Goal: Task Accomplishment & Management: Manage account settings

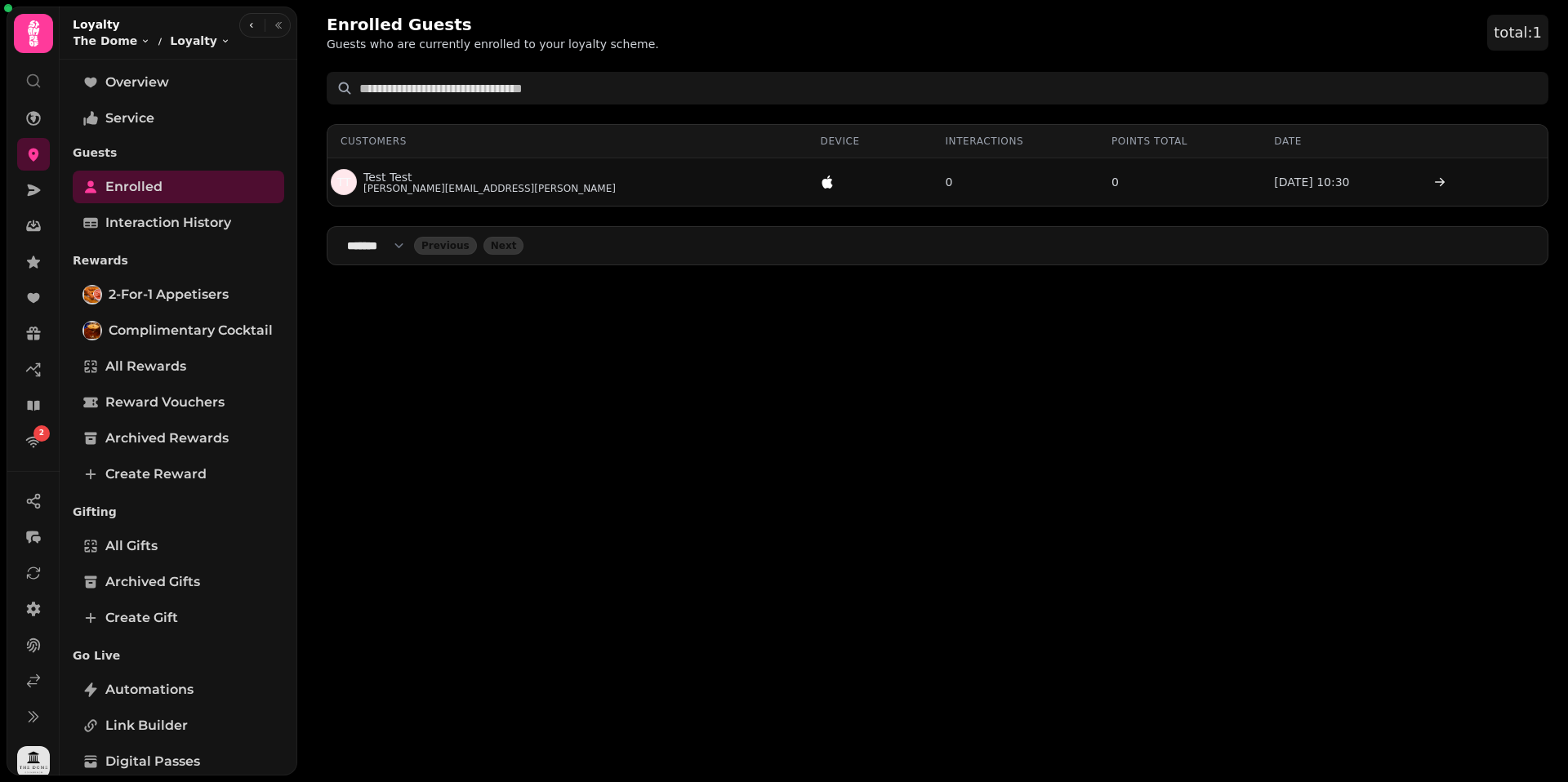
select select "**"
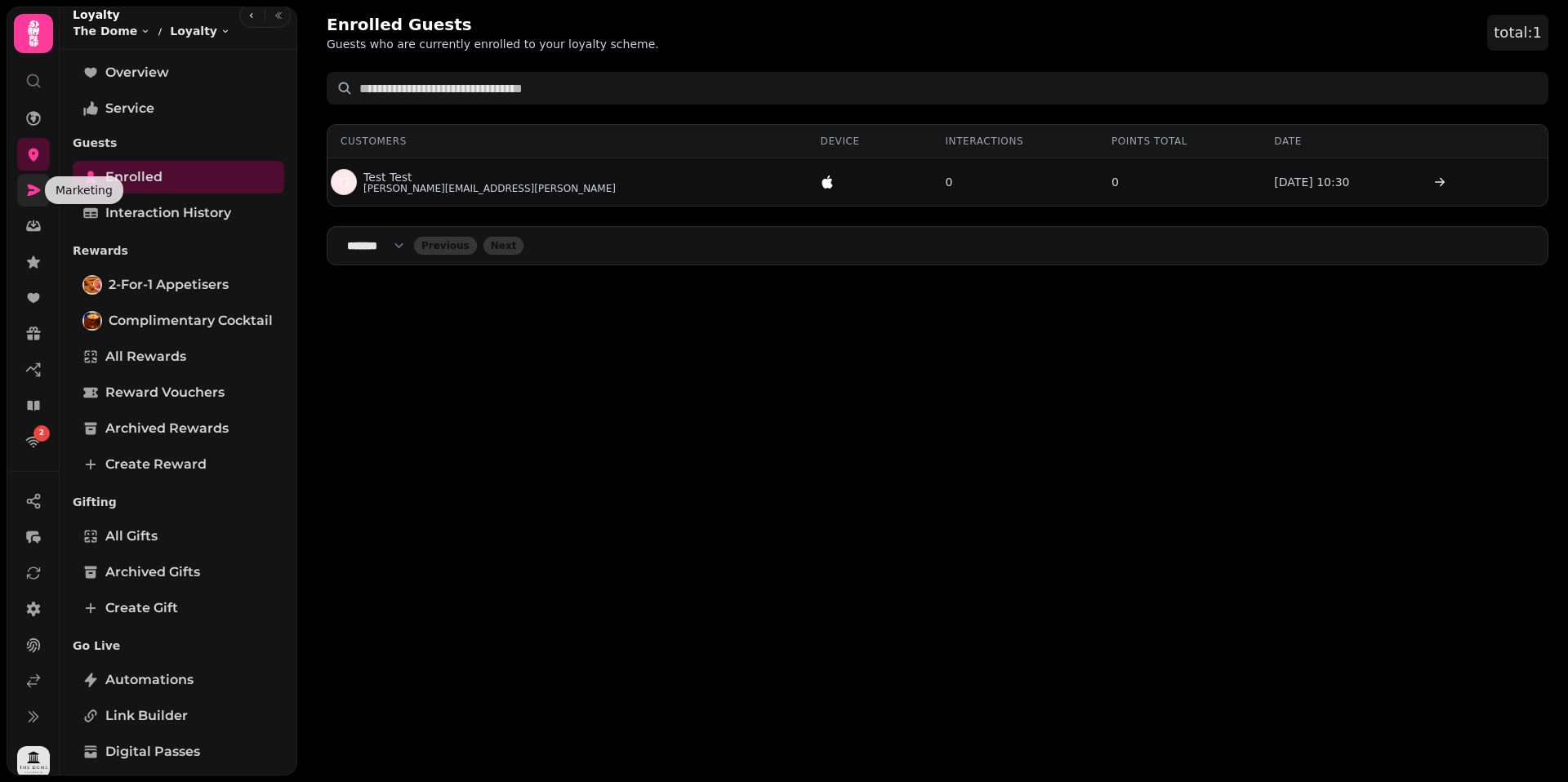
click at [38, 195] on icon at bounding box center [33, 190] width 16 height 16
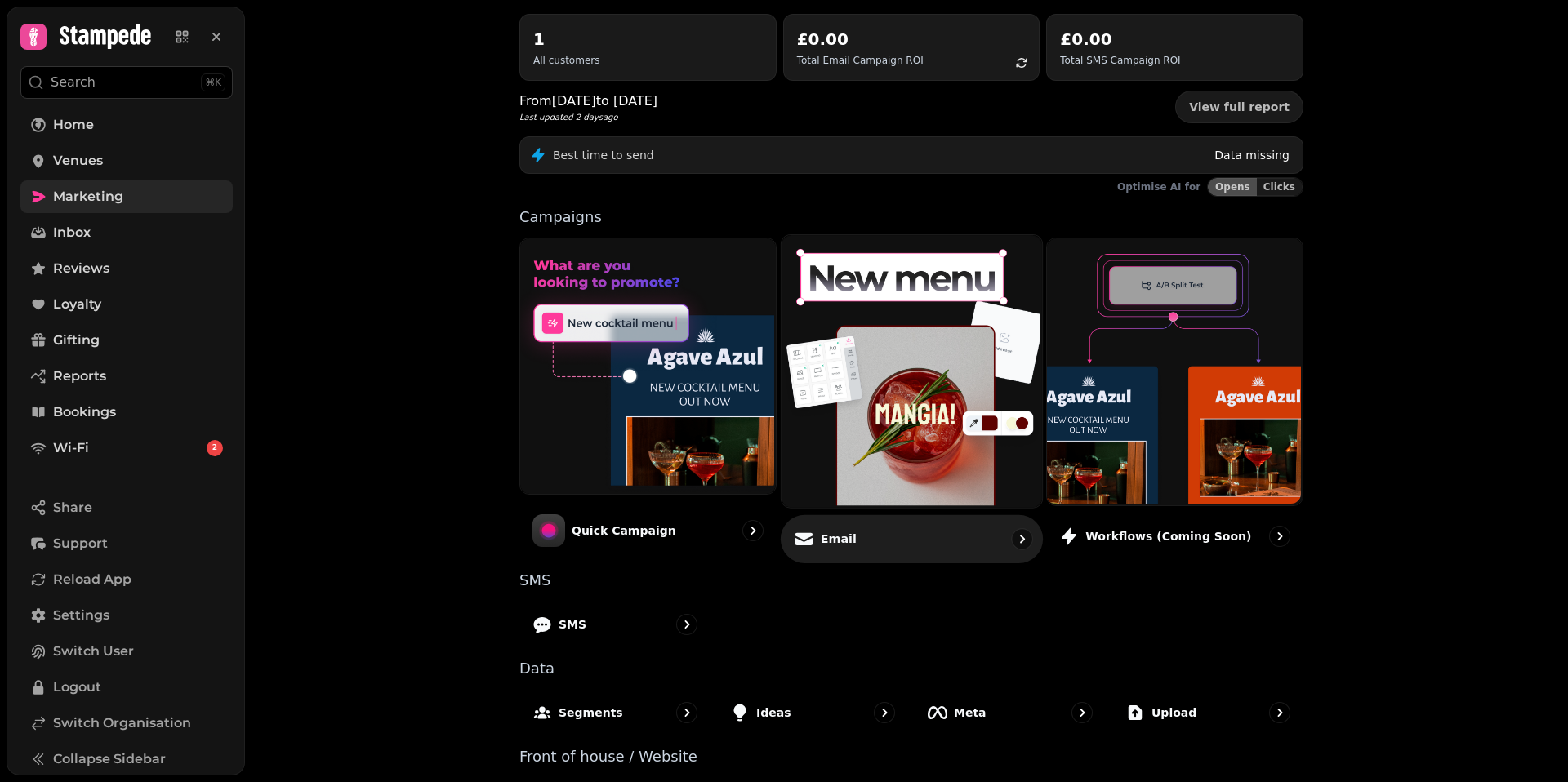
scroll to position [237, 0]
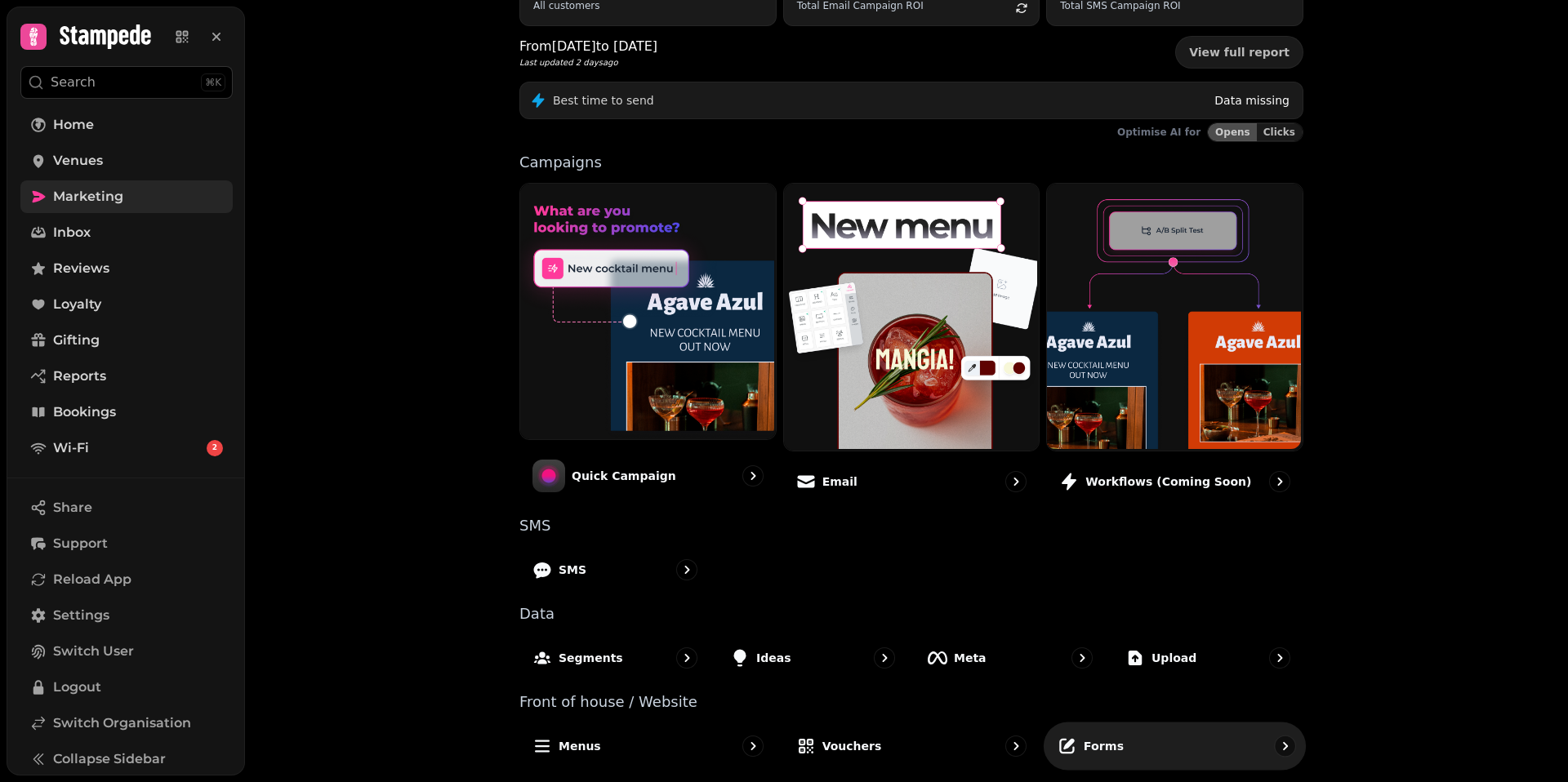
click at [1120, 730] on div "Forms" at bounding box center [1174, 745] width 262 height 48
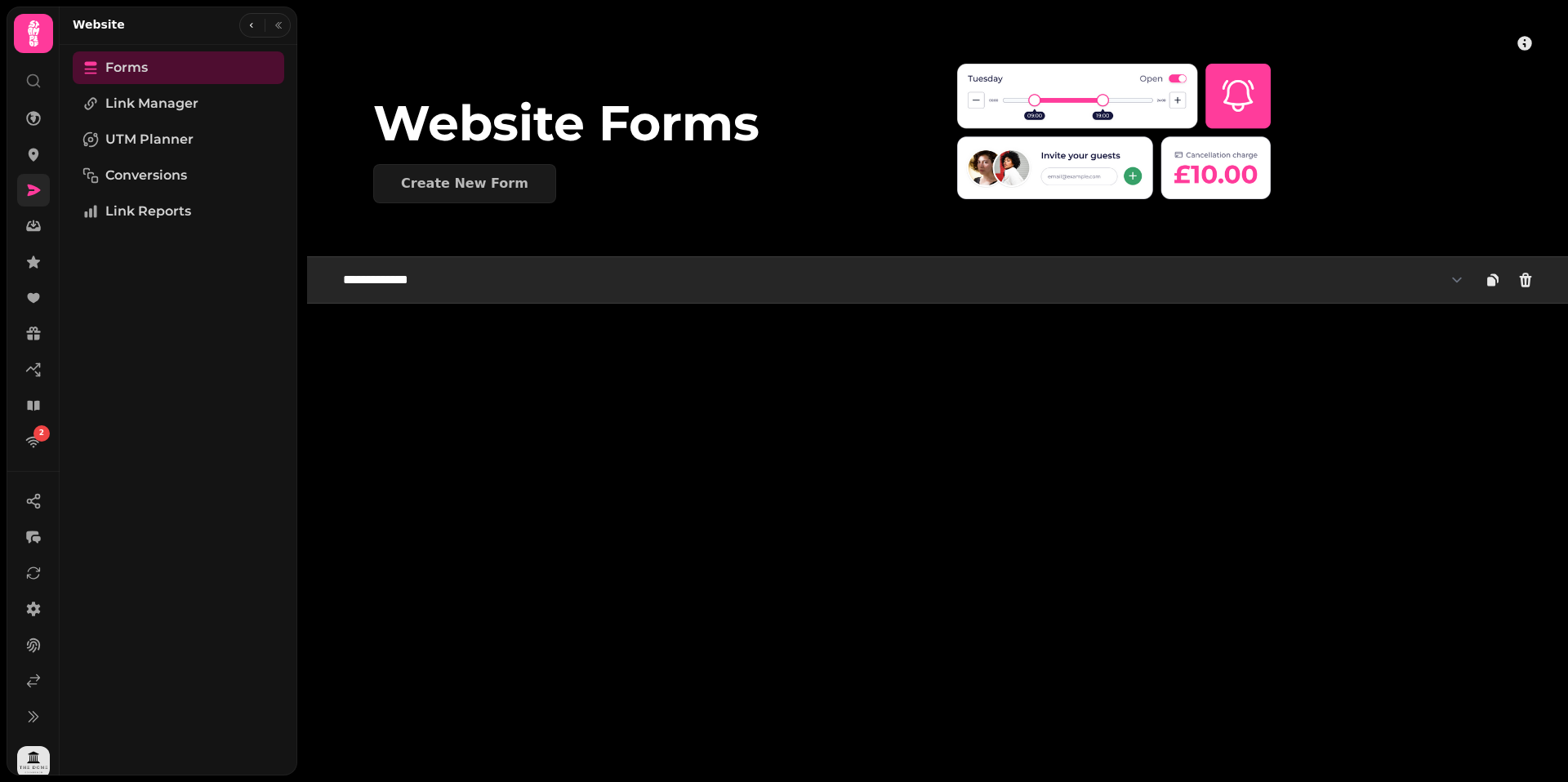
click at [694, 293] on select "**********" at bounding box center [903, 280] width 1140 height 33
select select "**********"
click at [333, 263] on select "**********" at bounding box center [903, 280] width 1140 height 33
select select "**********"
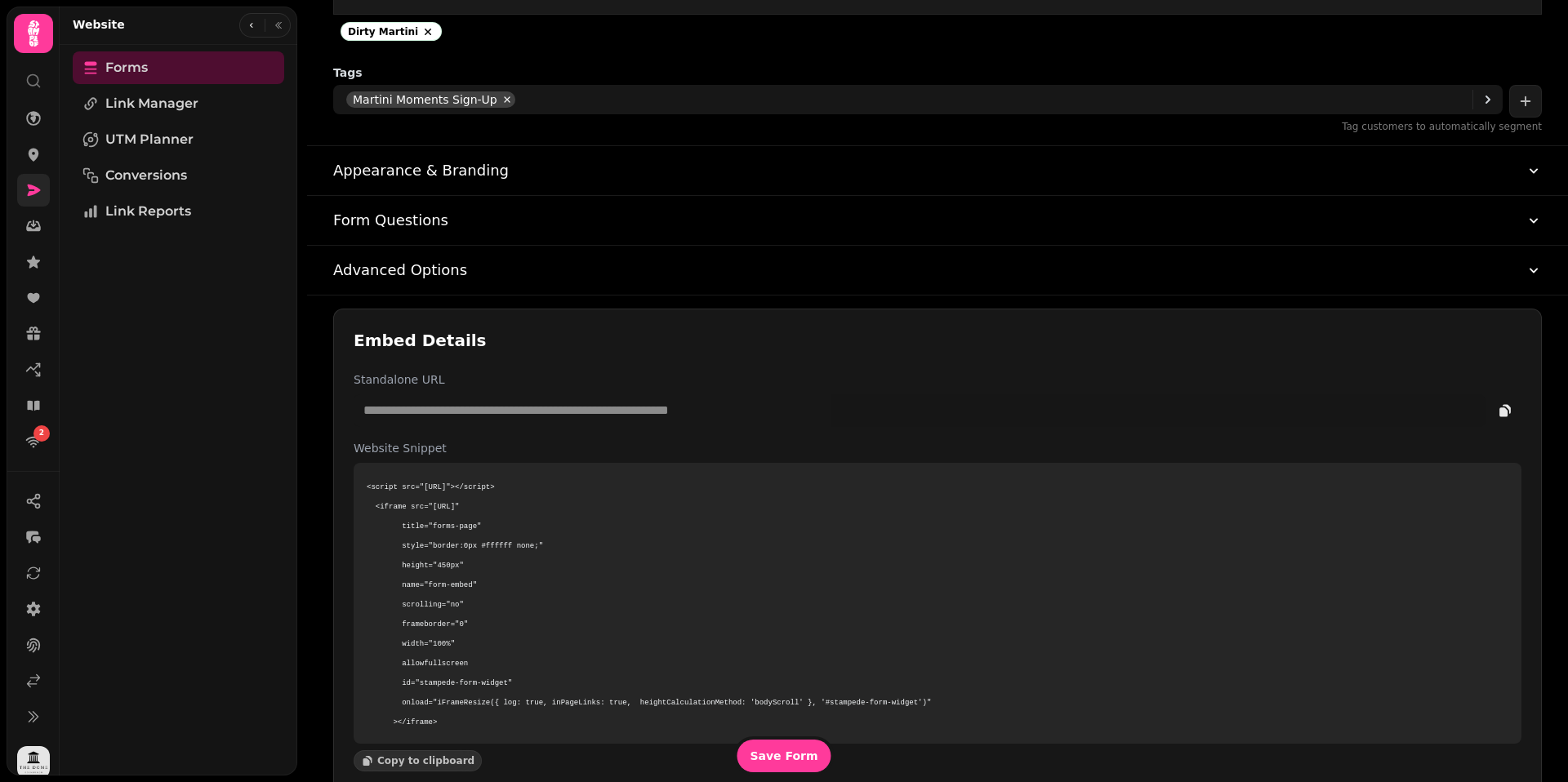
scroll to position [738, 0]
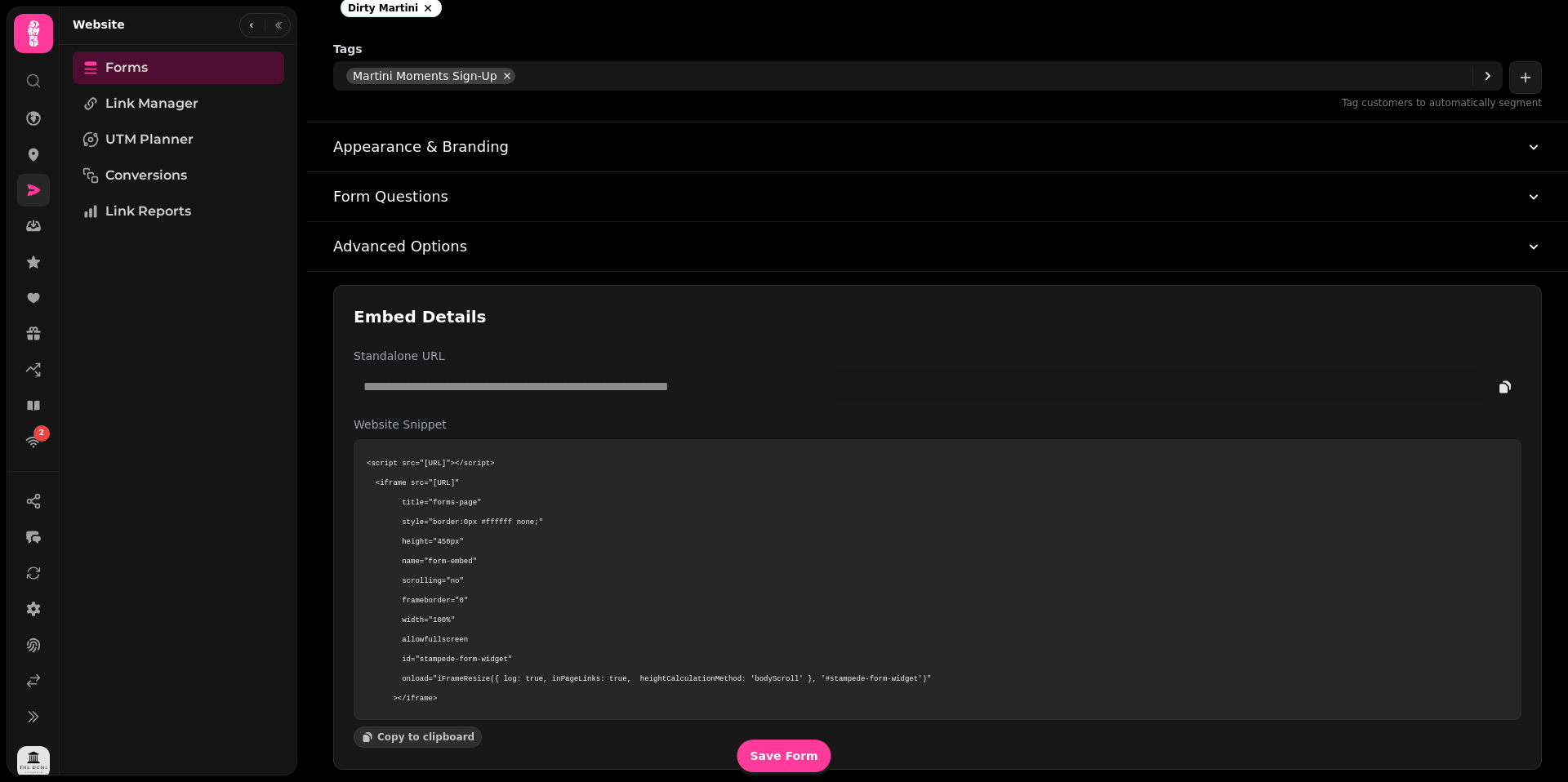
click at [446, 243] on h3 "Advanced Options" at bounding box center [400, 246] width 134 height 23
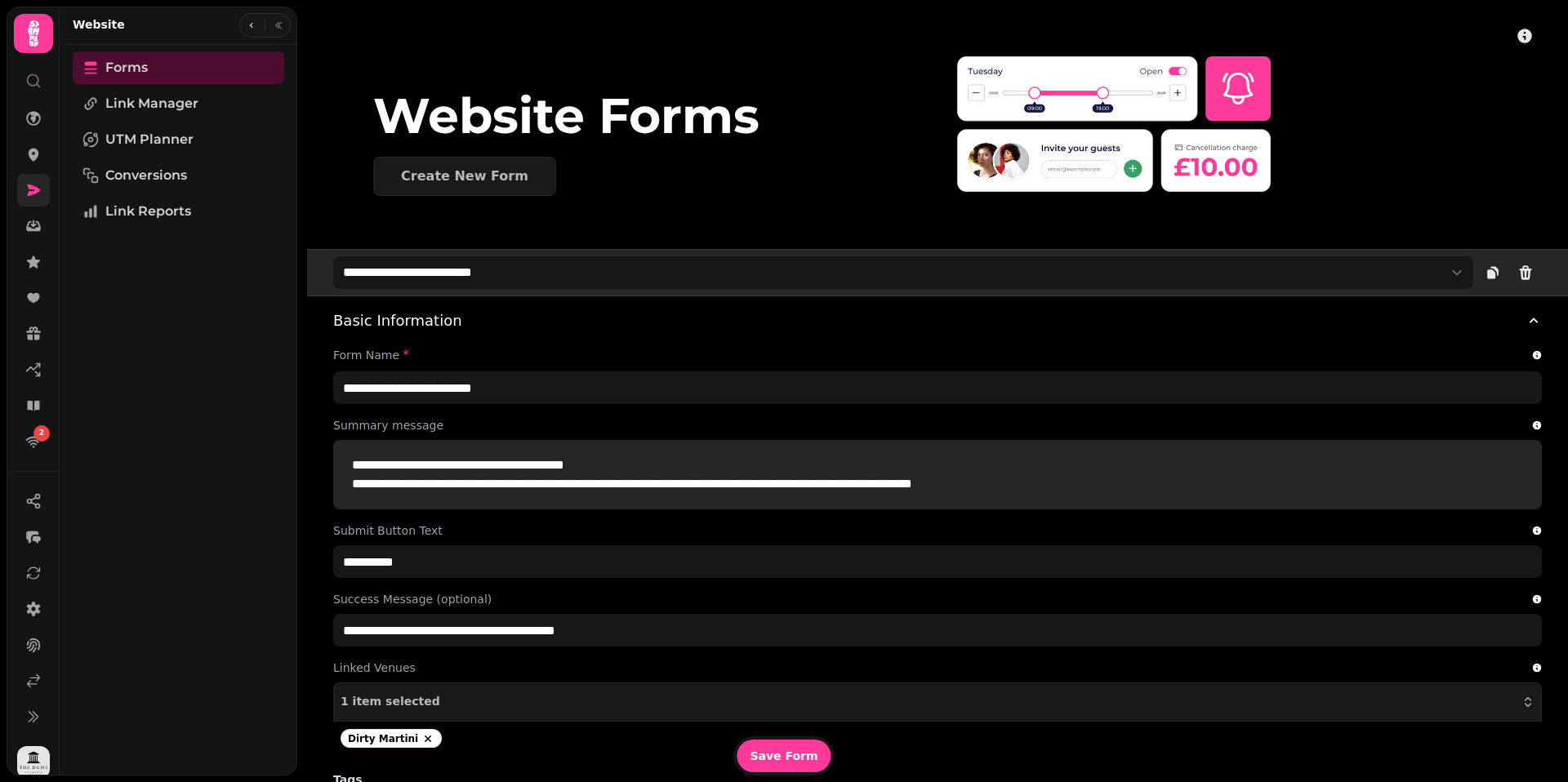
scroll to position [0, 0]
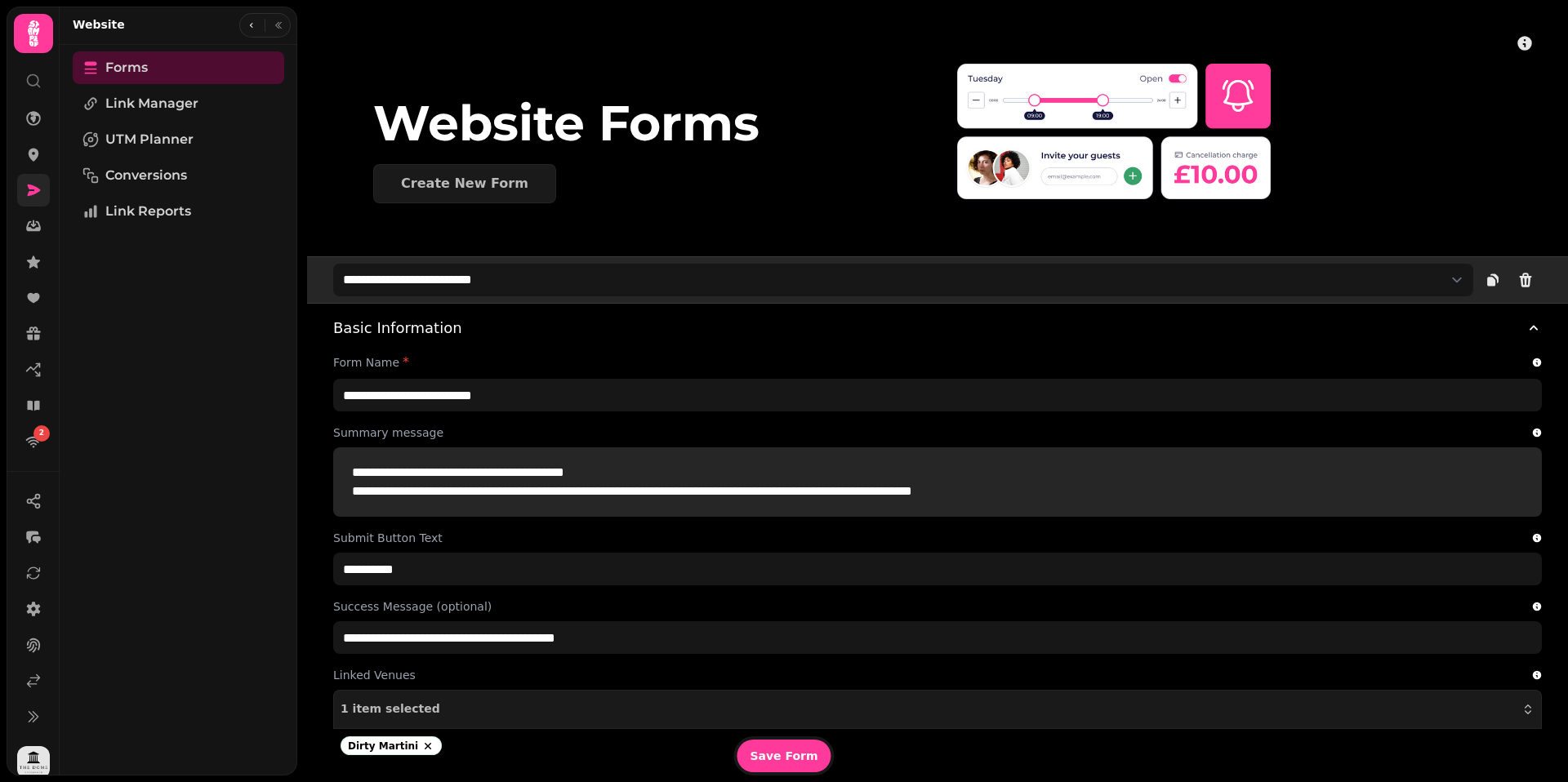
select select
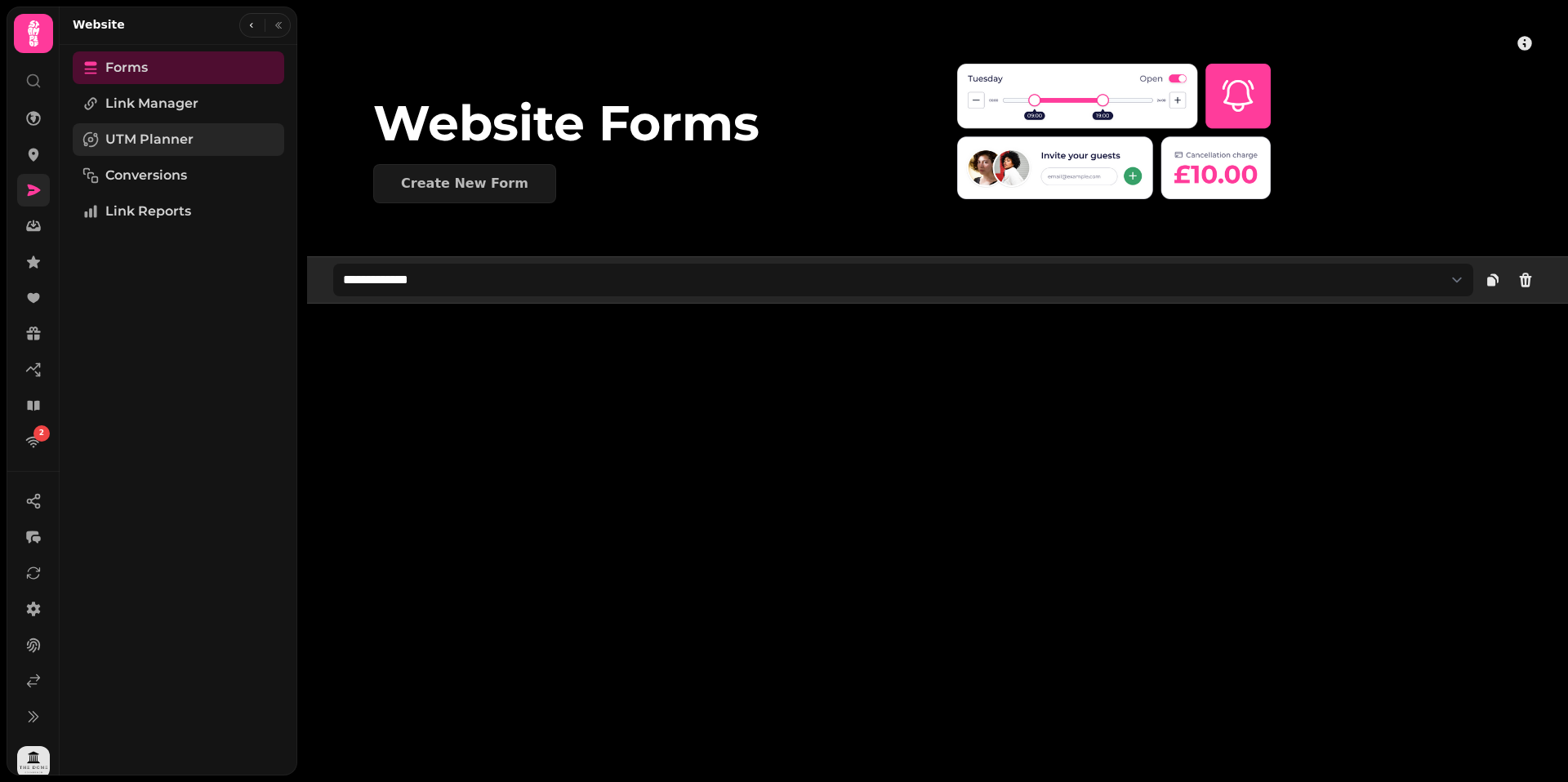
click at [175, 145] on span "UTM Planner" at bounding box center [148, 139] width 88 height 20
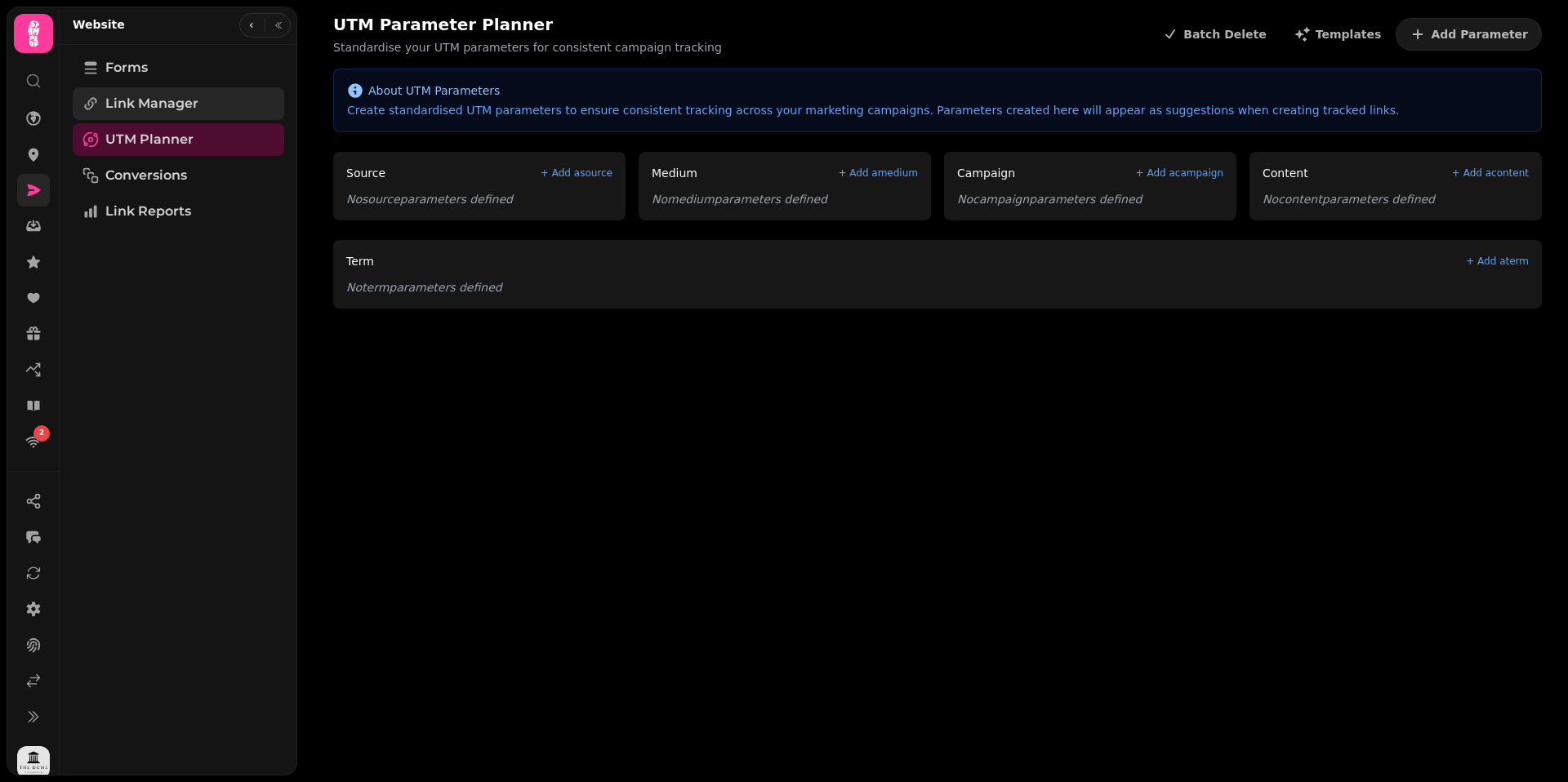
click at [149, 108] on span "Link Manager" at bounding box center [151, 104] width 93 height 20
select select "**"
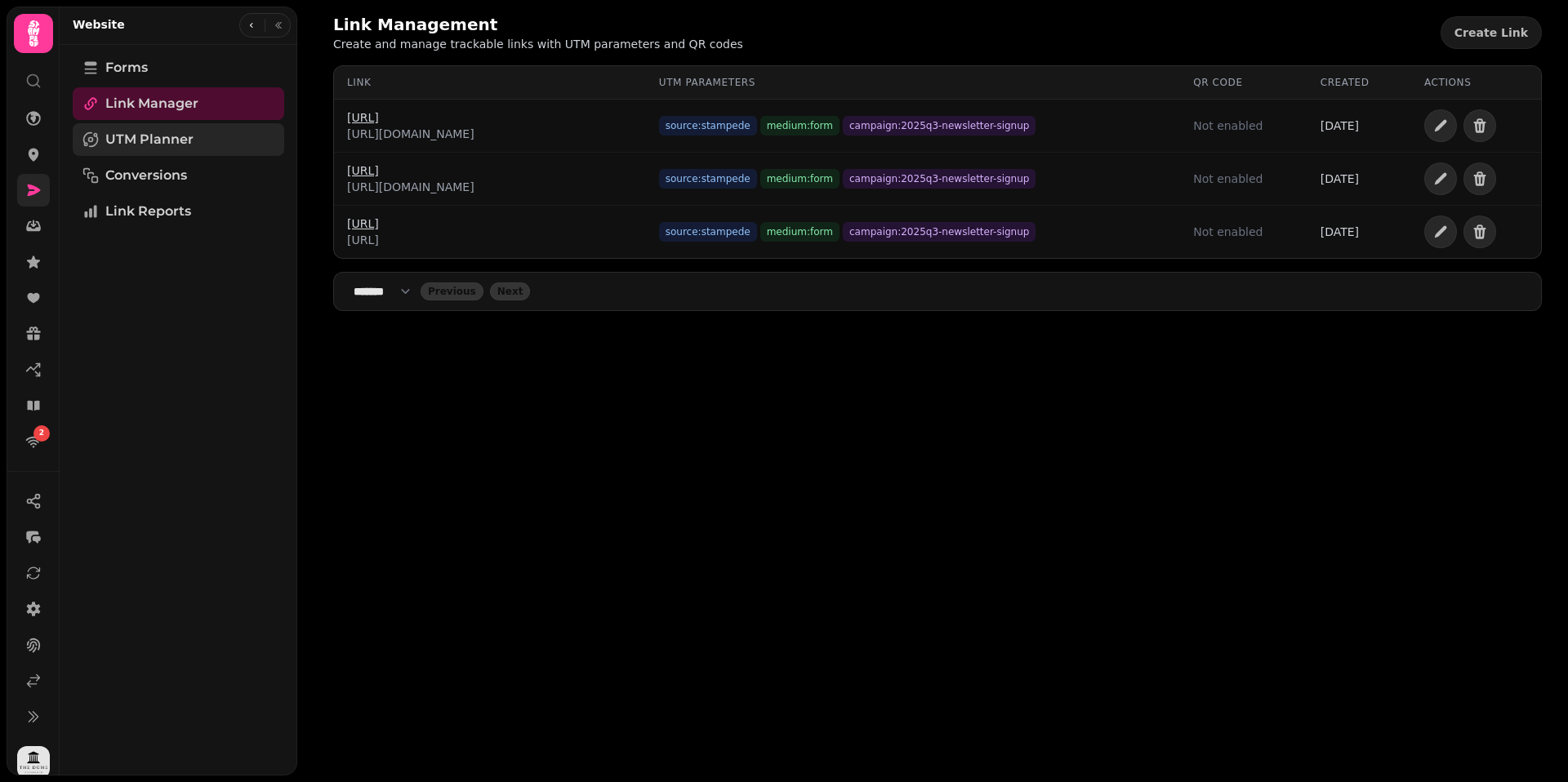
click at [150, 140] on span "UTM Planner" at bounding box center [148, 139] width 88 height 20
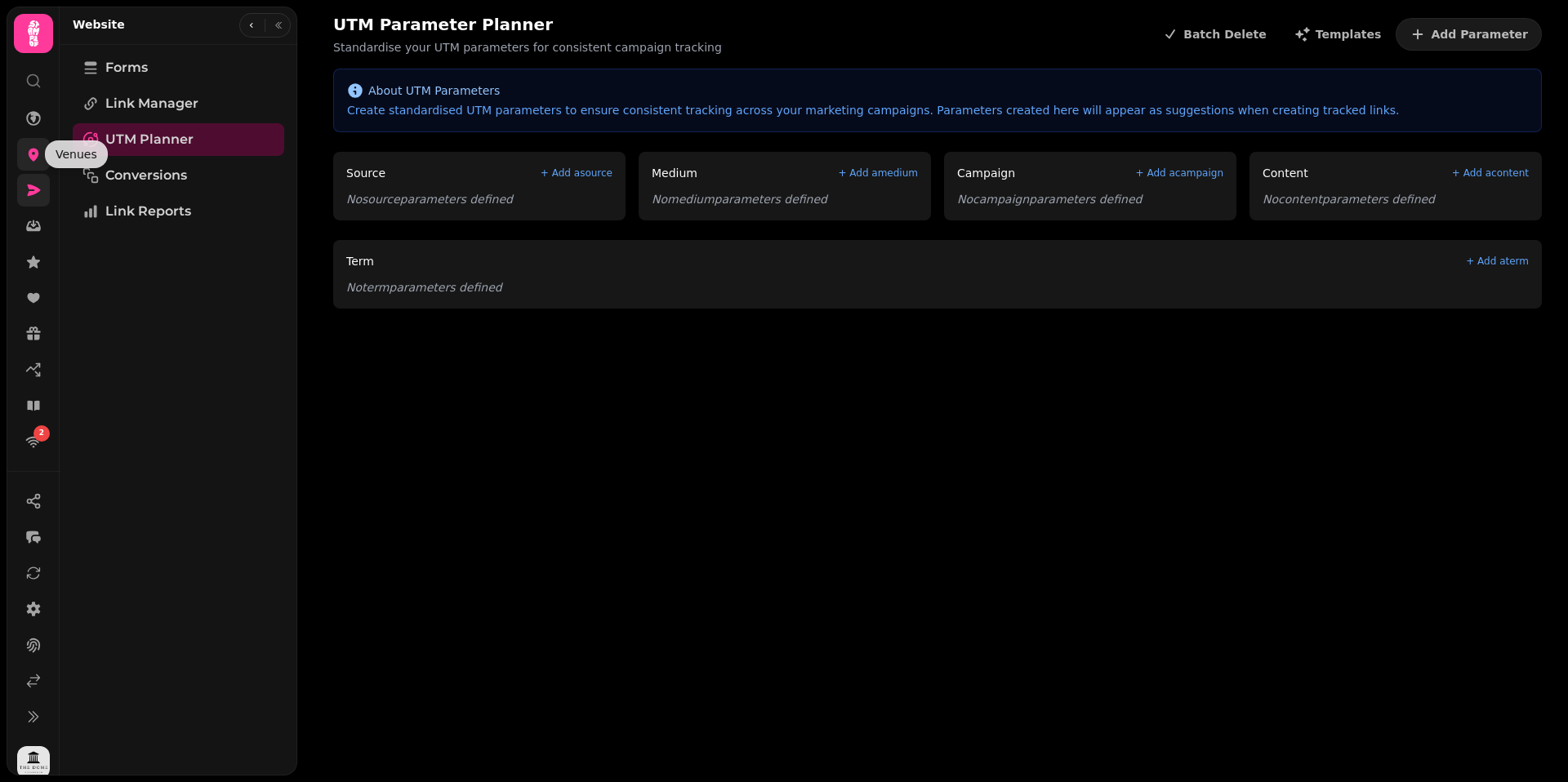
click at [28, 150] on icon at bounding box center [33, 154] width 16 height 16
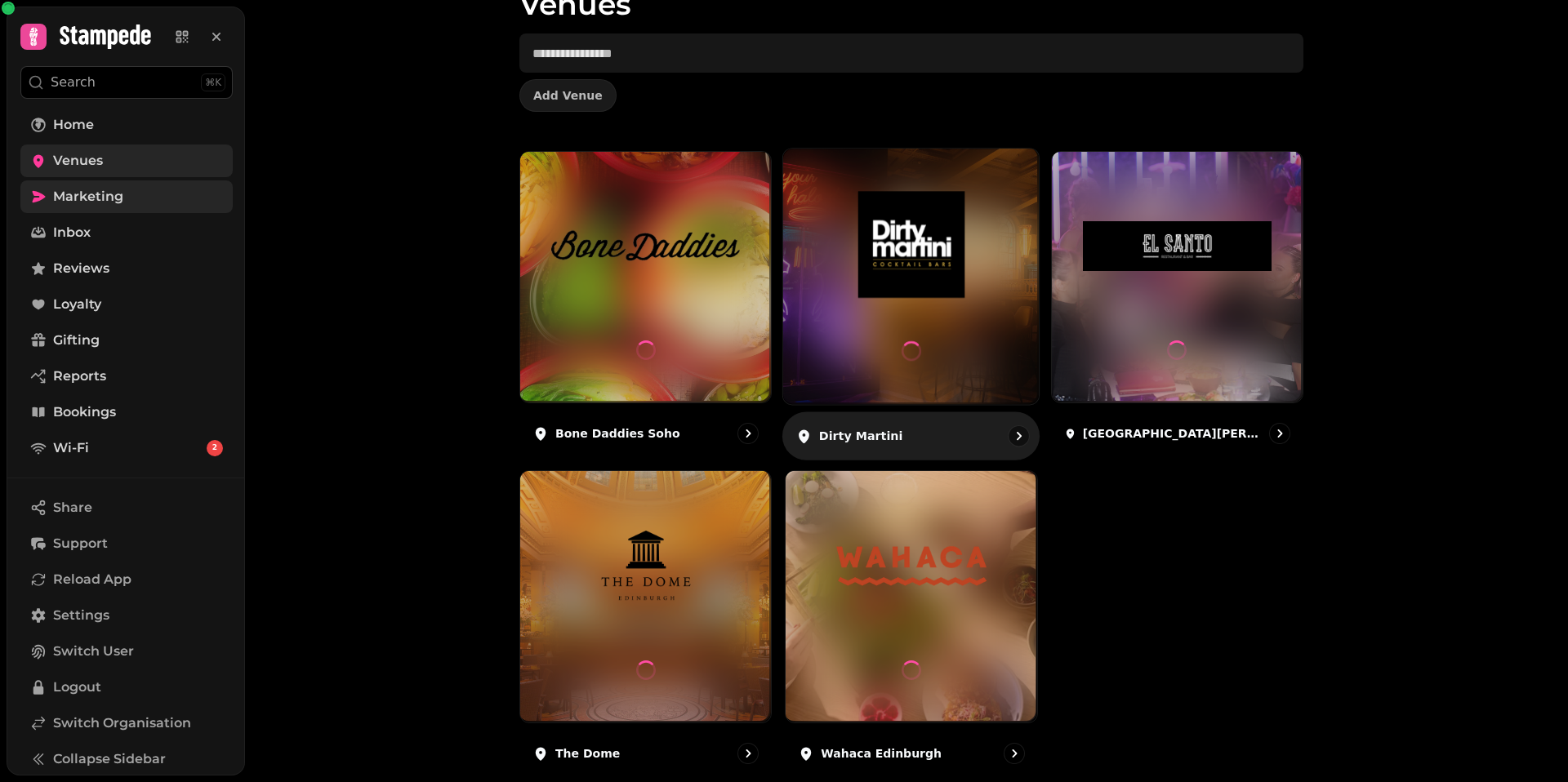
scroll to position [124, 0]
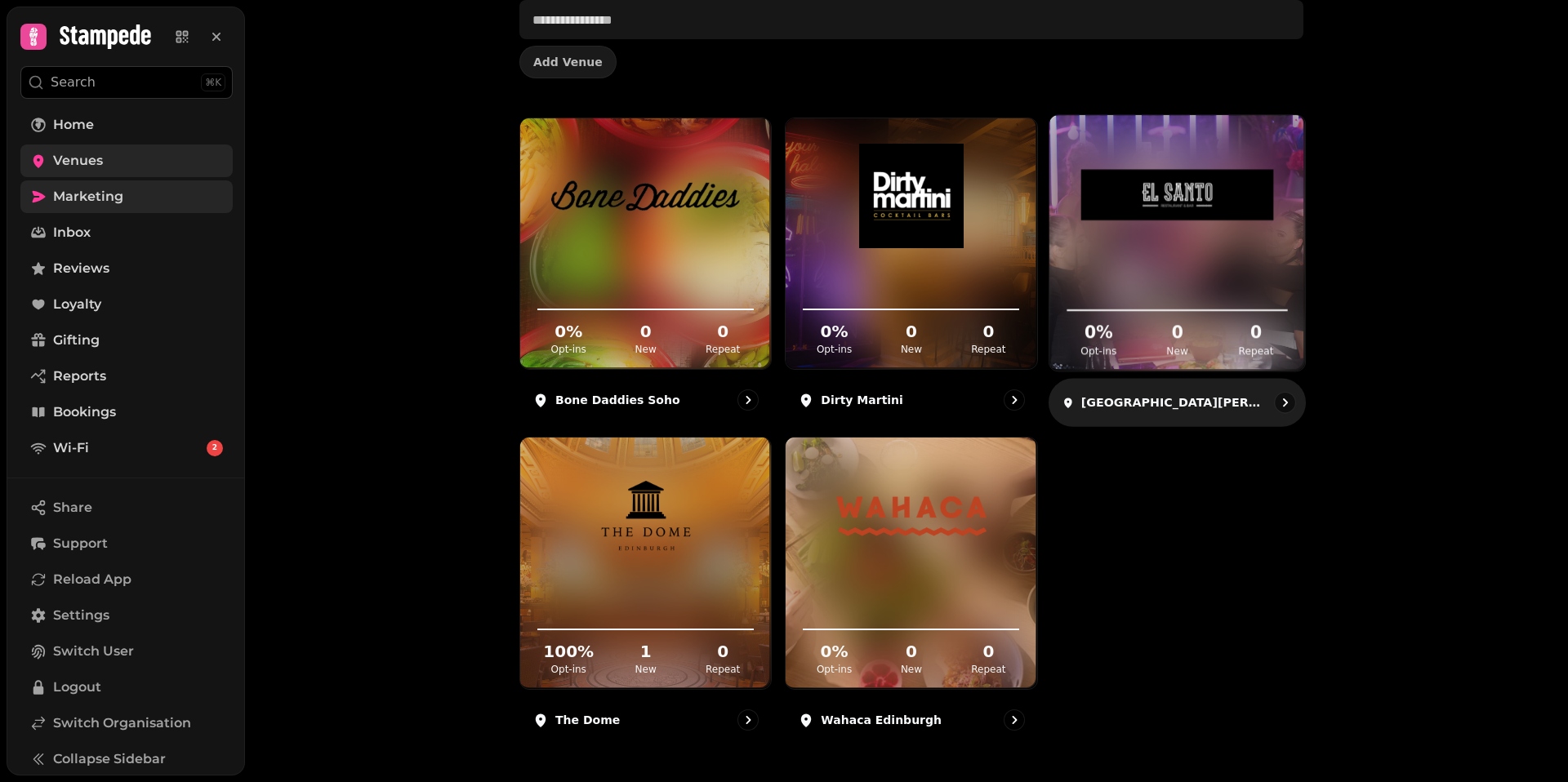
click at [1143, 237] on img at bounding box center [1177, 195] width 192 height 107
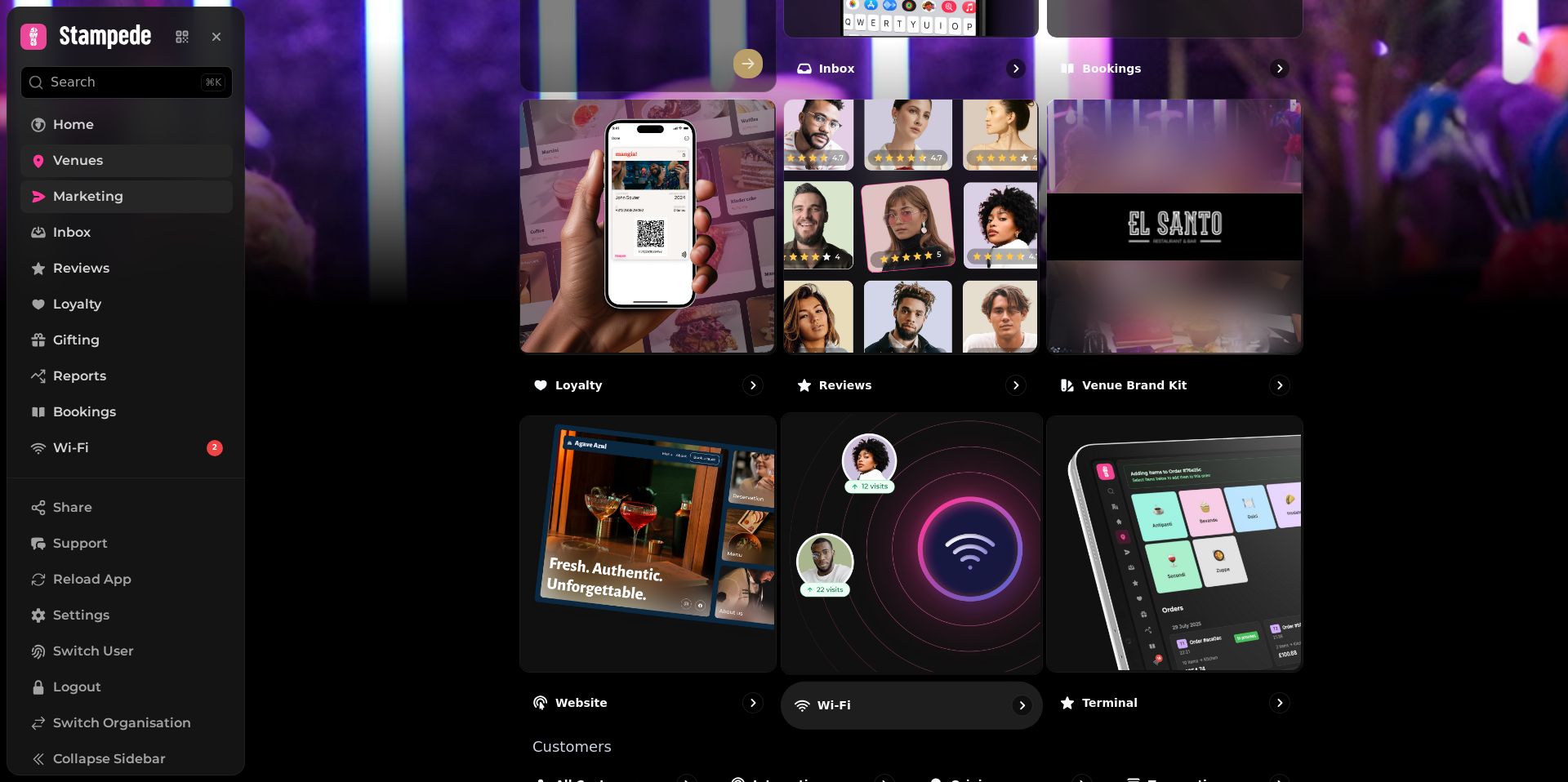
scroll to position [777, 0]
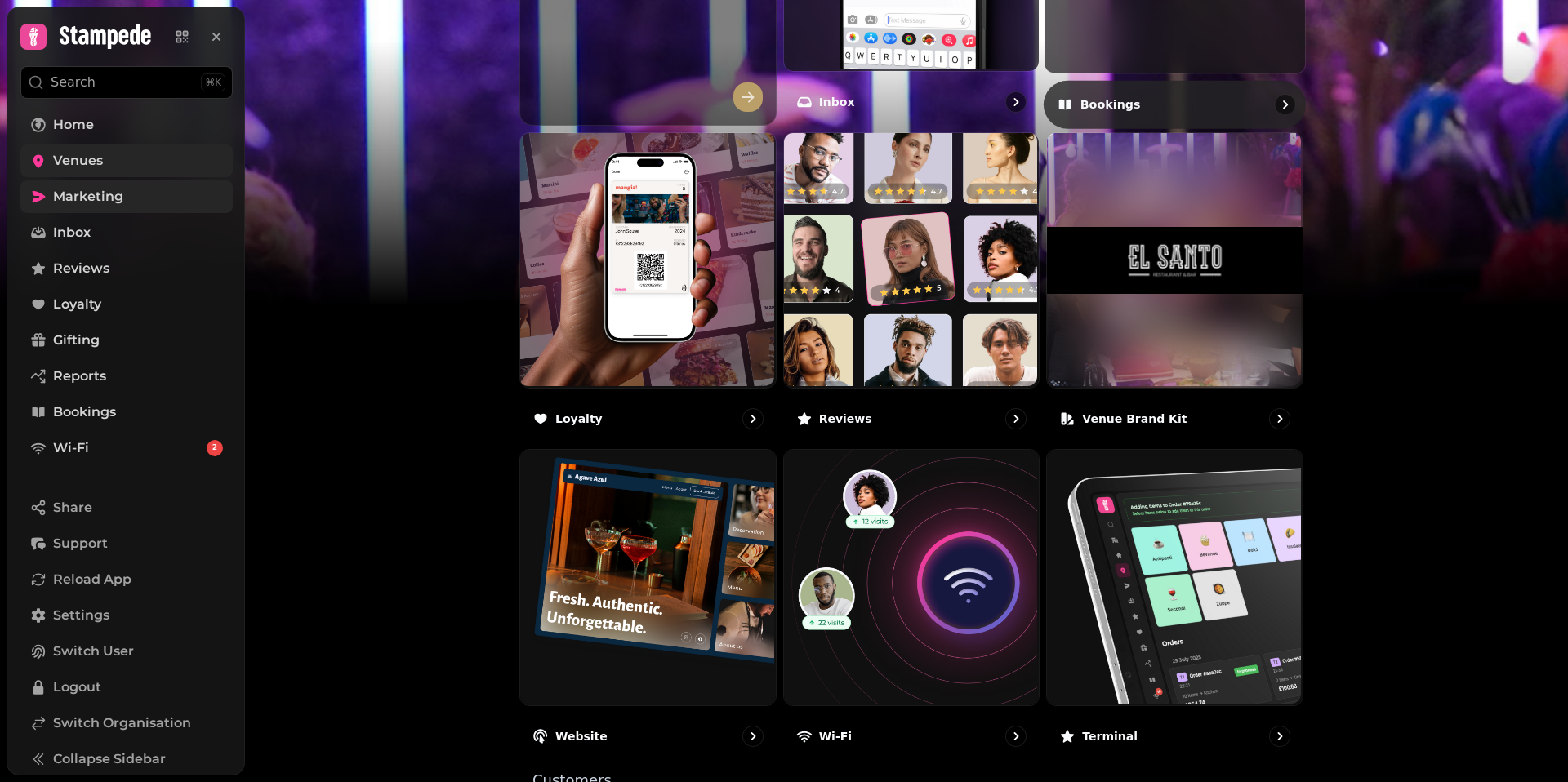
click at [1095, 113] on div "Bookings" at bounding box center [1174, 103] width 262 height 48
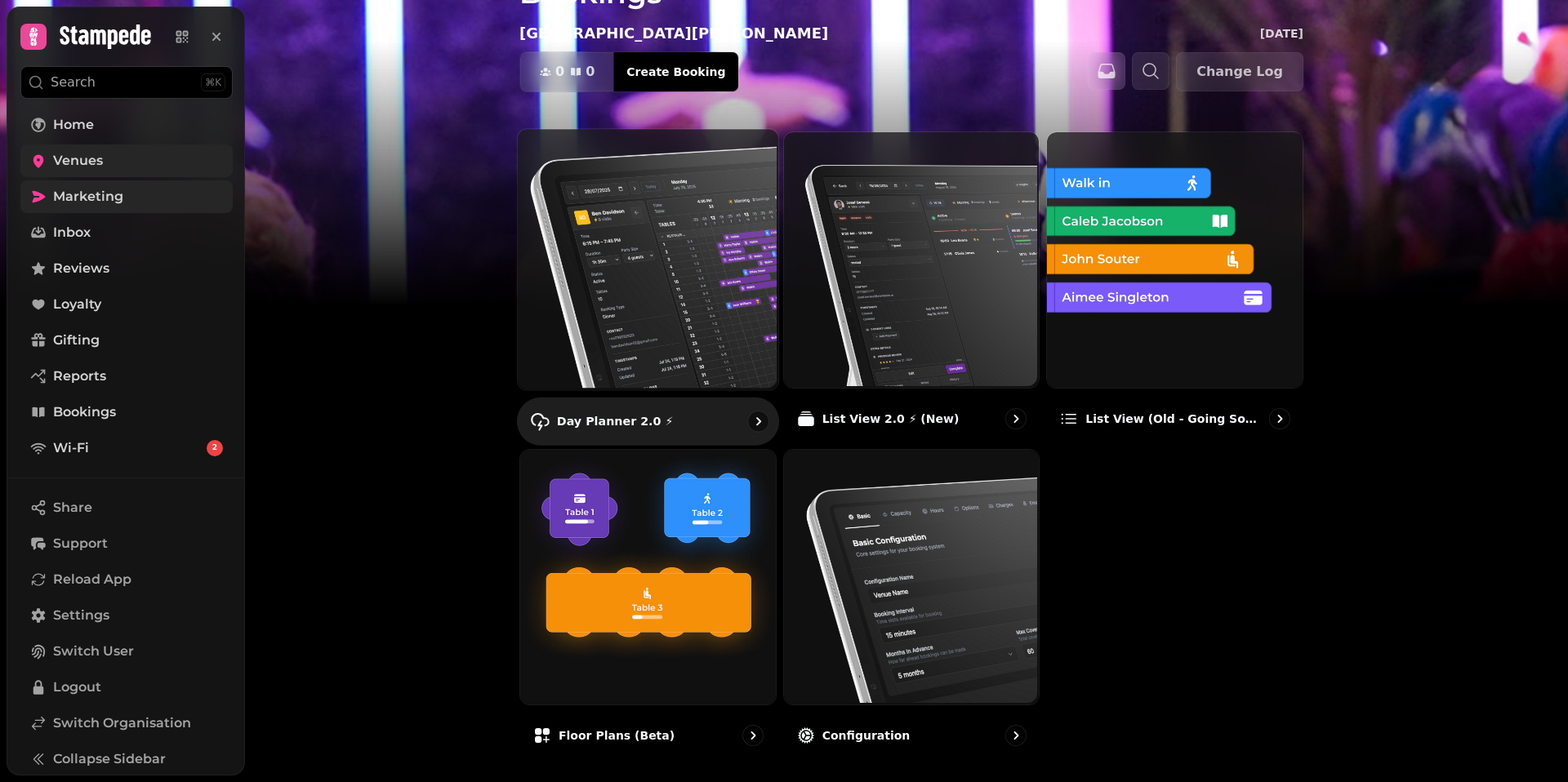
scroll to position [92, 0]
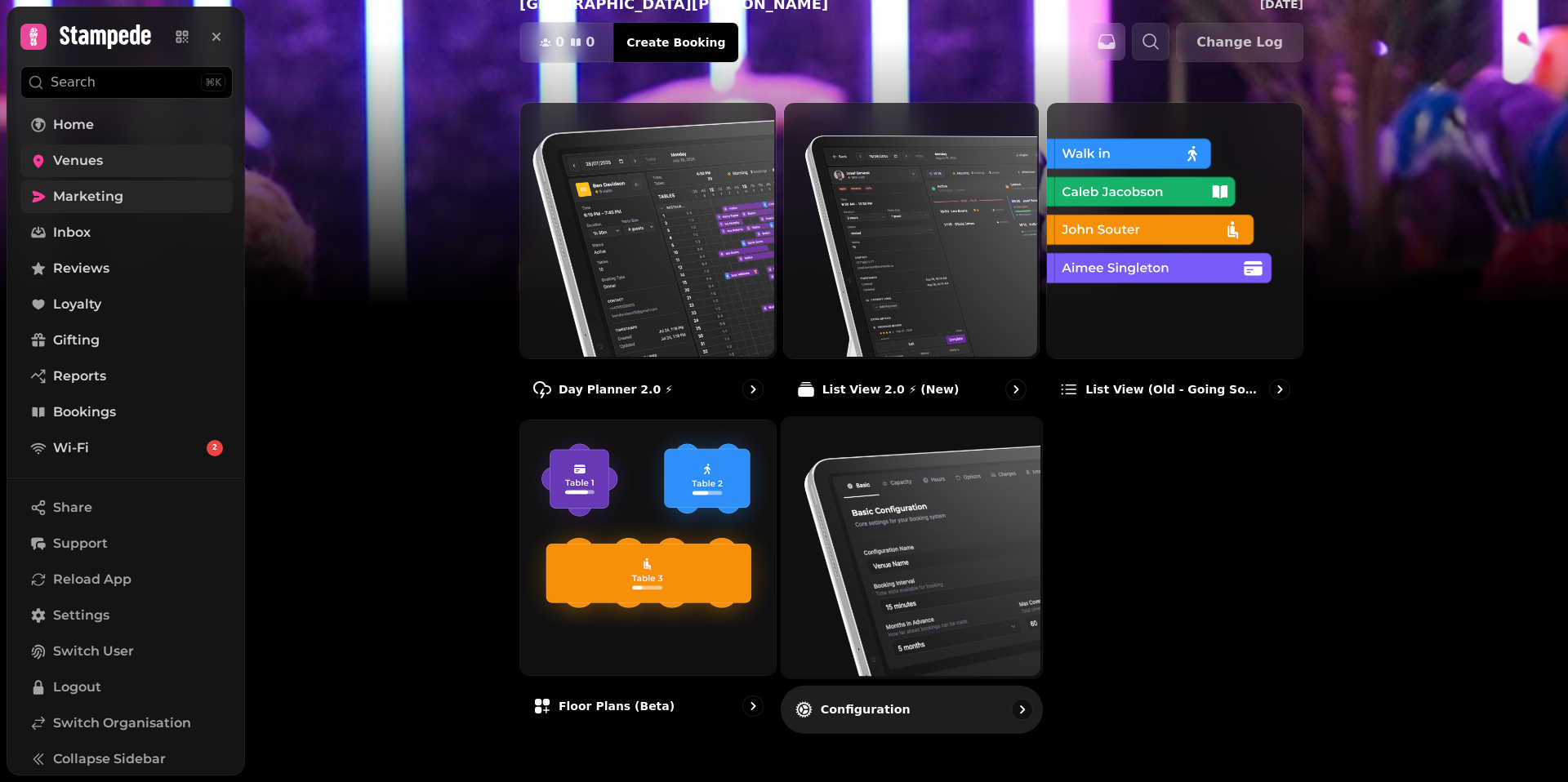
click at [864, 695] on div "Configuration" at bounding box center [911, 709] width 262 height 48
select select "**********"
select select "*"
select select "***"
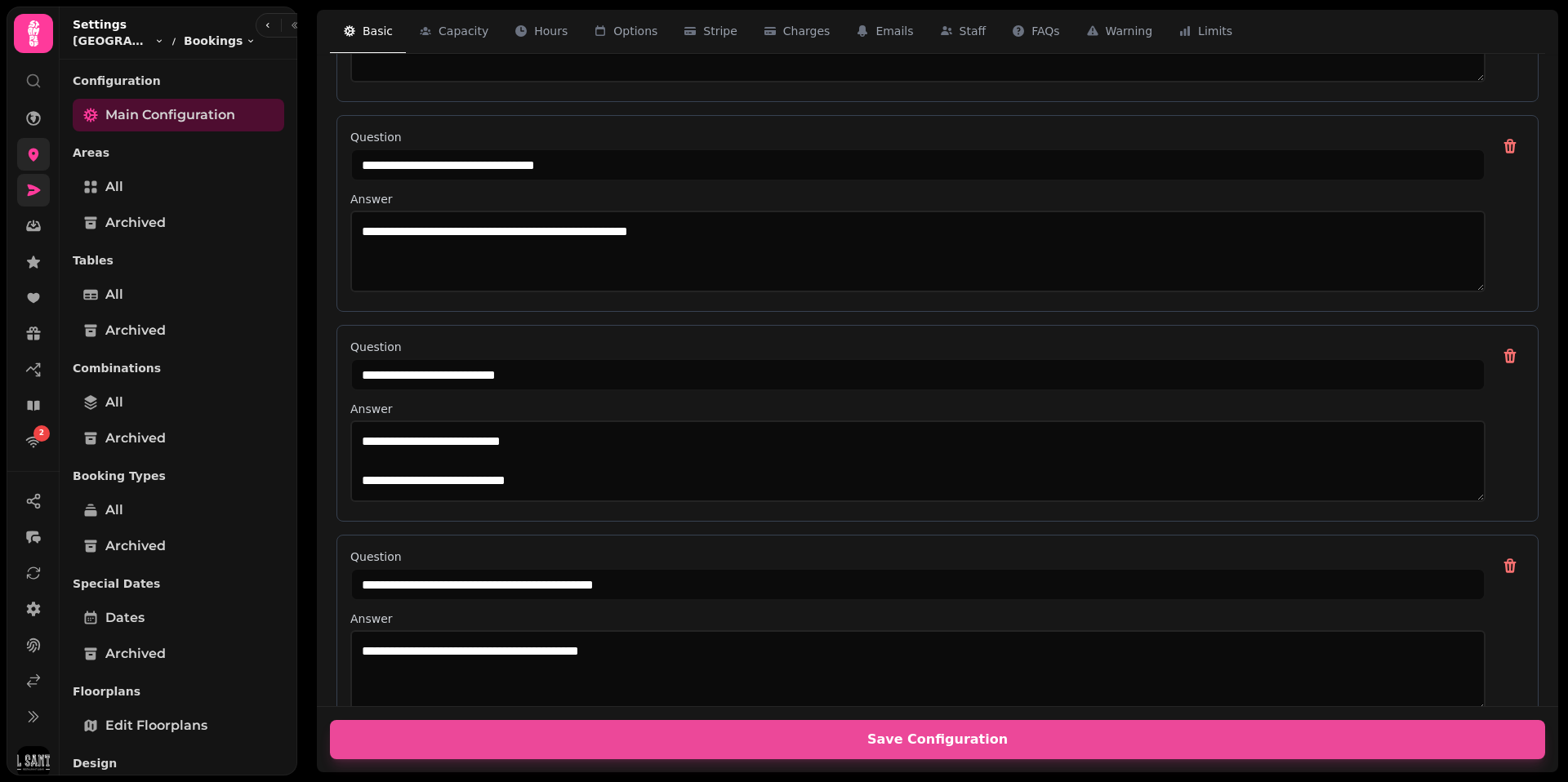
scroll to position [4629, 0]
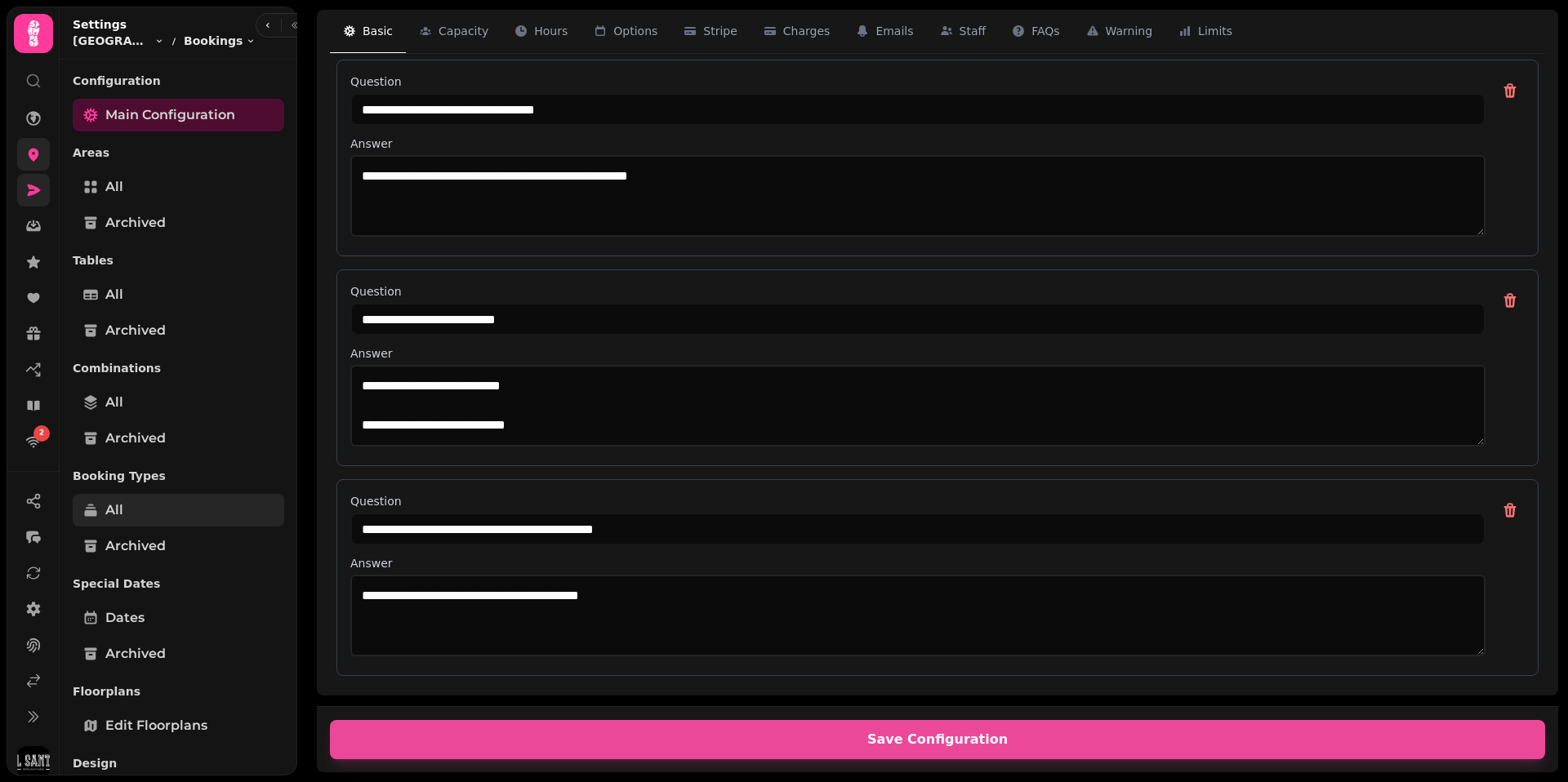
click at [112, 505] on span "All" at bounding box center [114, 510] width 18 height 20
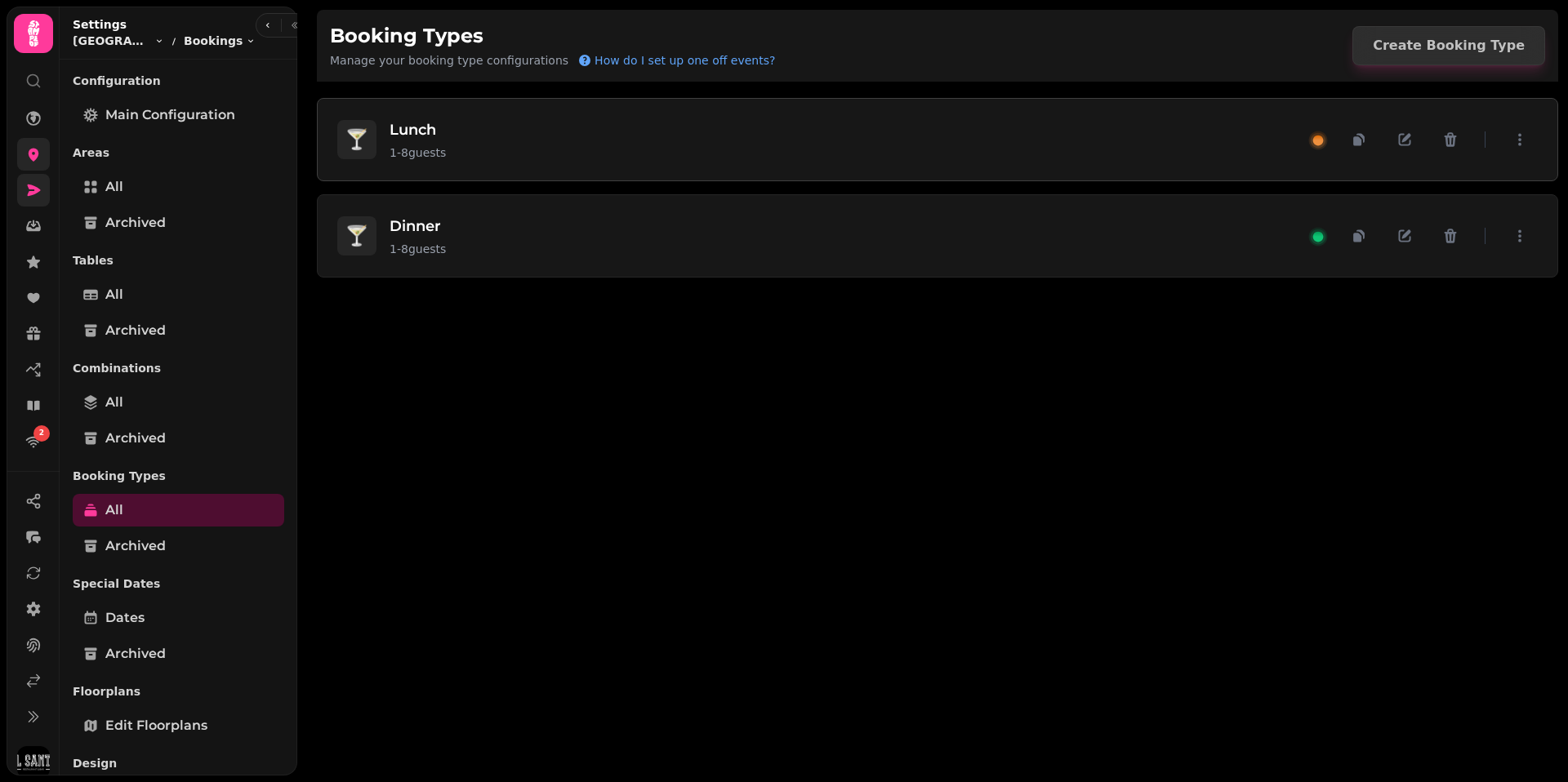
click at [613, 151] on div "🍸 Lunch 1 - 8 guests" at bounding box center [822, 139] width 970 height 43
click at [1410, 144] on icon "button" at bounding box center [1404, 139] width 16 height 16
select select "*"
select select "****"
select select "******"
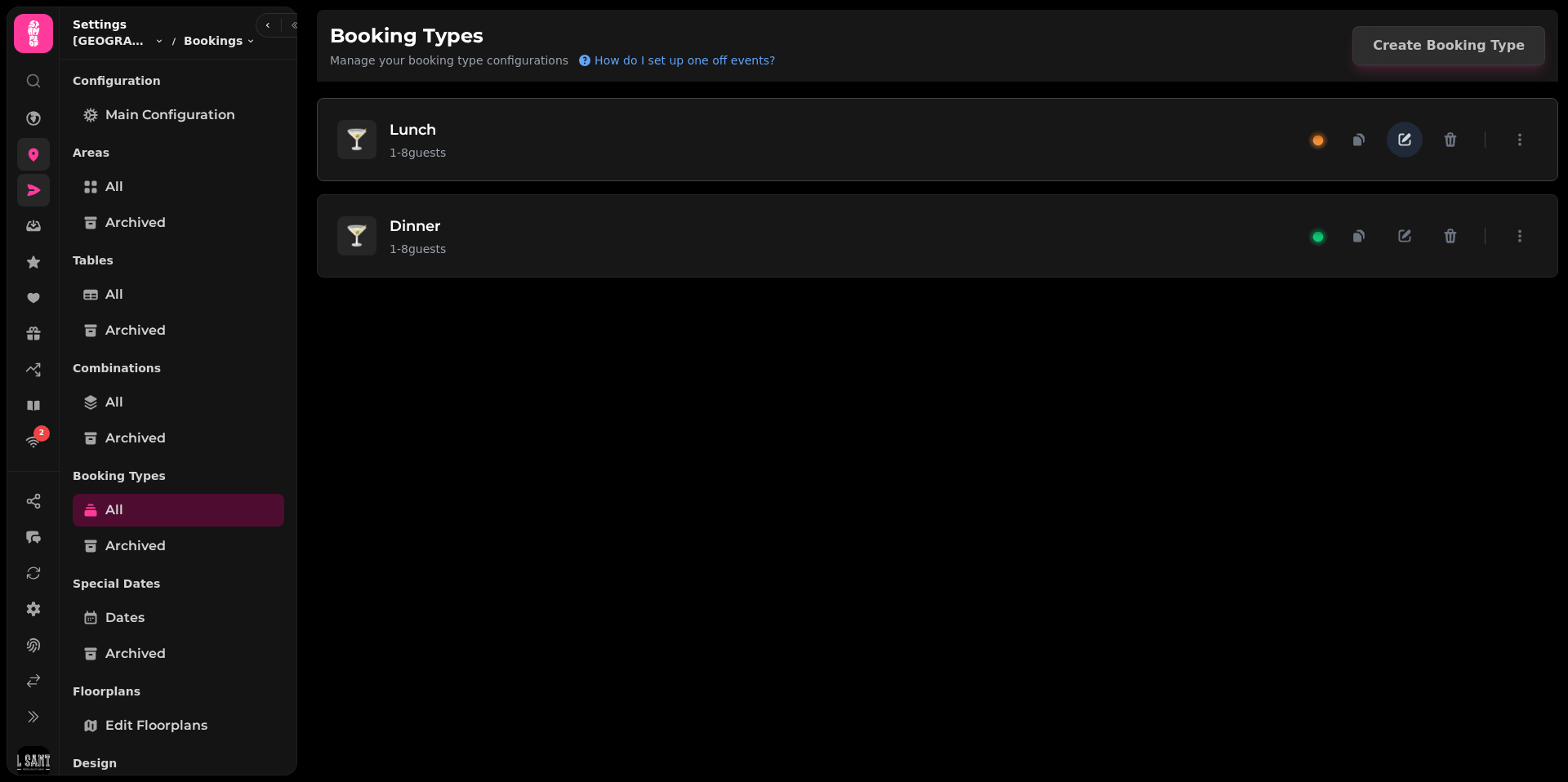
select select "****"
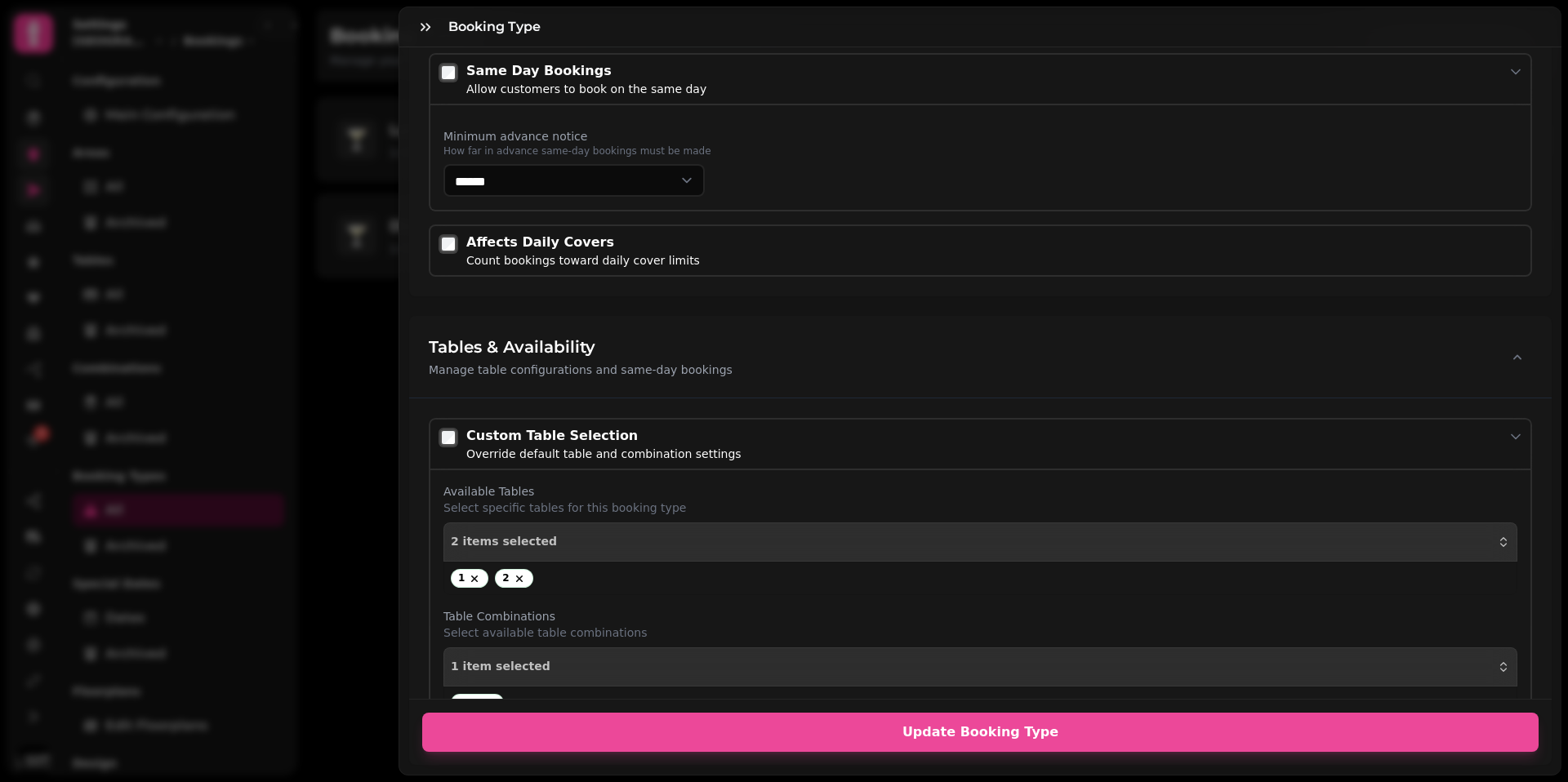
scroll to position [621, 0]
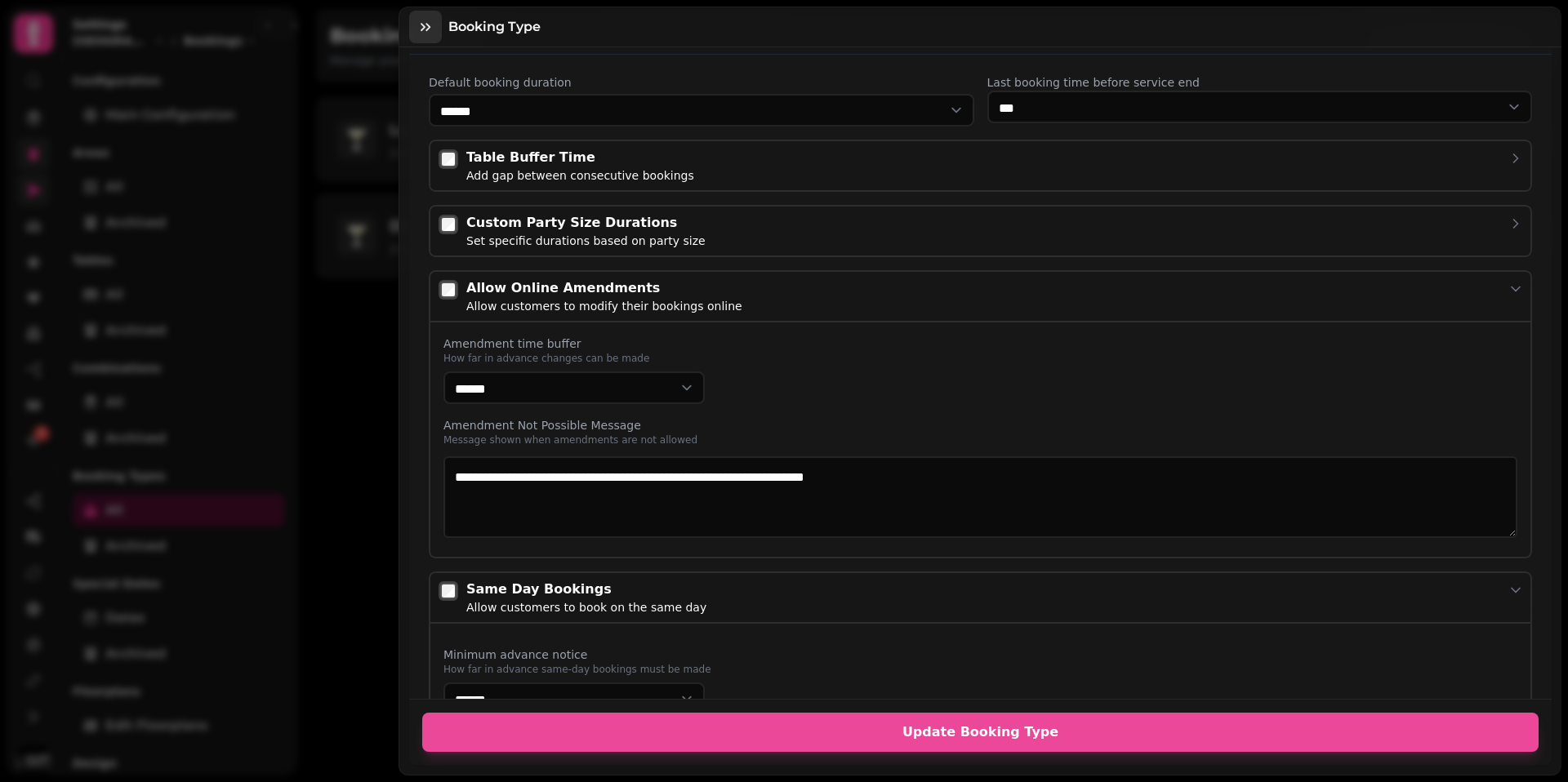
click at [434, 29] on button "button" at bounding box center [425, 27] width 33 height 33
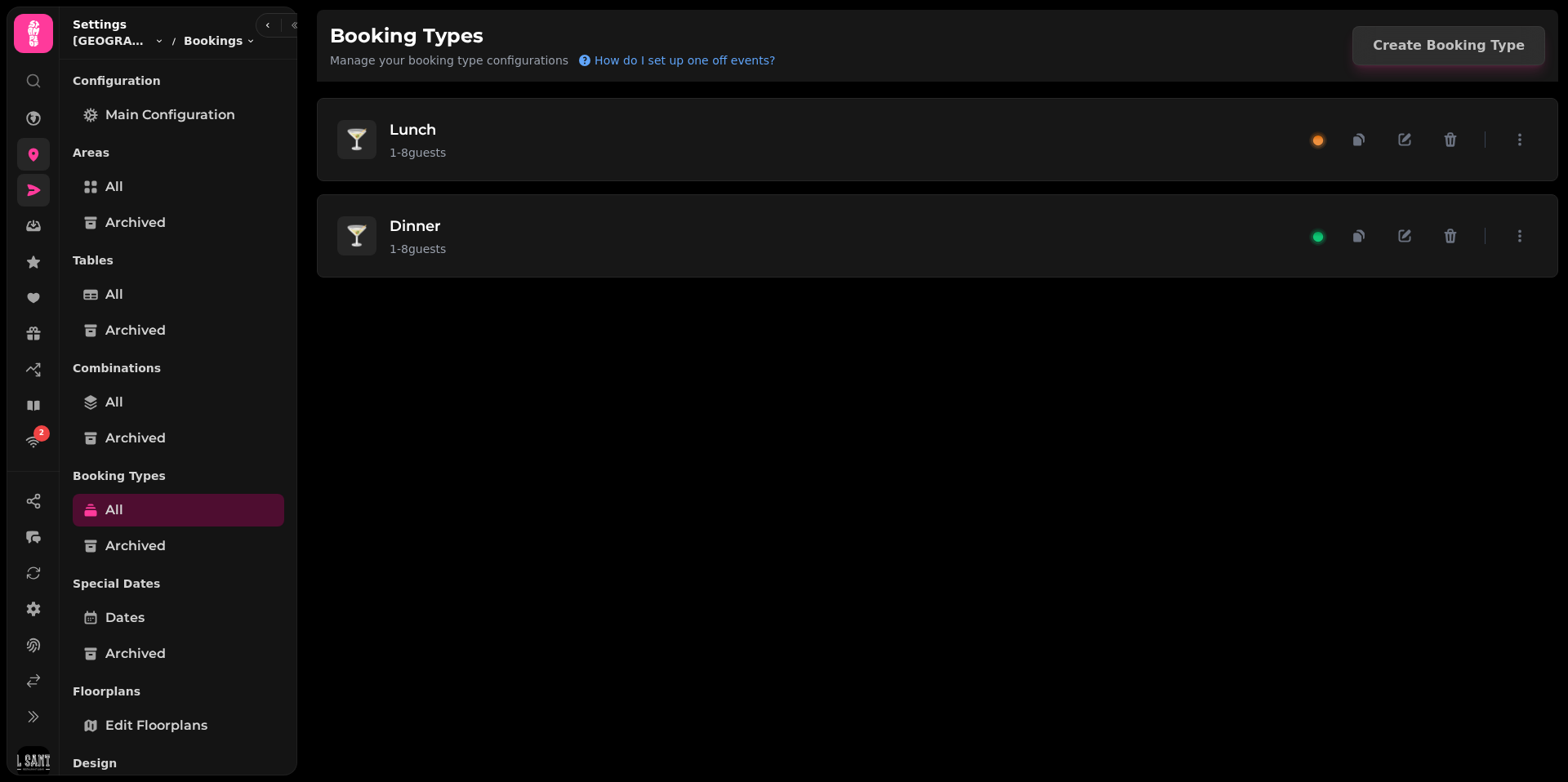
click at [534, 370] on div "🍸 Lunch 1 - 8 guests 🍸 Dinner 1 - 8 guests" at bounding box center [937, 426] width 1260 height 710
click at [42, 444] on link "2" at bounding box center [33, 442] width 33 height 33
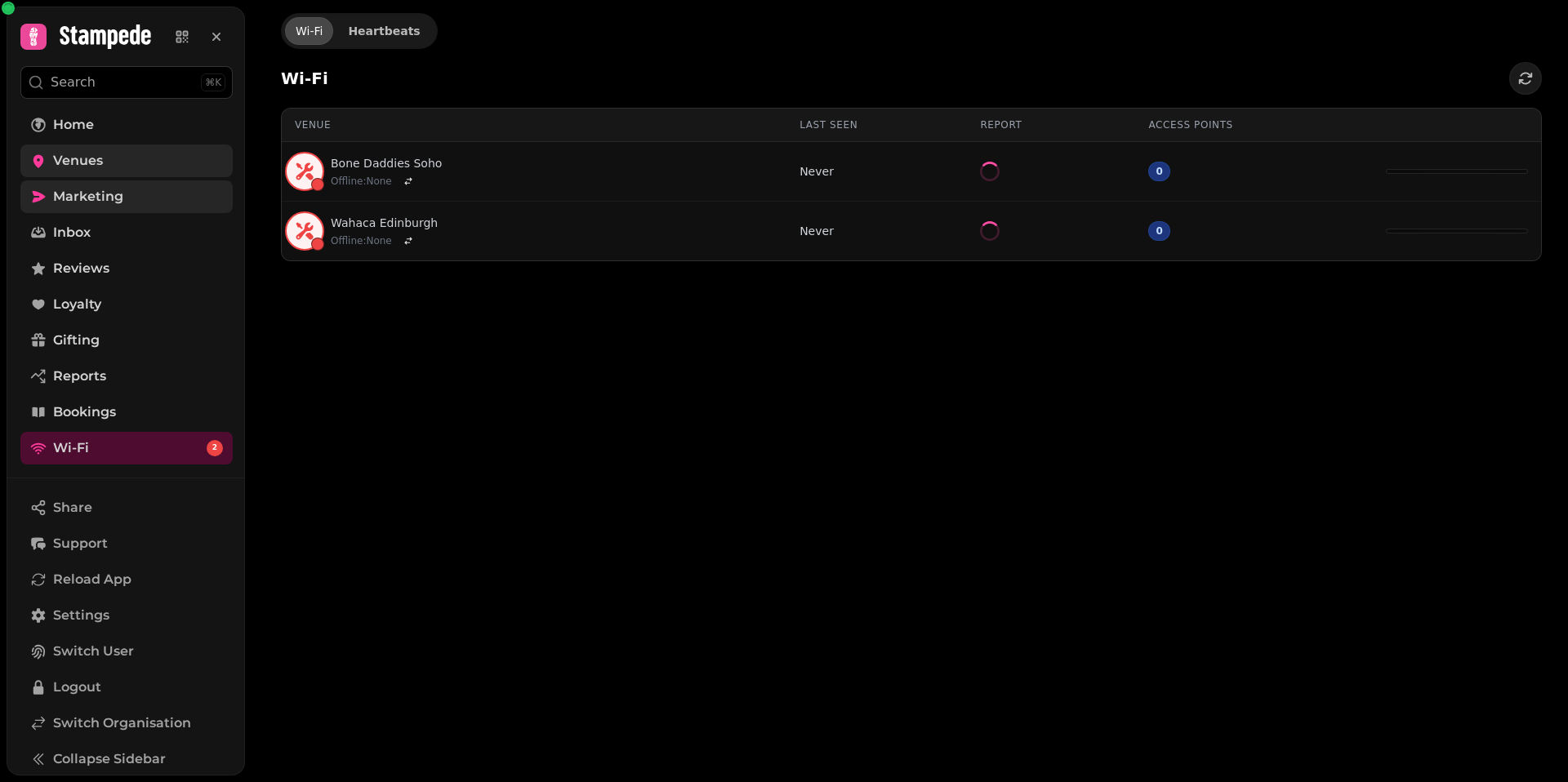
click at [595, 412] on div "Wi-Fi Heartbeats Wi-Fi Venue Last seen Report Access points Bone Daddies Soho O…" at bounding box center [906, 391] width 1323 height 782
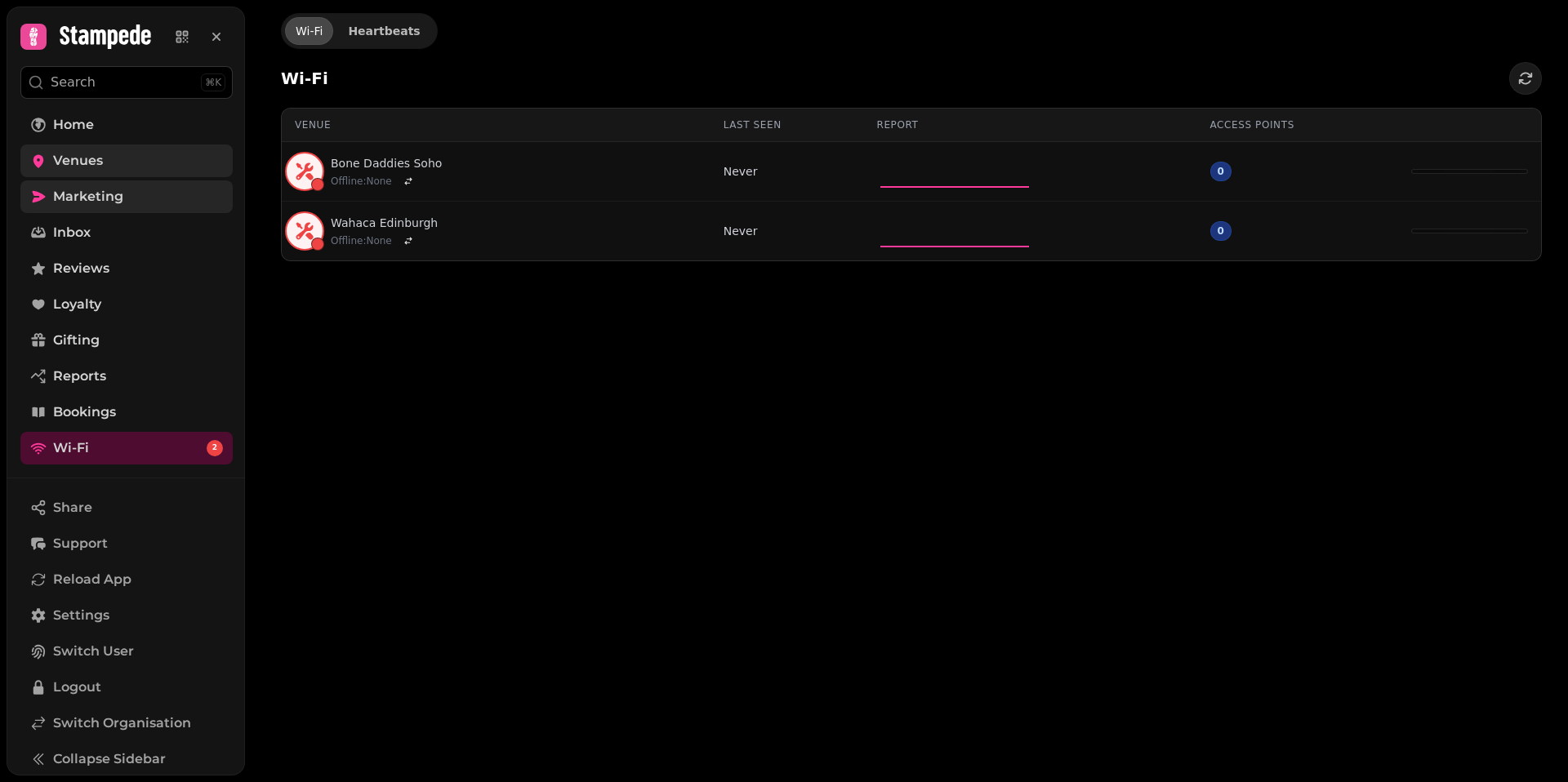
click at [595, 412] on div "Wi-Fi Heartbeats Wi-Fi Venue Last seen Report Access points Bone Daddies Soho O…" at bounding box center [906, 391] width 1323 height 782
click at [641, 392] on div "Wi-Fi Heartbeats Wi-Fi Venue Last seen Report Access points Bone Daddies Soho O…" at bounding box center [906, 391] width 1323 height 782
click at [715, 393] on div "Wi-Fi Heartbeats Wi-Fi Venue Last seen Report Access points Bone Daddies Soho O…" at bounding box center [906, 391] width 1323 height 782
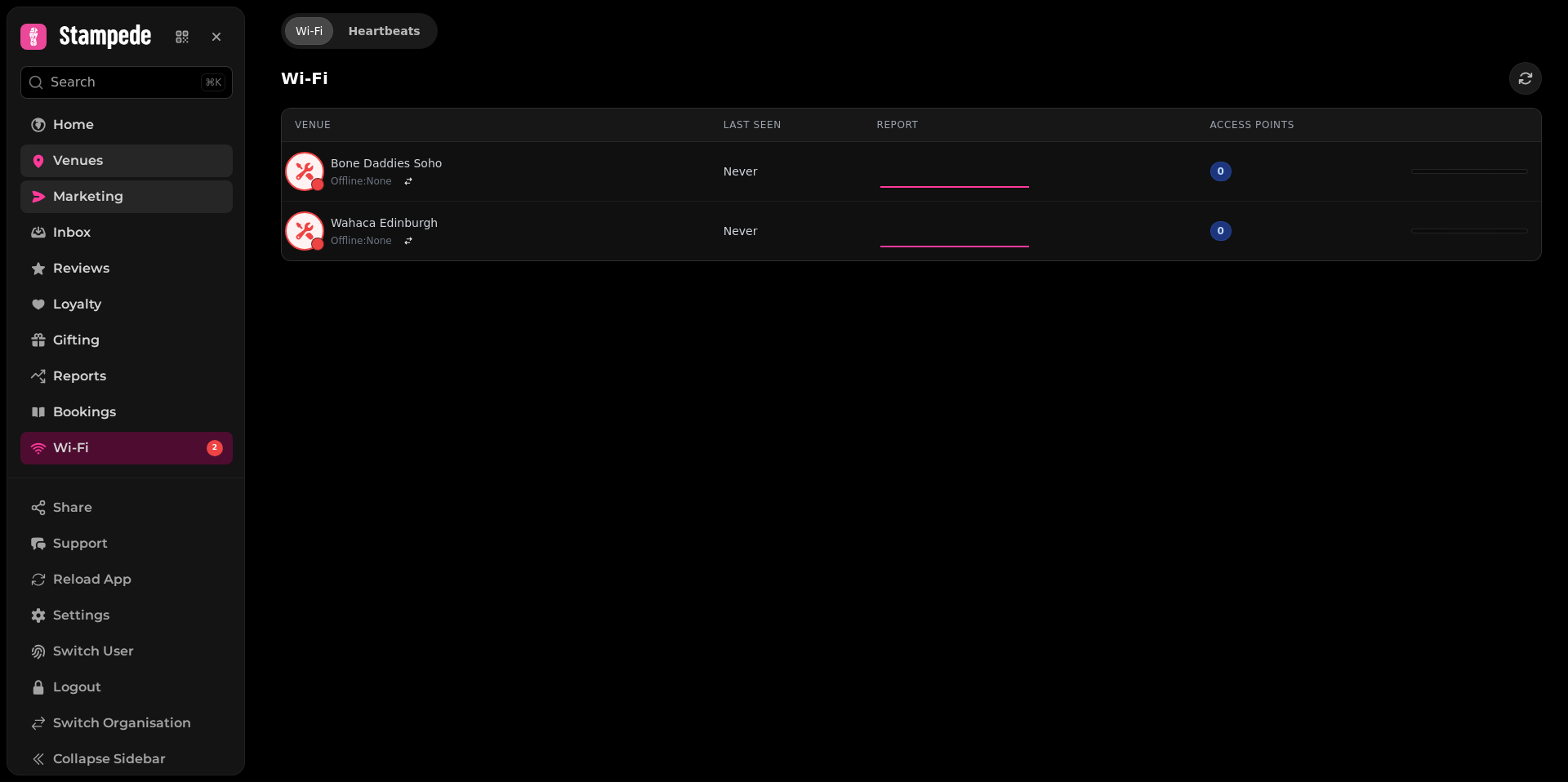
click at [632, 364] on div "Wi-Fi Heartbeats Wi-Fi Venue Last seen Report Access points Bone Daddies Soho O…" at bounding box center [906, 391] width 1323 height 782
click at [386, 30] on span "Heartbeats" at bounding box center [383, 31] width 72 height 12
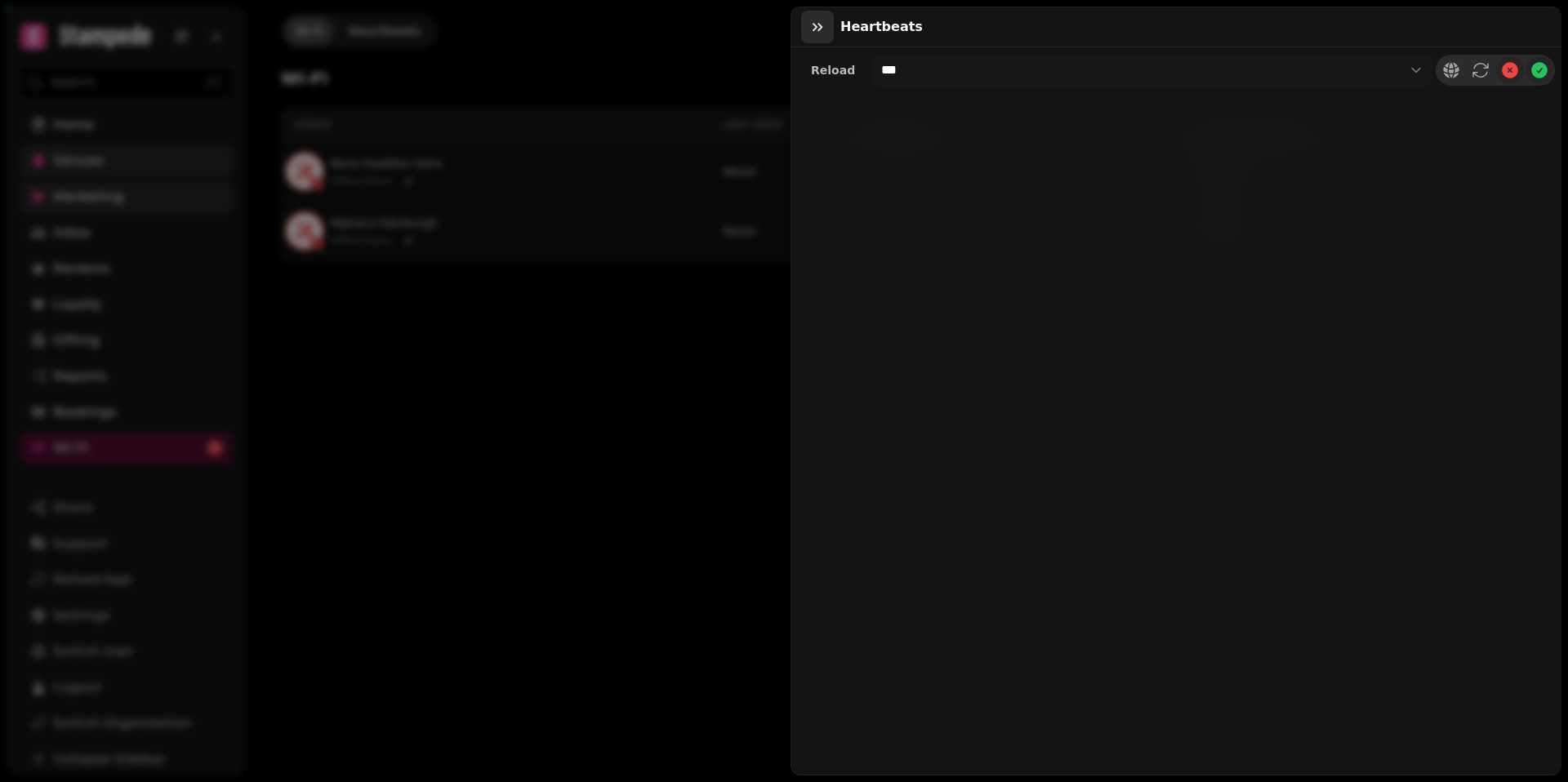
click at [818, 21] on icon "button" at bounding box center [817, 27] width 16 height 16
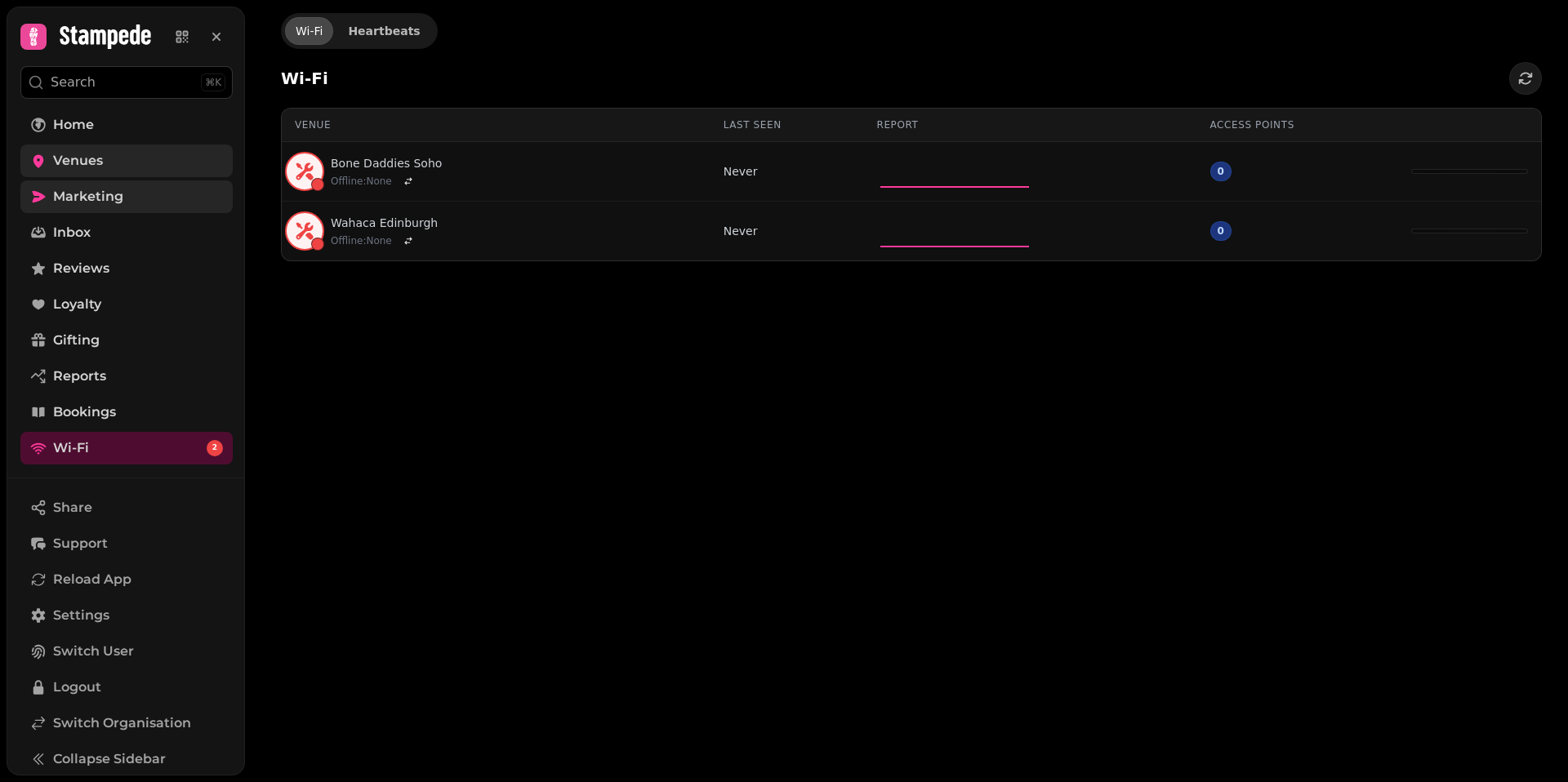
click at [112, 162] on link "Venues" at bounding box center [127, 161] width 212 height 33
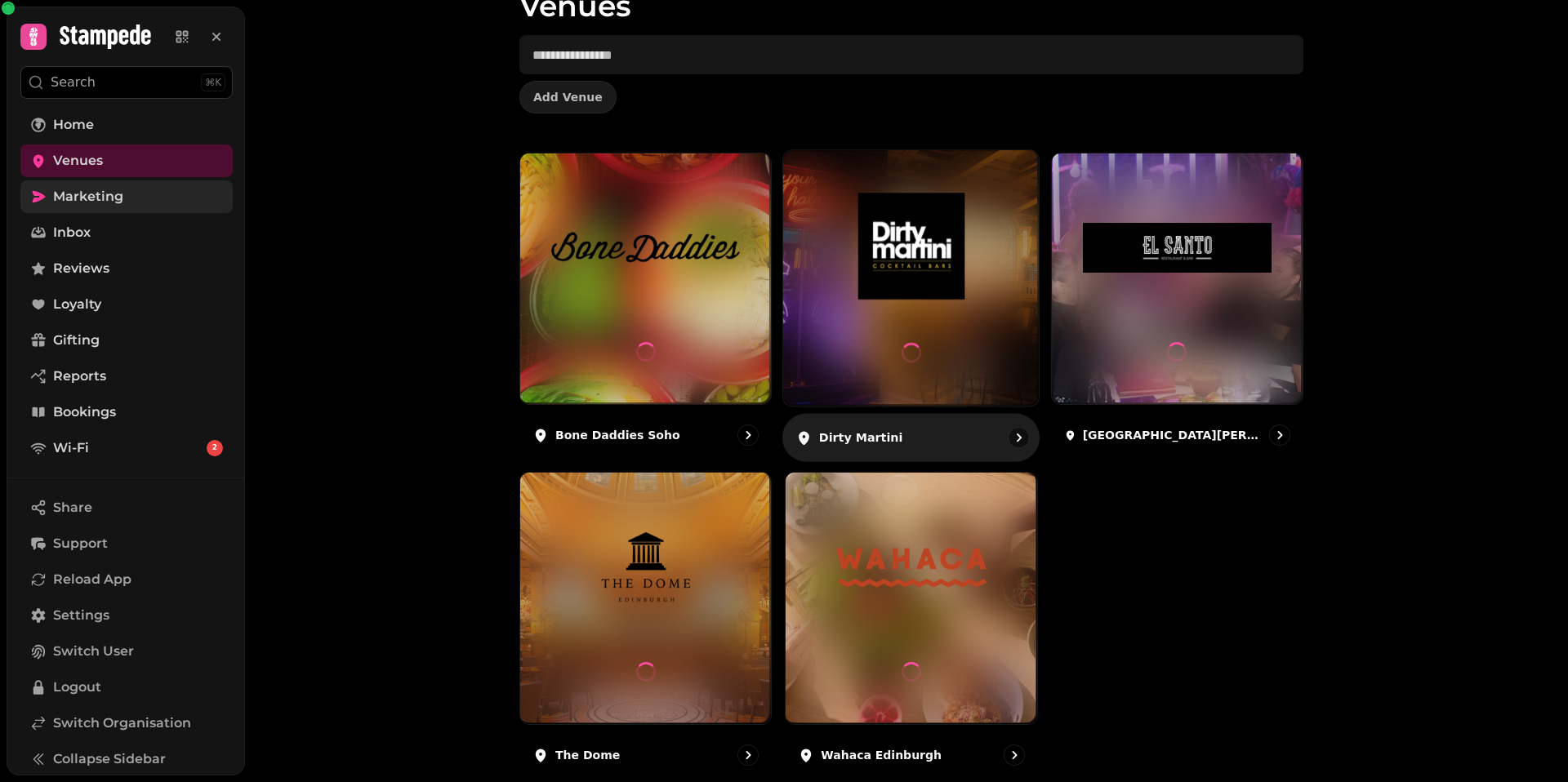
scroll to position [124, 0]
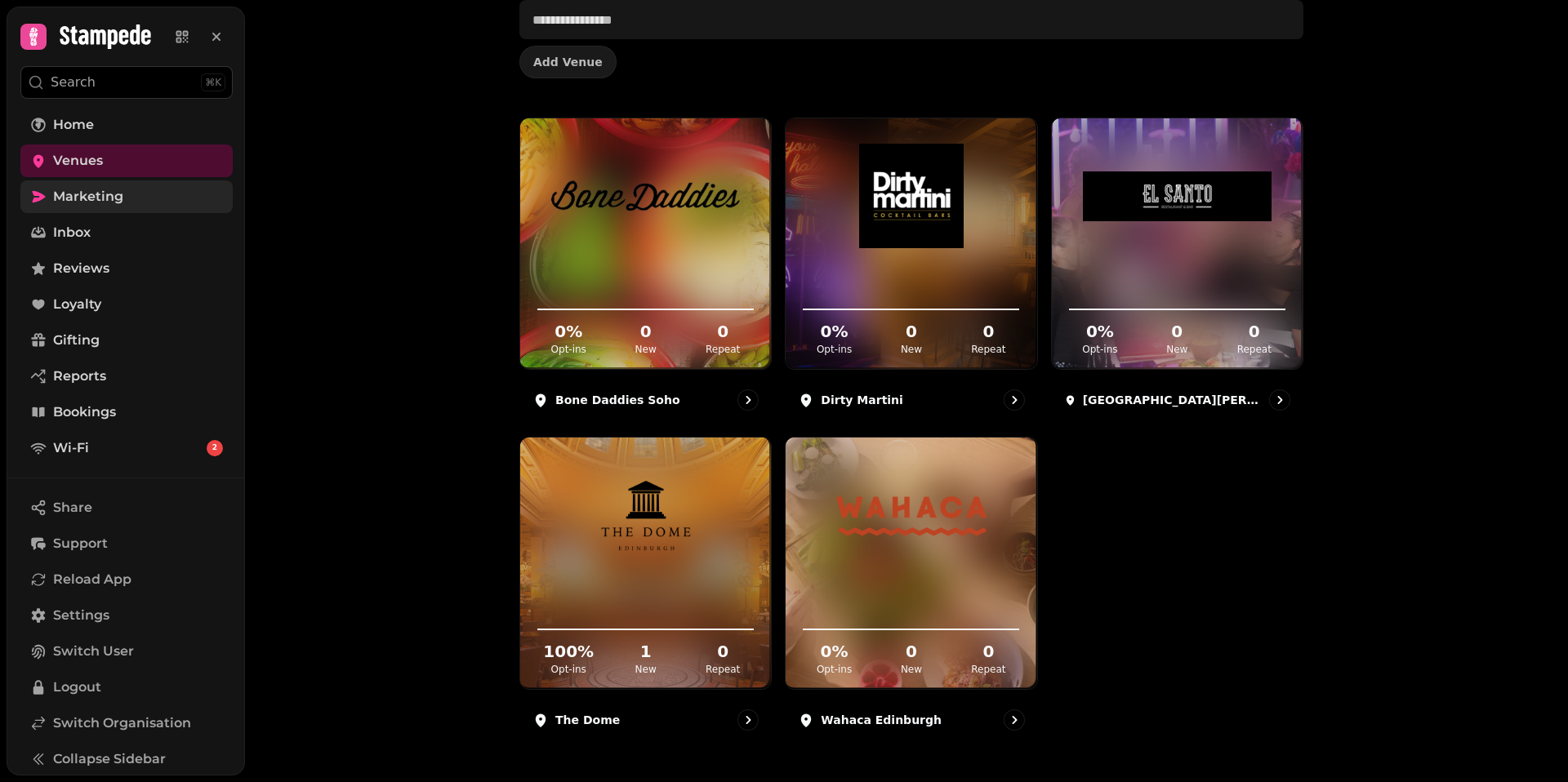
click at [1111, 513] on div "0 % Opt-ins 0 New 0 Repeat Bone Daddies Soho 0 % Opt-ins 0 New 0 Repeat Dirty M…" at bounding box center [912, 431] width 784 height 626
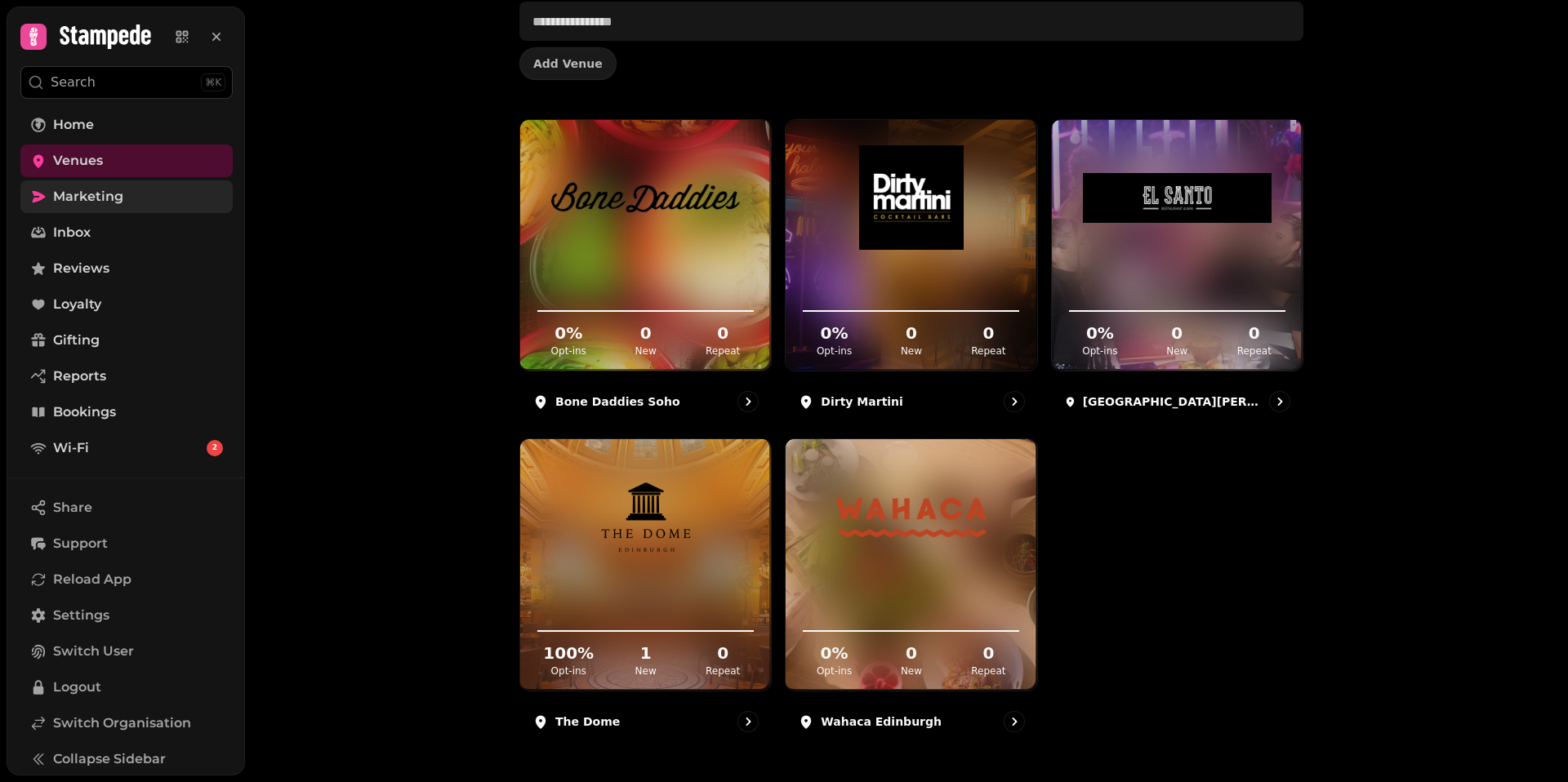
click at [1114, 508] on div "0 % Opt-ins 0 New 0 Repeat Bone Daddies Soho 0 % Opt-ins 0 New 0 Repeat Dirty M…" at bounding box center [912, 433] width 784 height 626
click at [1116, 510] on div "0 % Opt-ins 0 New 0 Repeat Bone Daddies Soho 0 % Opt-ins 0 New 0 Repeat Dirty M…" at bounding box center [912, 433] width 784 height 626
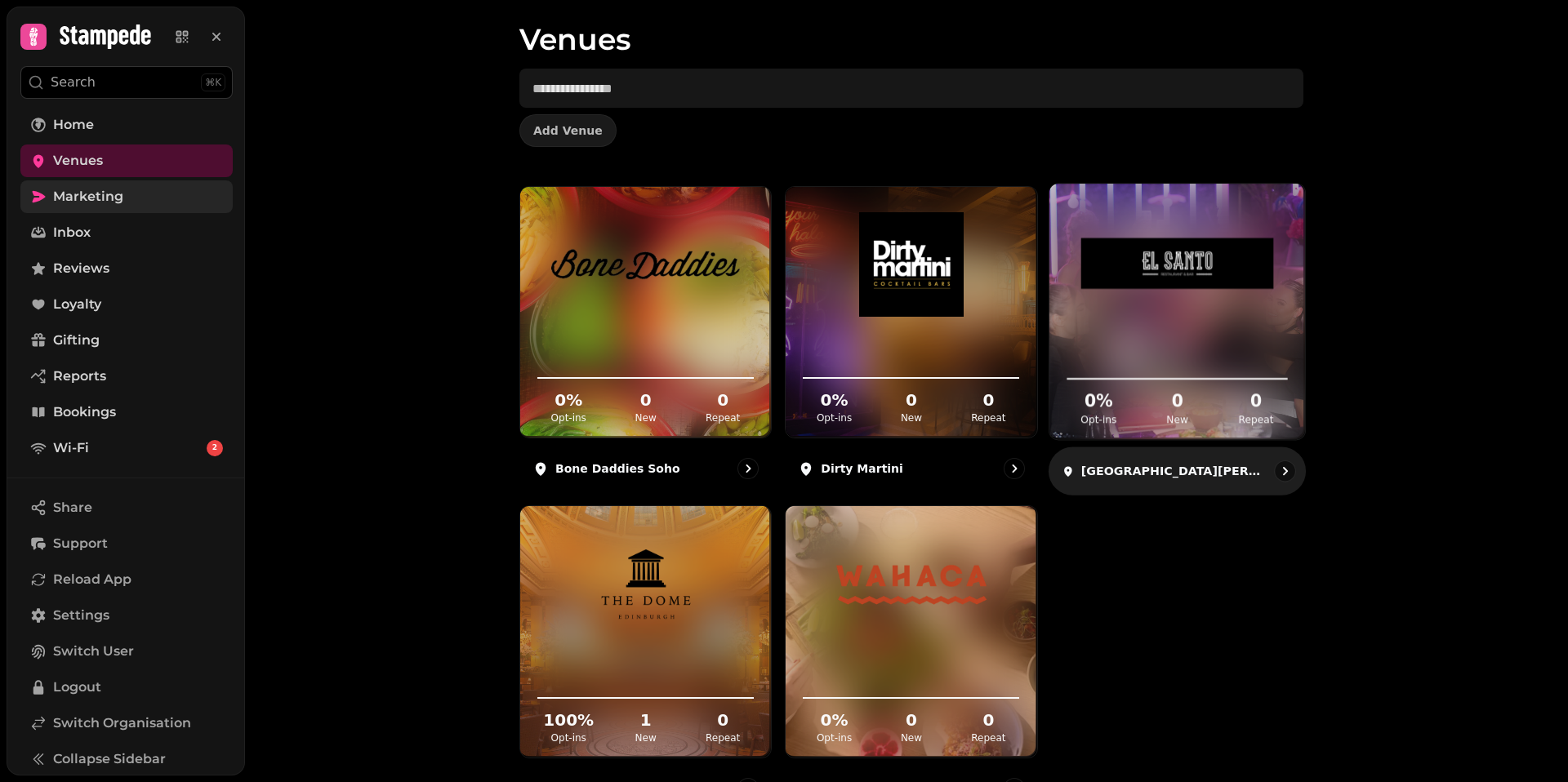
scroll to position [2, 0]
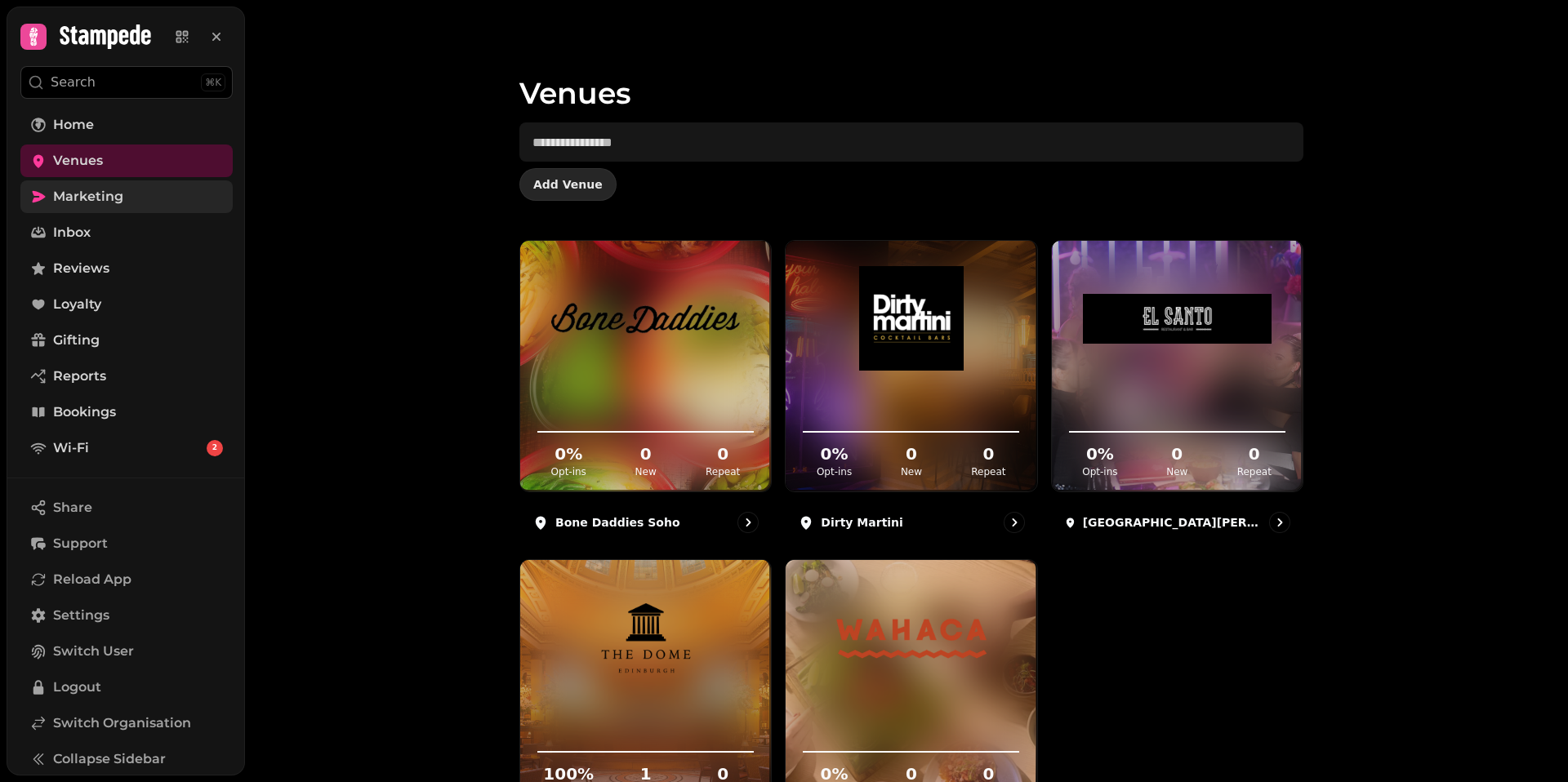
click at [577, 187] on span "Add Venue" at bounding box center [568, 185] width 70 height 12
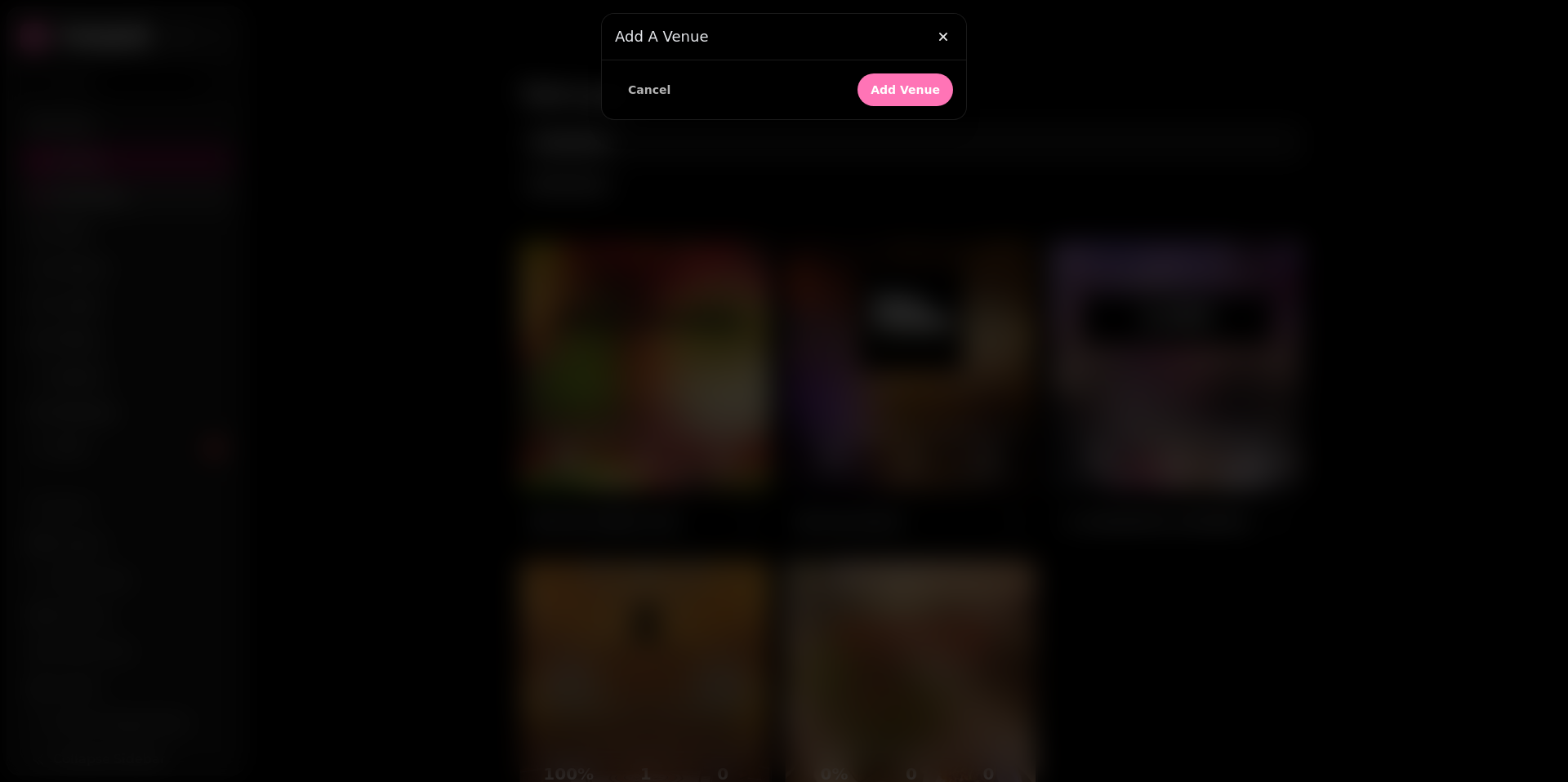
click at [891, 97] on button "Add Venue" at bounding box center [905, 90] width 96 height 33
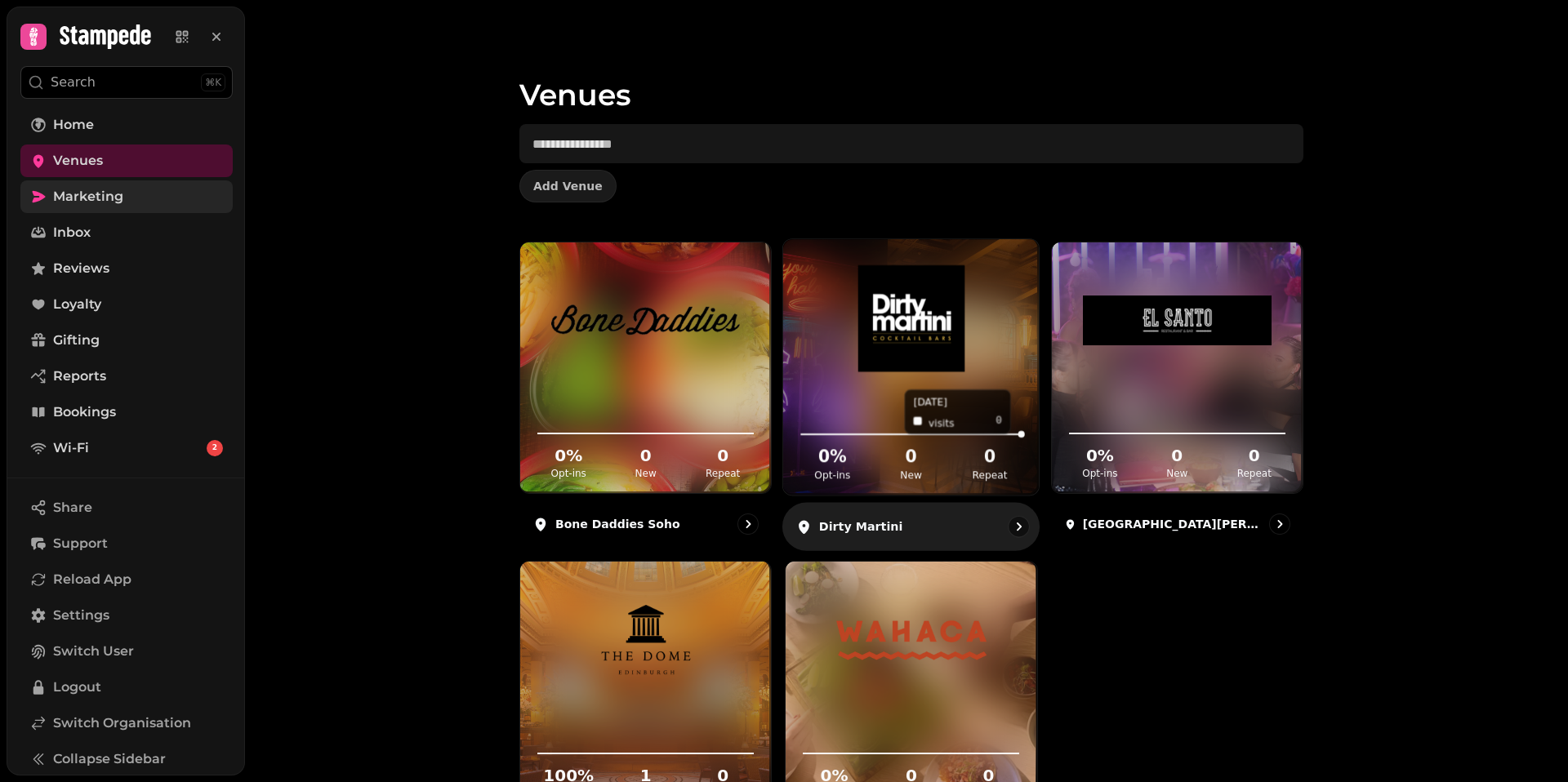
scroll to position [124, 0]
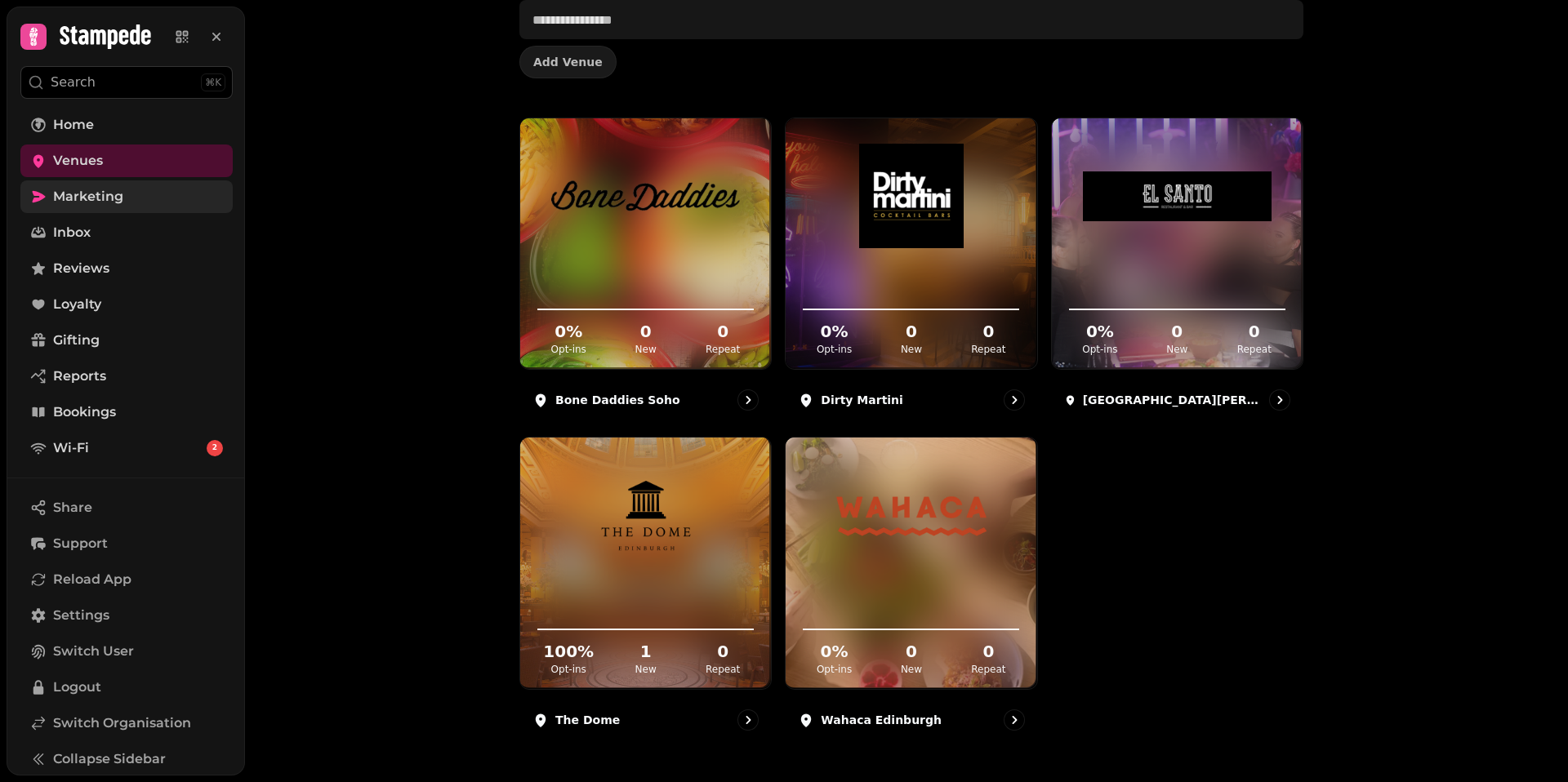
click at [1149, 490] on div "0 % Opt-ins 0 New 0 Repeat Bone Daddies Soho 0 % Opt-ins 0 New 0 Repeat Dirty M…" at bounding box center [912, 431] width 784 height 626
click at [487, 214] on div "Venues Add Venue 0 % Opt-ins 0 New 0 Repeat Bone Daddies Soho 0 % Opt-ins 0 New…" at bounding box center [906, 391] width 1323 height 782
click at [485, 214] on div "Venues Add Venue 0 % Opt-ins 0 New 0 Repeat Bone Daddies Soho 0 % Opt-ins 0 New…" at bounding box center [906, 391] width 1323 height 782
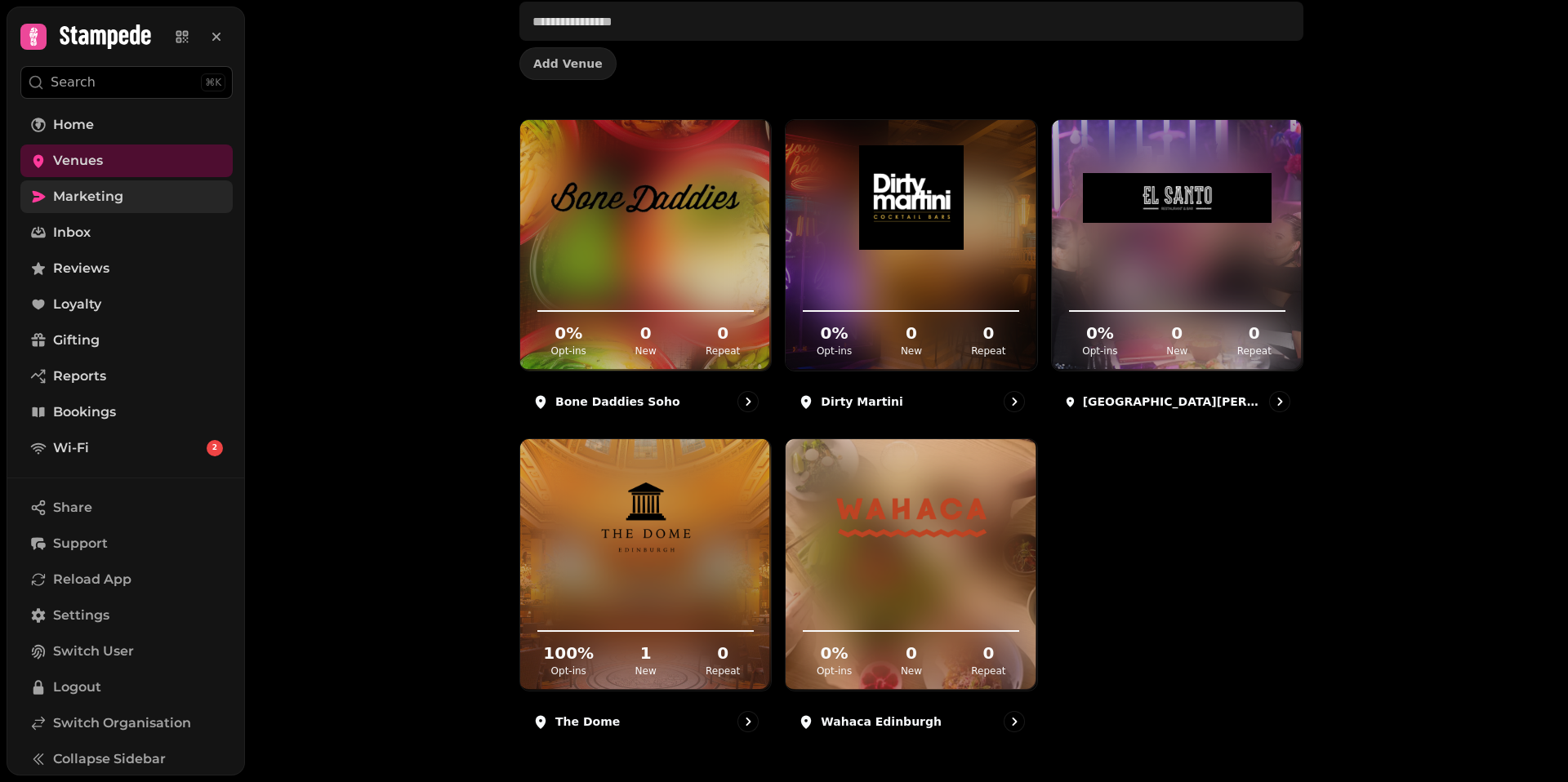
scroll to position [120, 0]
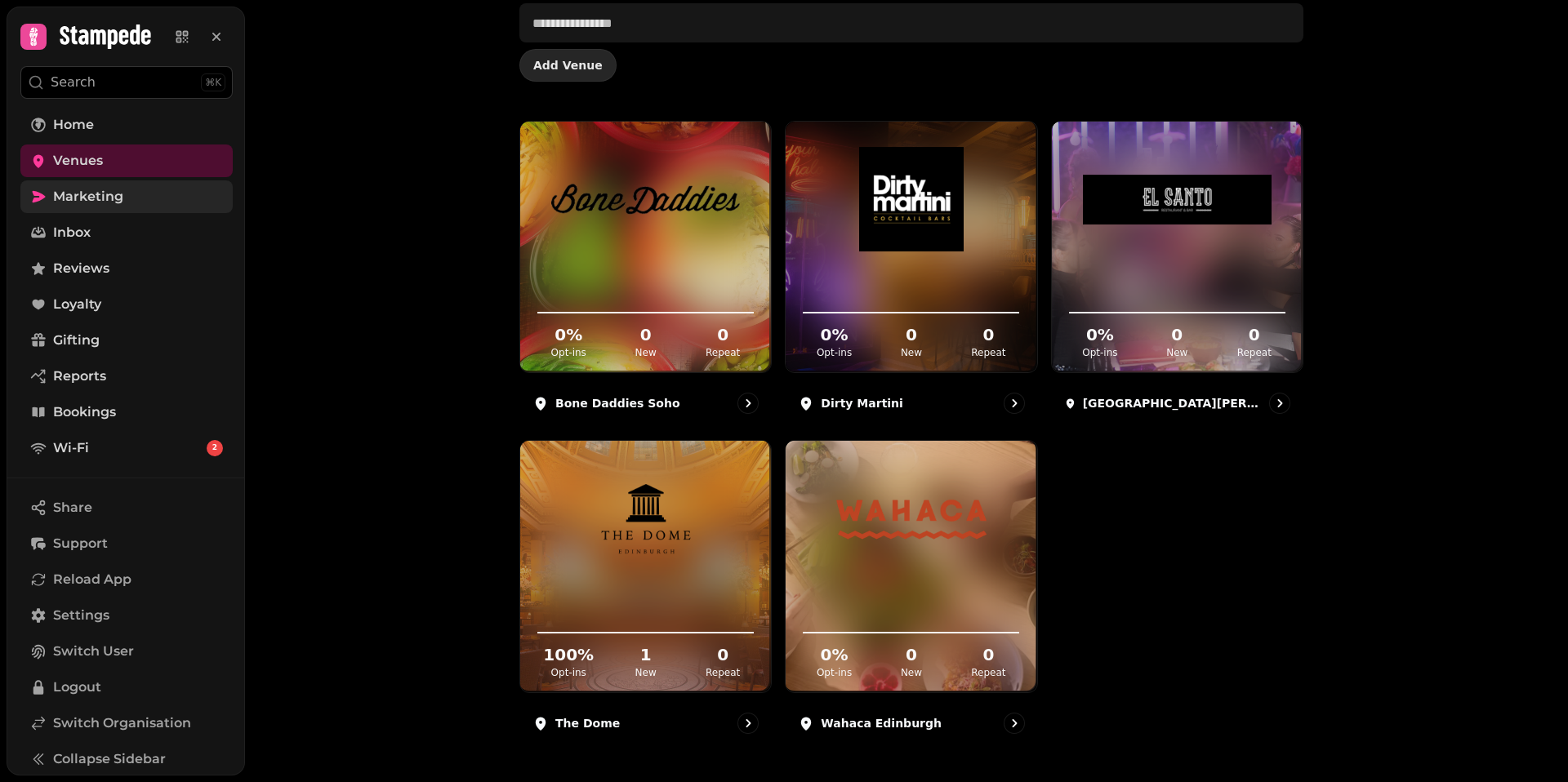
click at [560, 54] on button "Add Venue" at bounding box center [568, 65] width 97 height 33
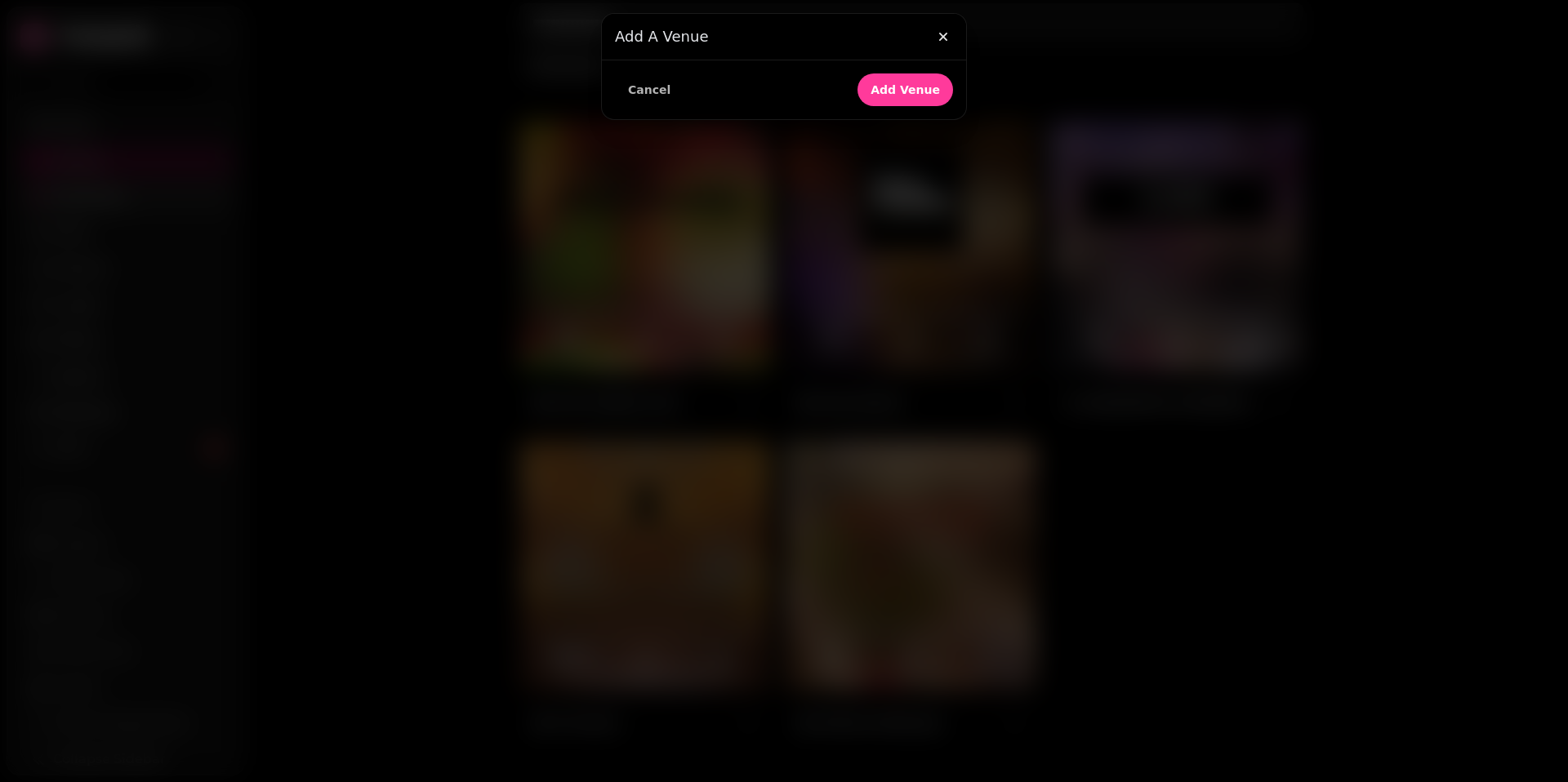
click at [671, 31] on h3 "Add a Venue" at bounding box center [783, 37] width 338 height 20
click at [915, 95] on span "Add Venue" at bounding box center [904, 90] width 70 height 12
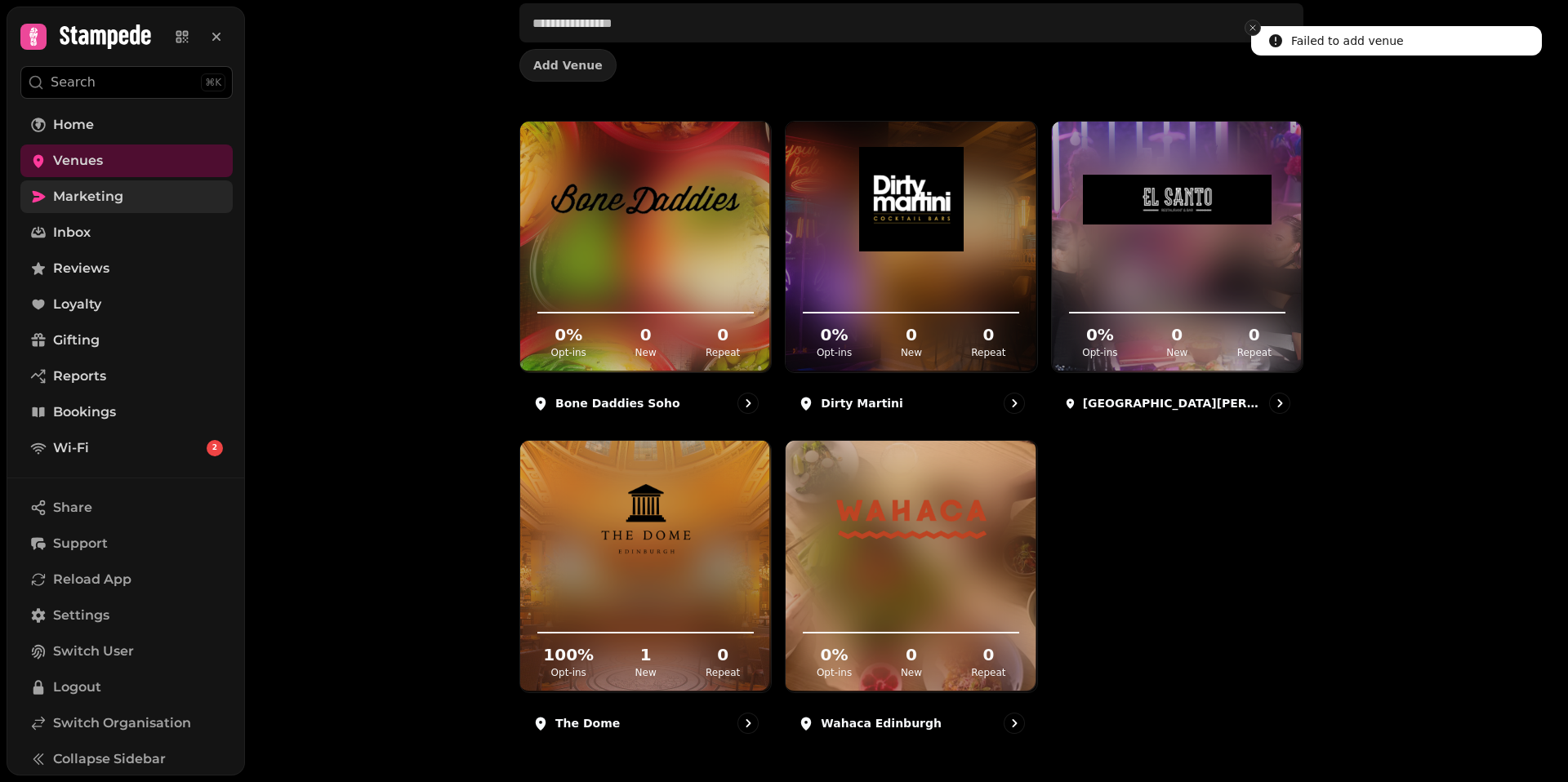
click at [1253, 29] on icon "Close toast" at bounding box center [1252, 27] width 10 height 10
click at [1330, 44] on div "Venues Add Venue 0 % Opt-ins 0 New 0 Repeat Bone Daddies Soho 0 % Opt-ins 0 New…" at bounding box center [906, 391] width 1323 height 782
click at [136, 196] on link "Marketing" at bounding box center [127, 196] width 212 height 33
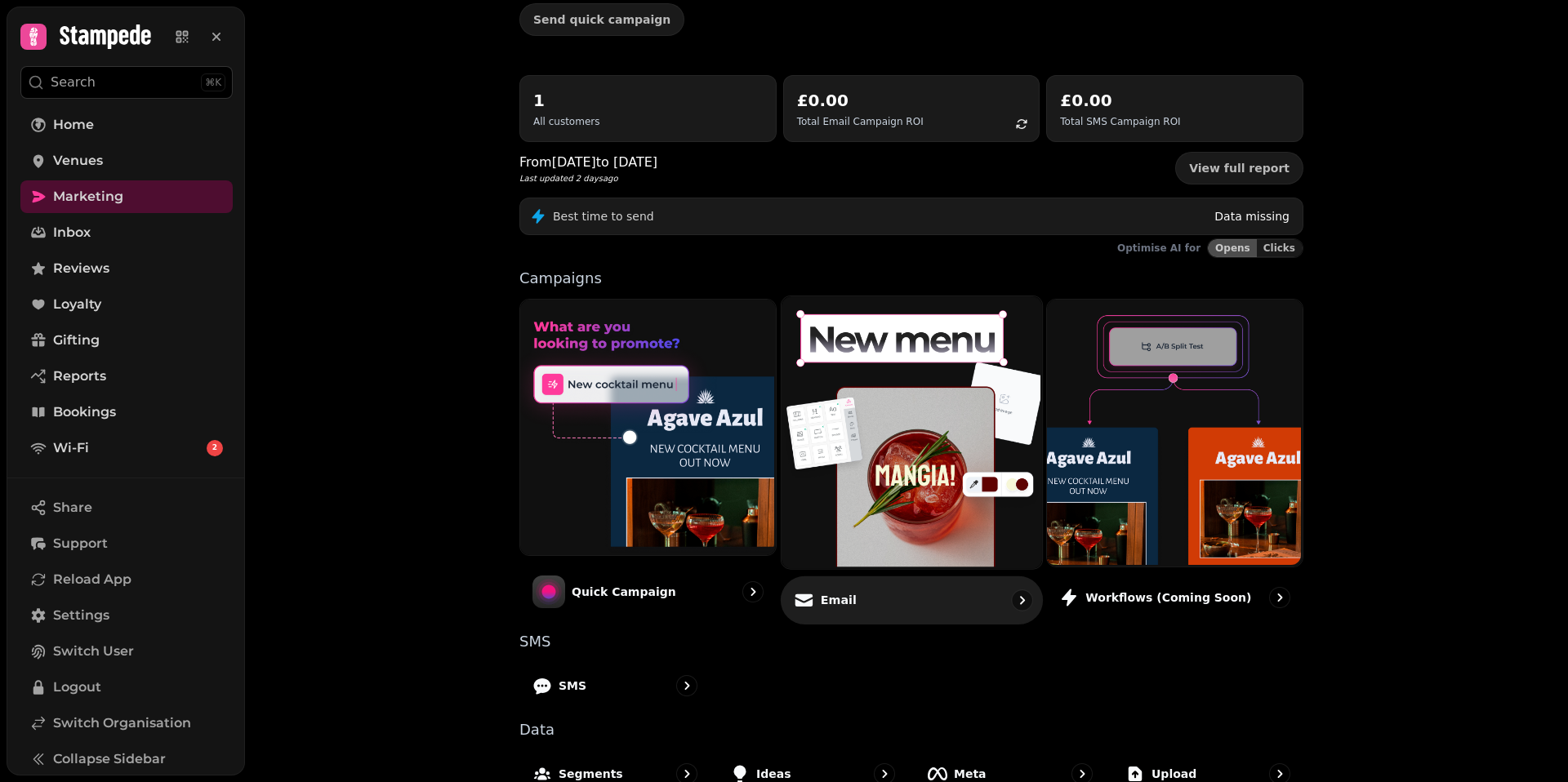
scroll to position [237, 0]
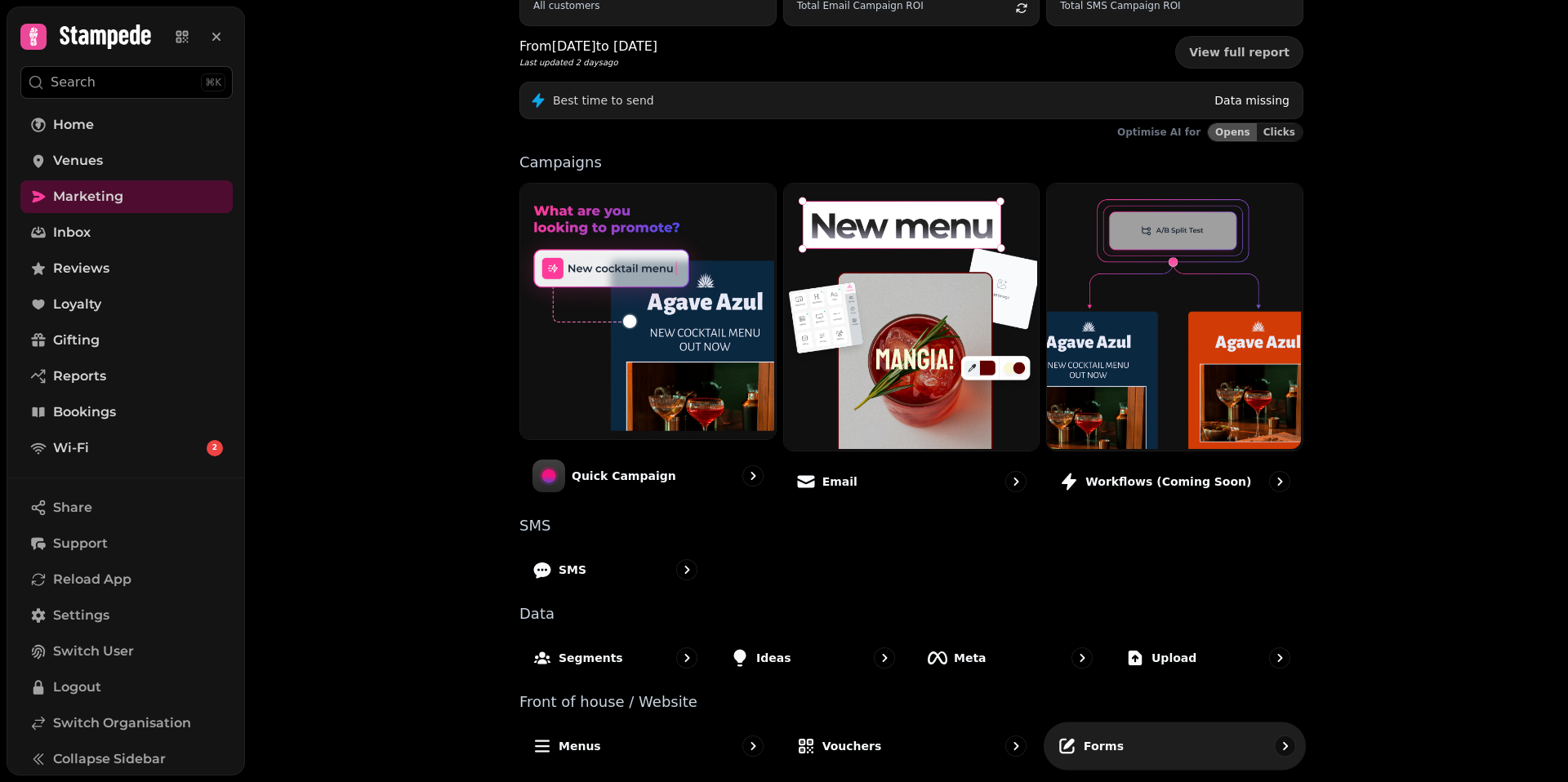
click at [1111, 751] on p "Forms" at bounding box center [1104, 745] width 40 height 16
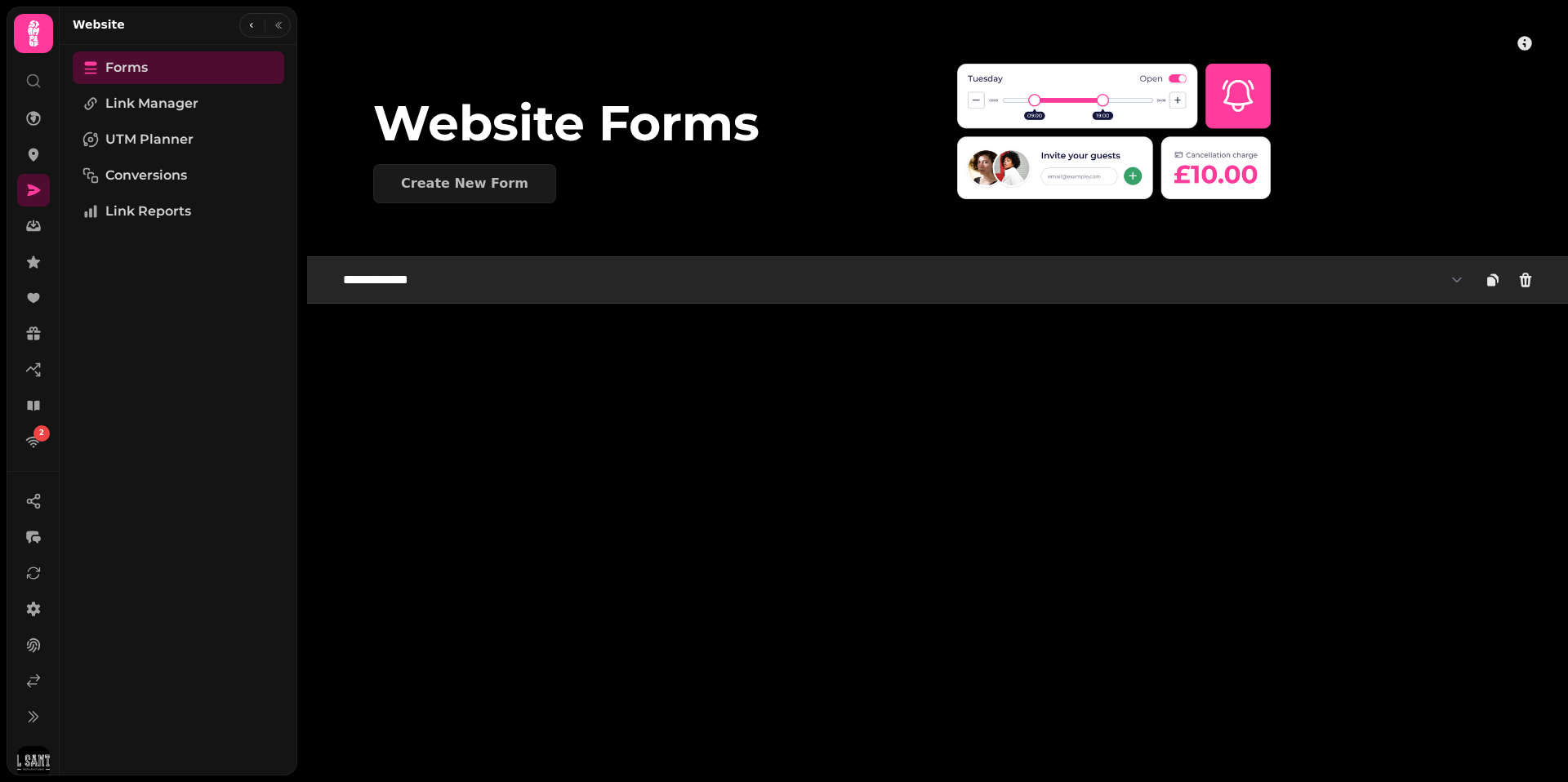
click at [502, 291] on select "**********" at bounding box center [903, 280] width 1140 height 33
select select "**********"
click at [333, 263] on select "**********" at bounding box center [903, 280] width 1140 height 33
select select "**********"
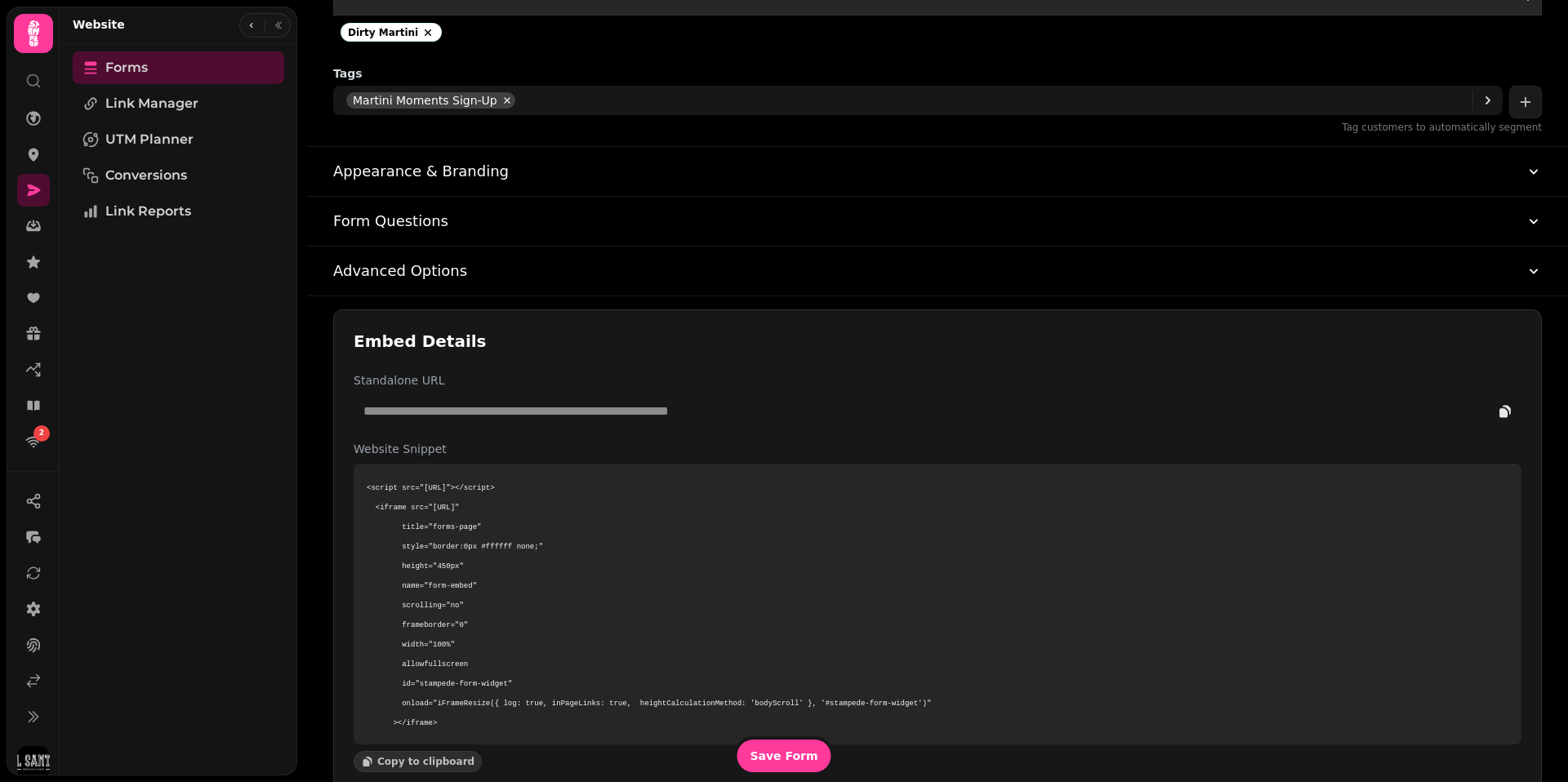
scroll to position [738, 0]
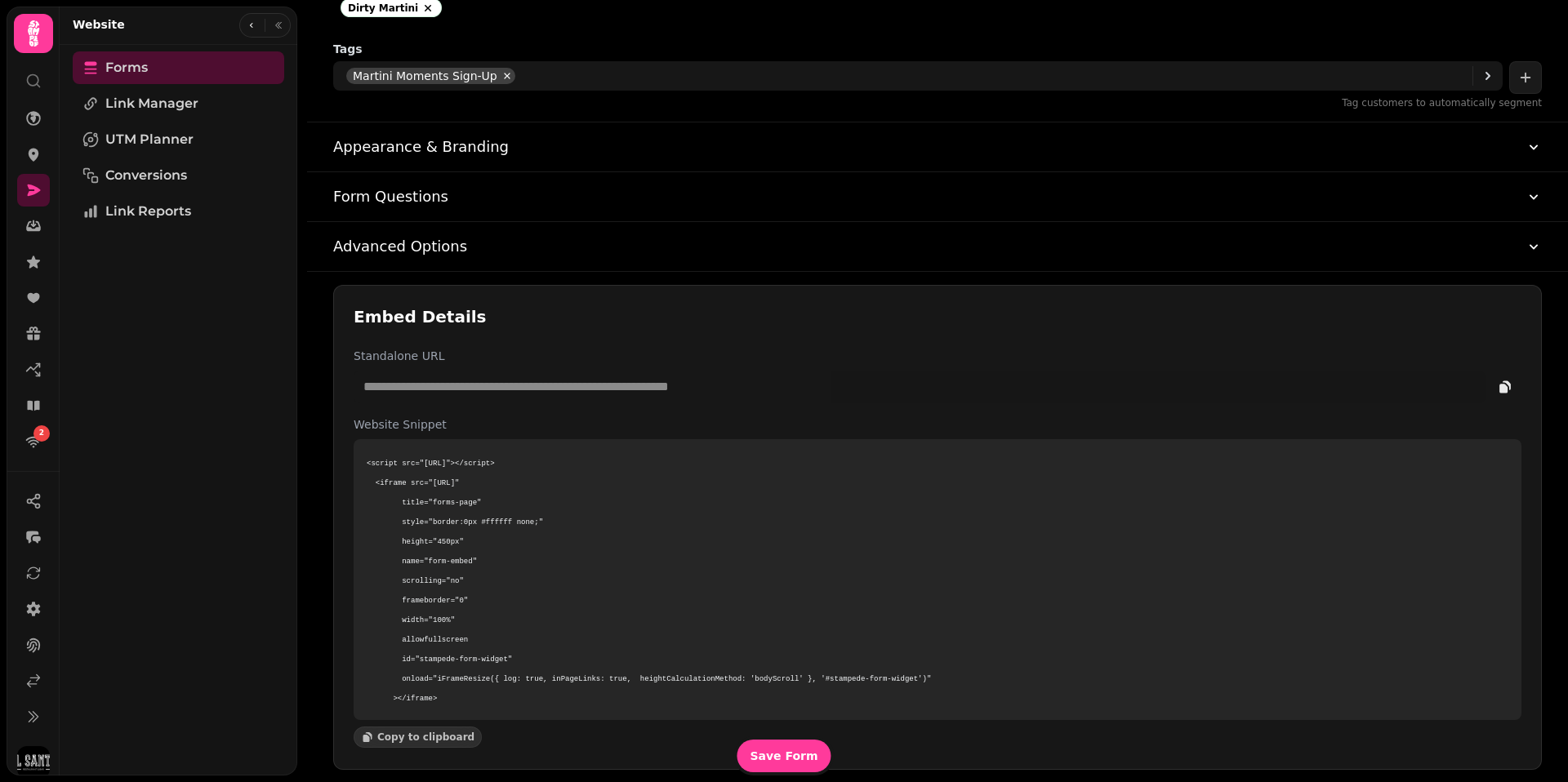
click at [605, 202] on button "Form Questions" at bounding box center [937, 196] width 1209 height 49
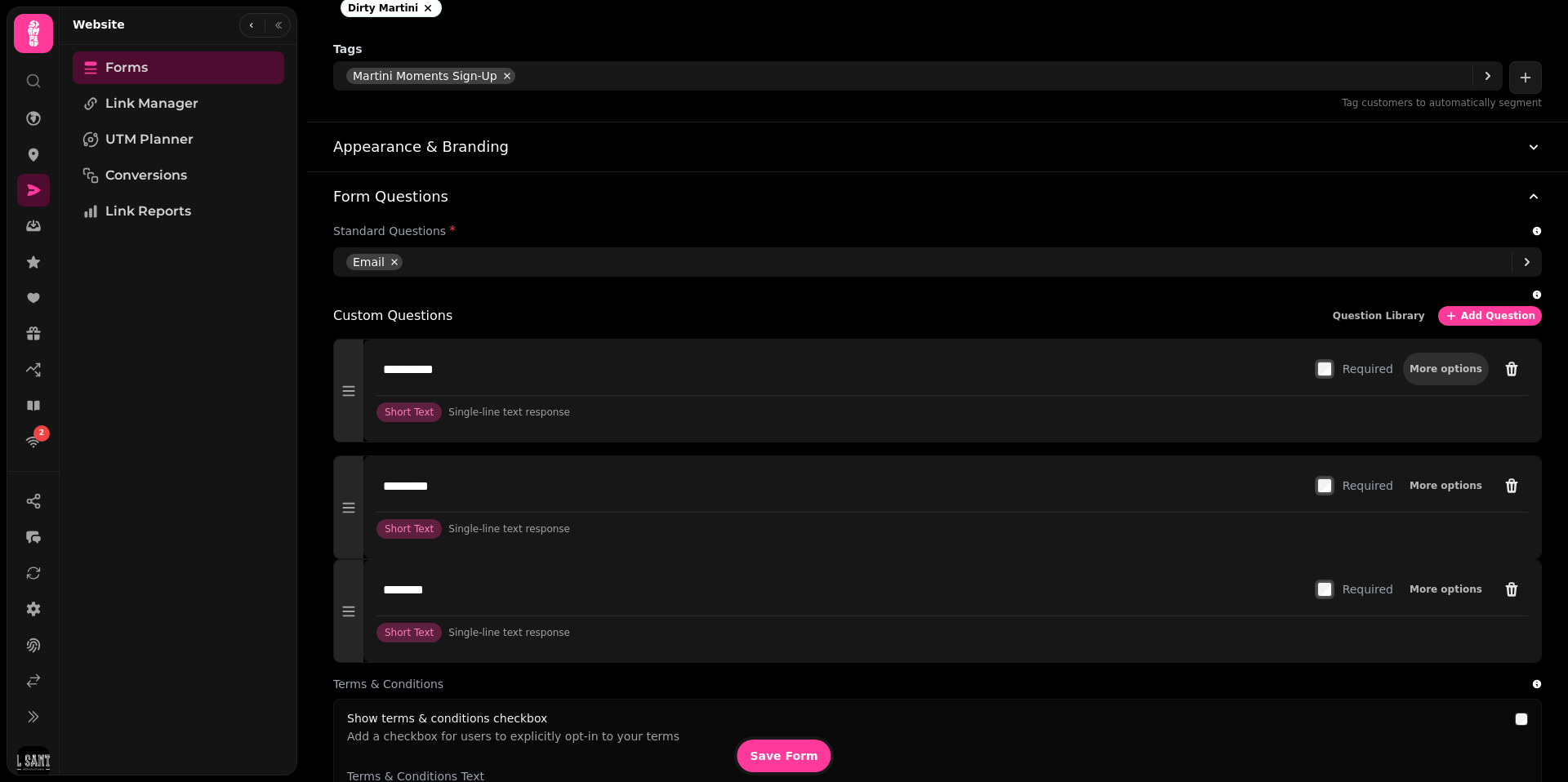
click at [1448, 370] on span "More options" at bounding box center [1446, 368] width 72 height 10
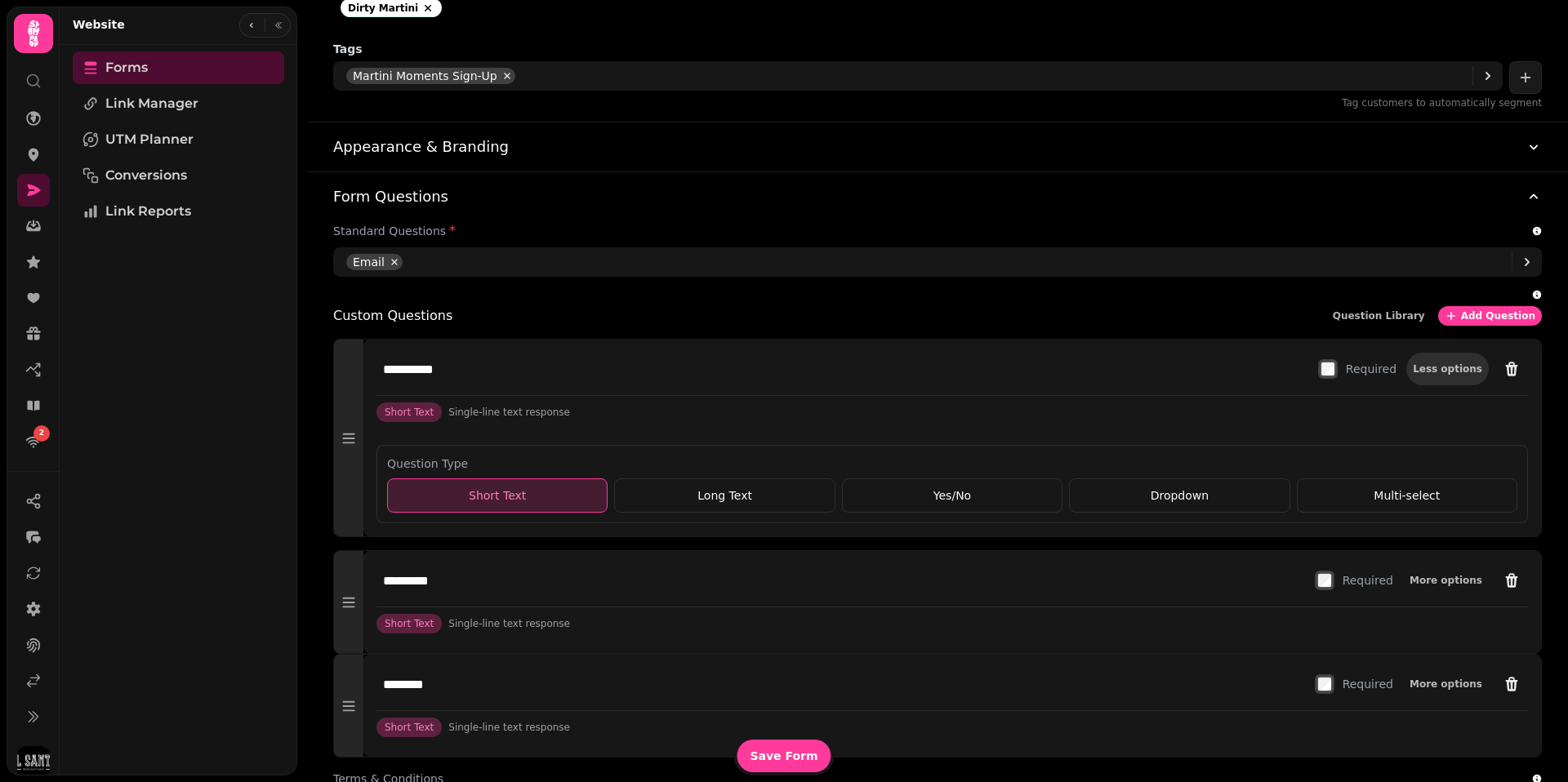
click at [1430, 374] on span "Less options" at bounding box center [1447, 368] width 70 height 10
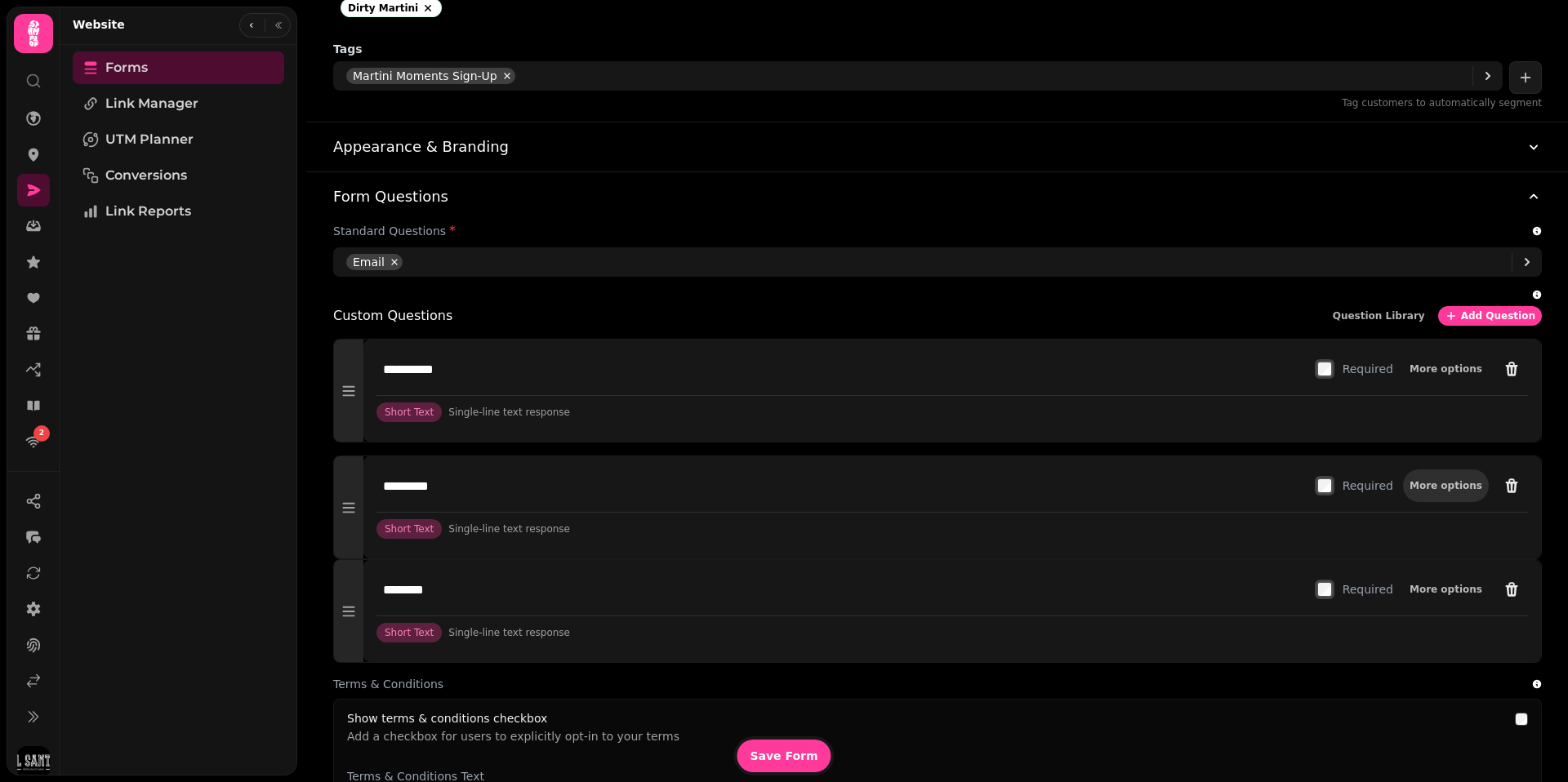
click at [1429, 488] on span "More options" at bounding box center [1446, 485] width 72 height 10
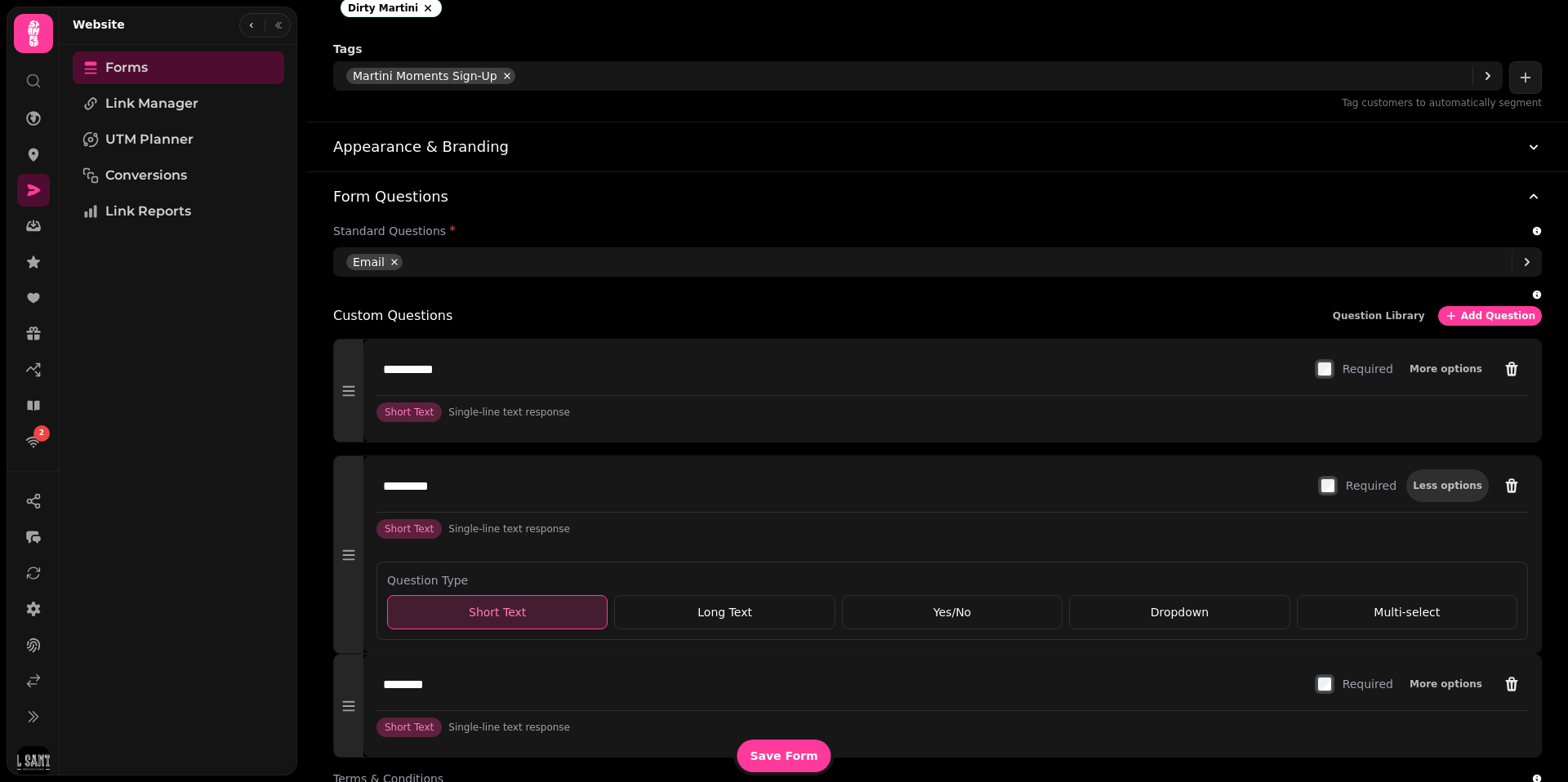
click at [1439, 484] on span "Less options" at bounding box center [1447, 485] width 70 height 10
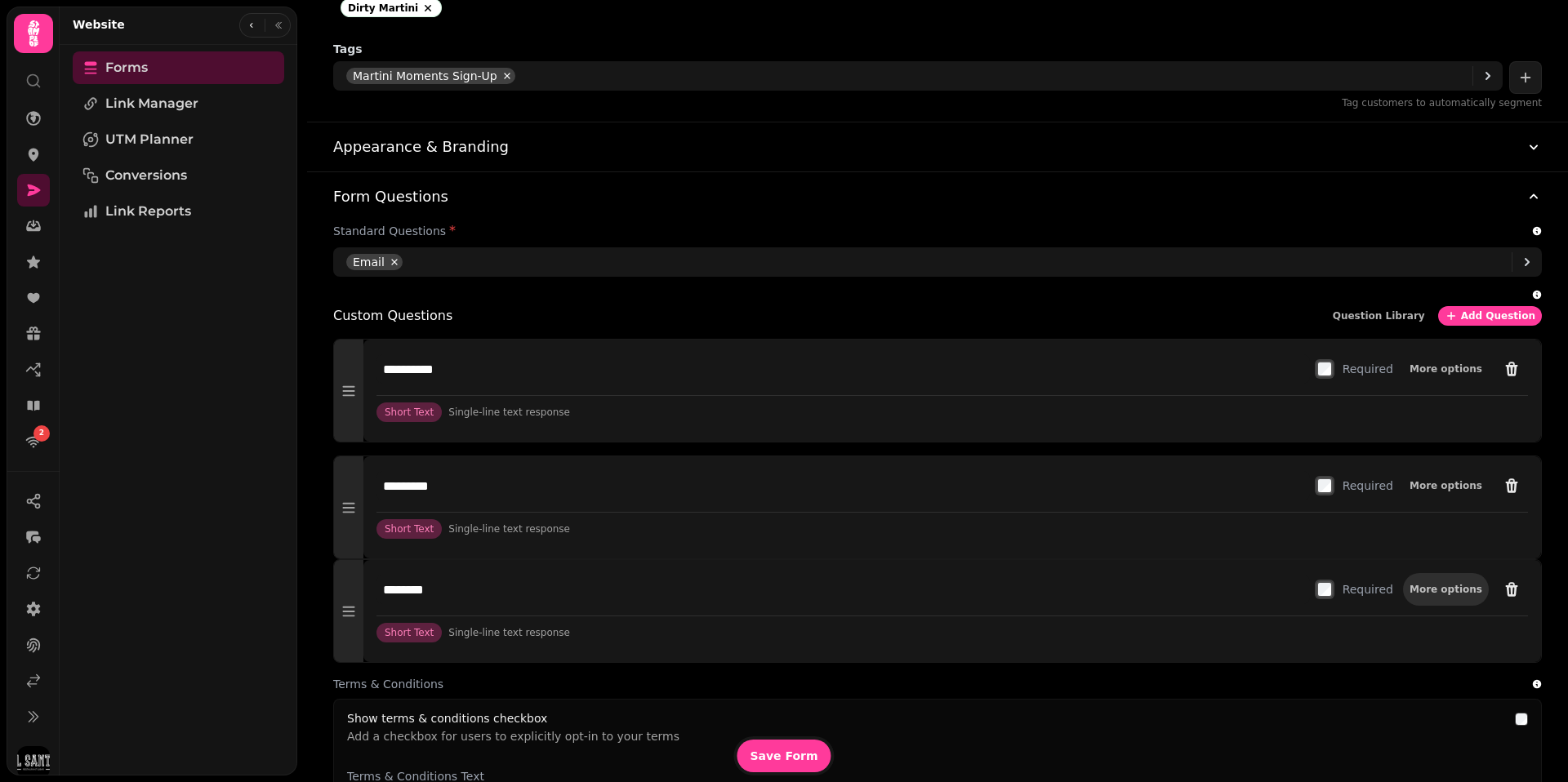
click at [1429, 592] on span "More options" at bounding box center [1446, 589] width 72 height 10
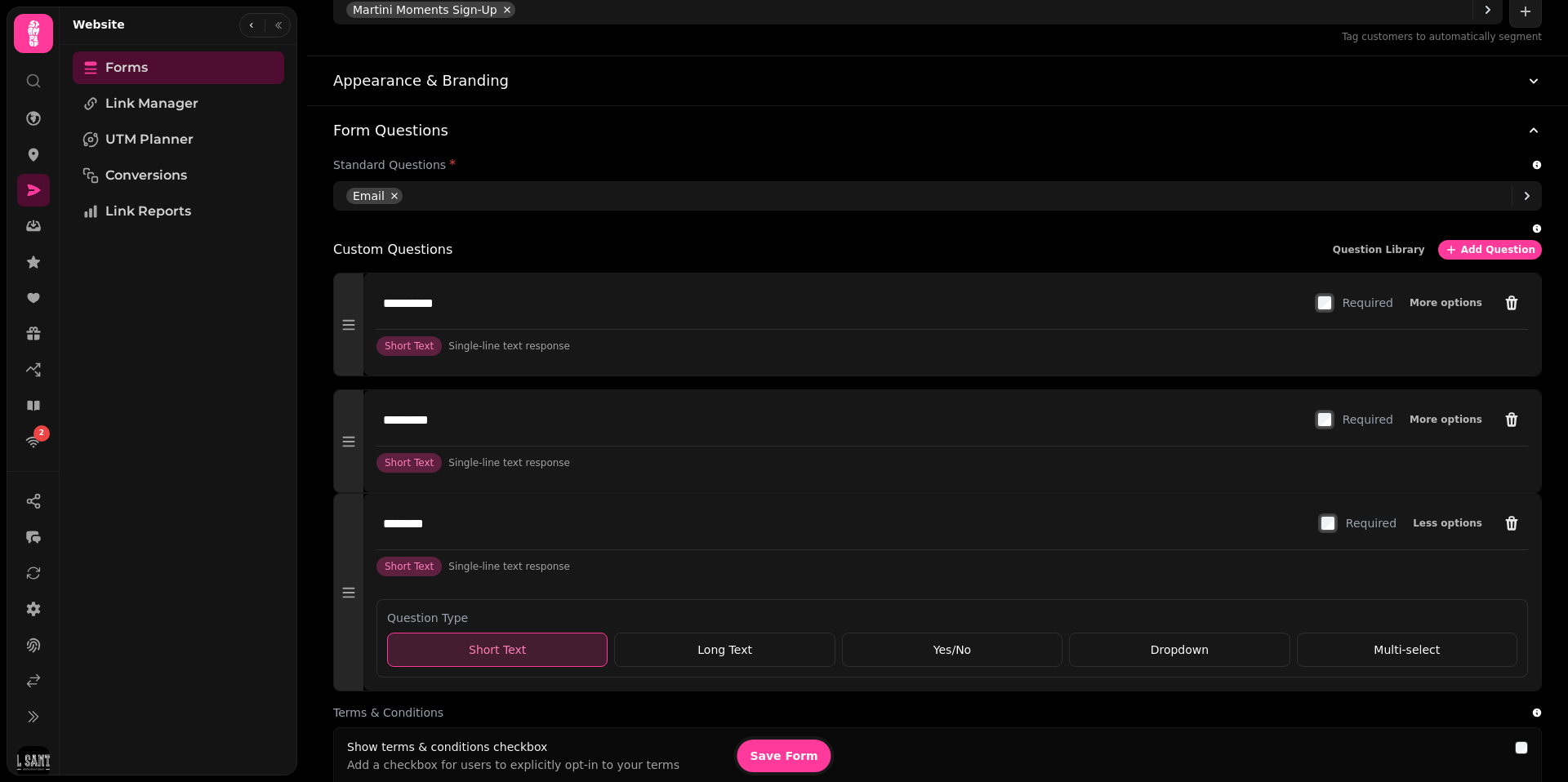
scroll to position [807, 0]
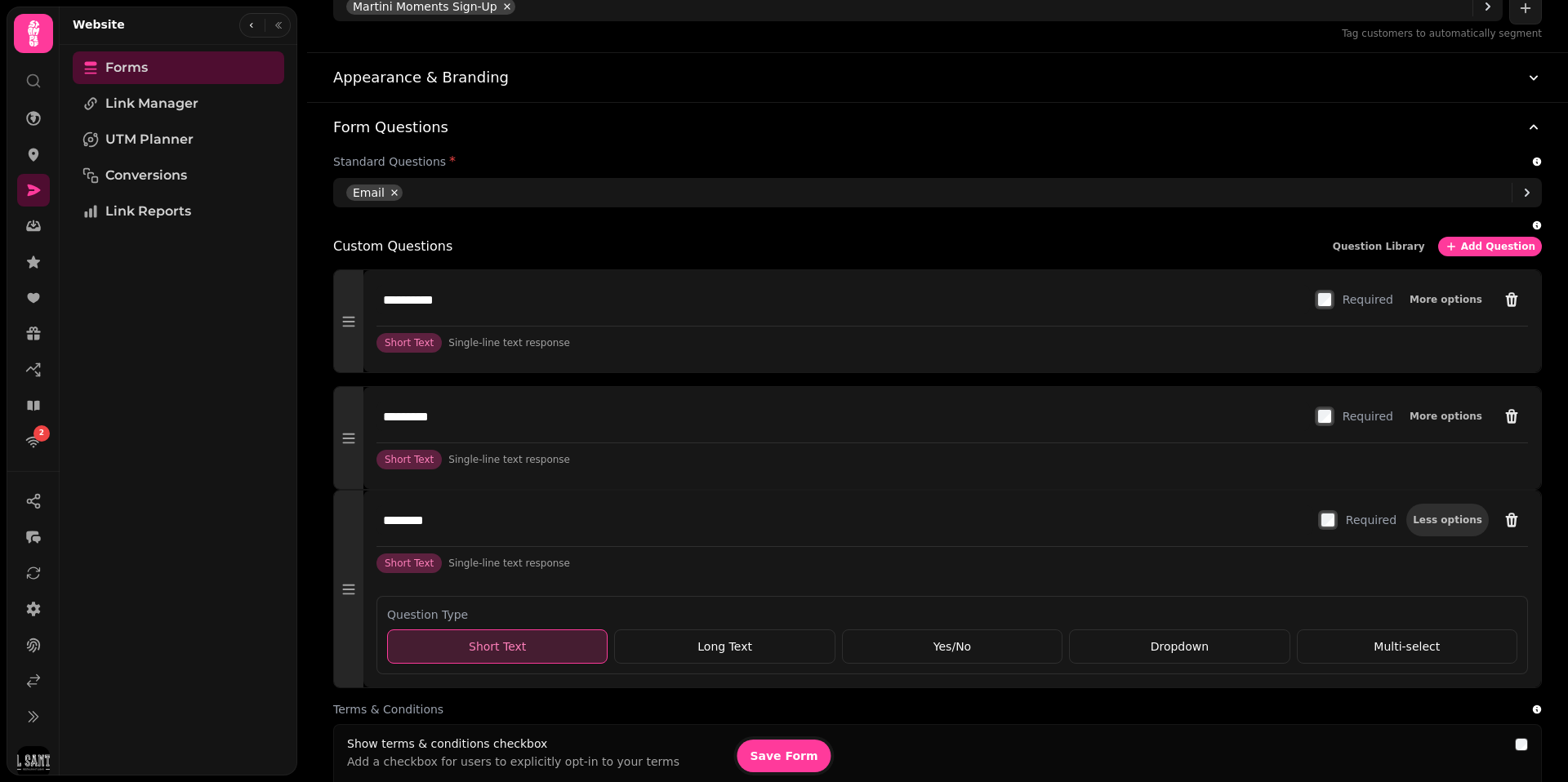
click at [1435, 523] on span "Less options" at bounding box center [1447, 520] width 70 height 10
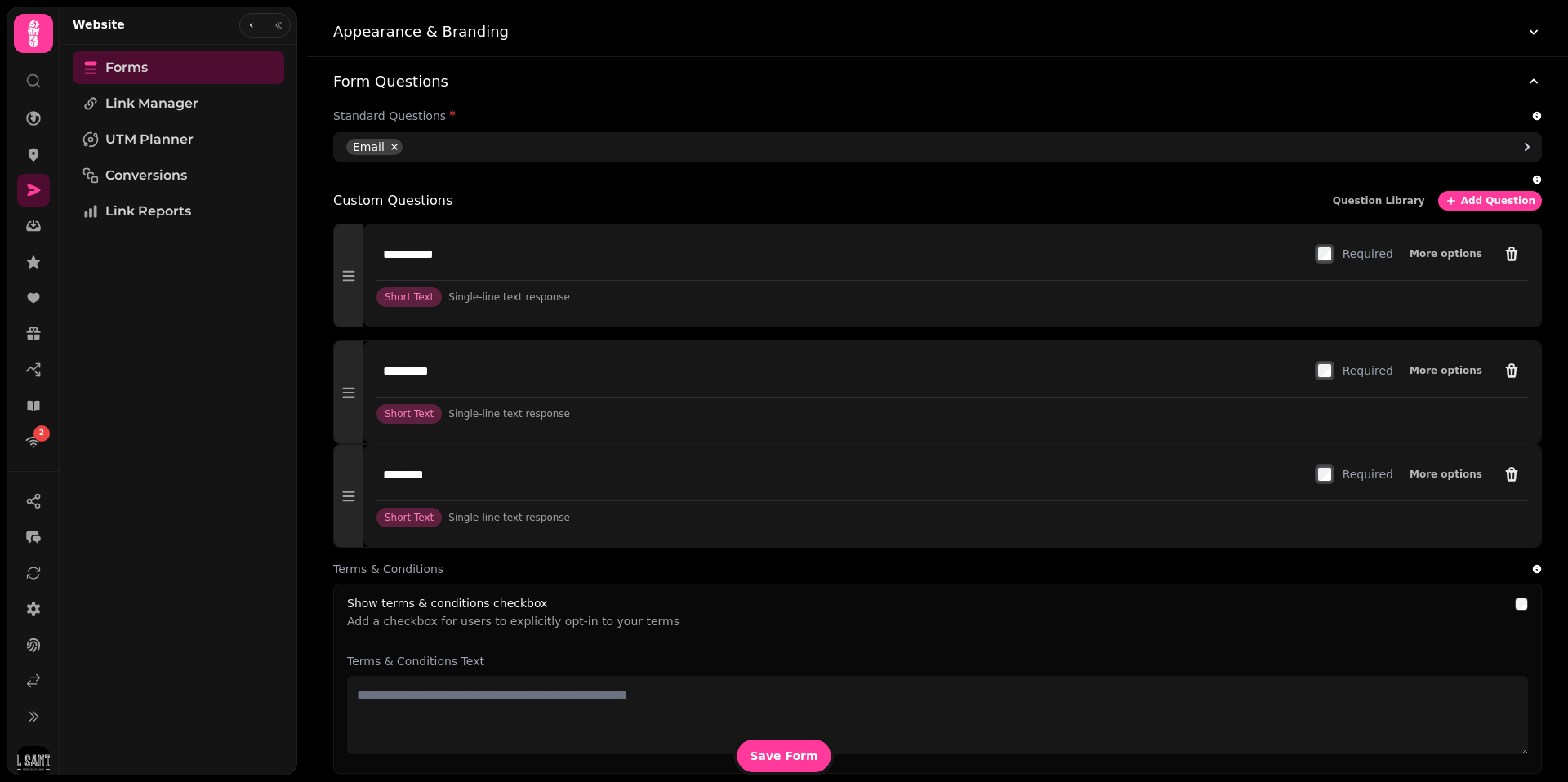
scroll to position [854, 0]
click at [777, 758] on span "Save Form" at bounding box center [783, 756] width 68 height 12
click at [134, 91] on link "Link Manager" at bounding box center [178, 103] width 212 height 33
select select "**"
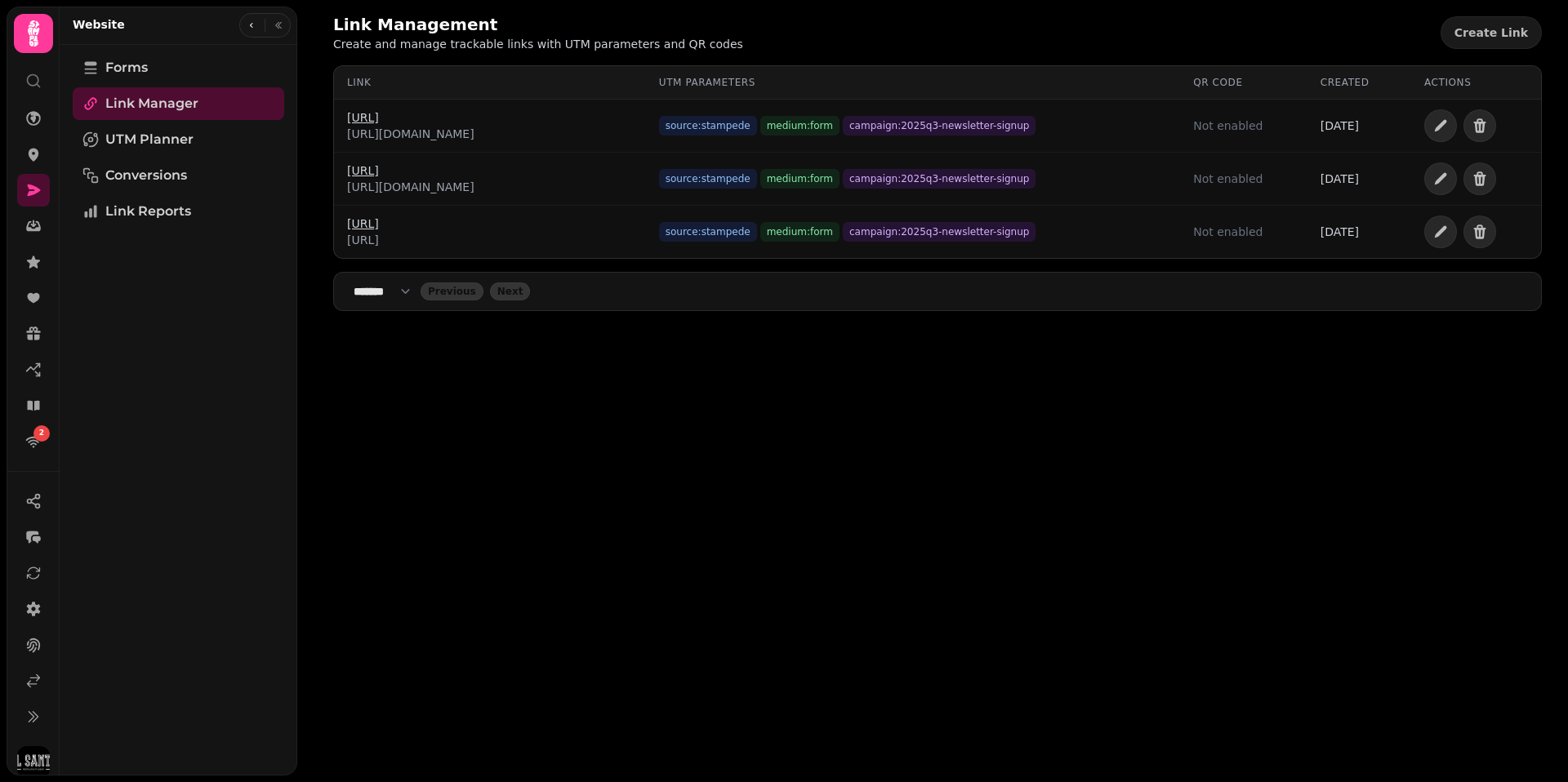
click at [508, 483] on div "Link Management Create and manage trackable links with UTM parameters and QR co…" at bounding box center [932, 391] width 1270 height 782
click at [751, 444] on div "Link Management Create and manage trackable links with UTM parameters and QR co…" at bounding box center [932, 391] width 1270 height 782
click at [776, 429] on div "Link Management Create and manage trackable links with UTM parameters and QR co…" at bounding box center [932, 391] width 1270 height 782
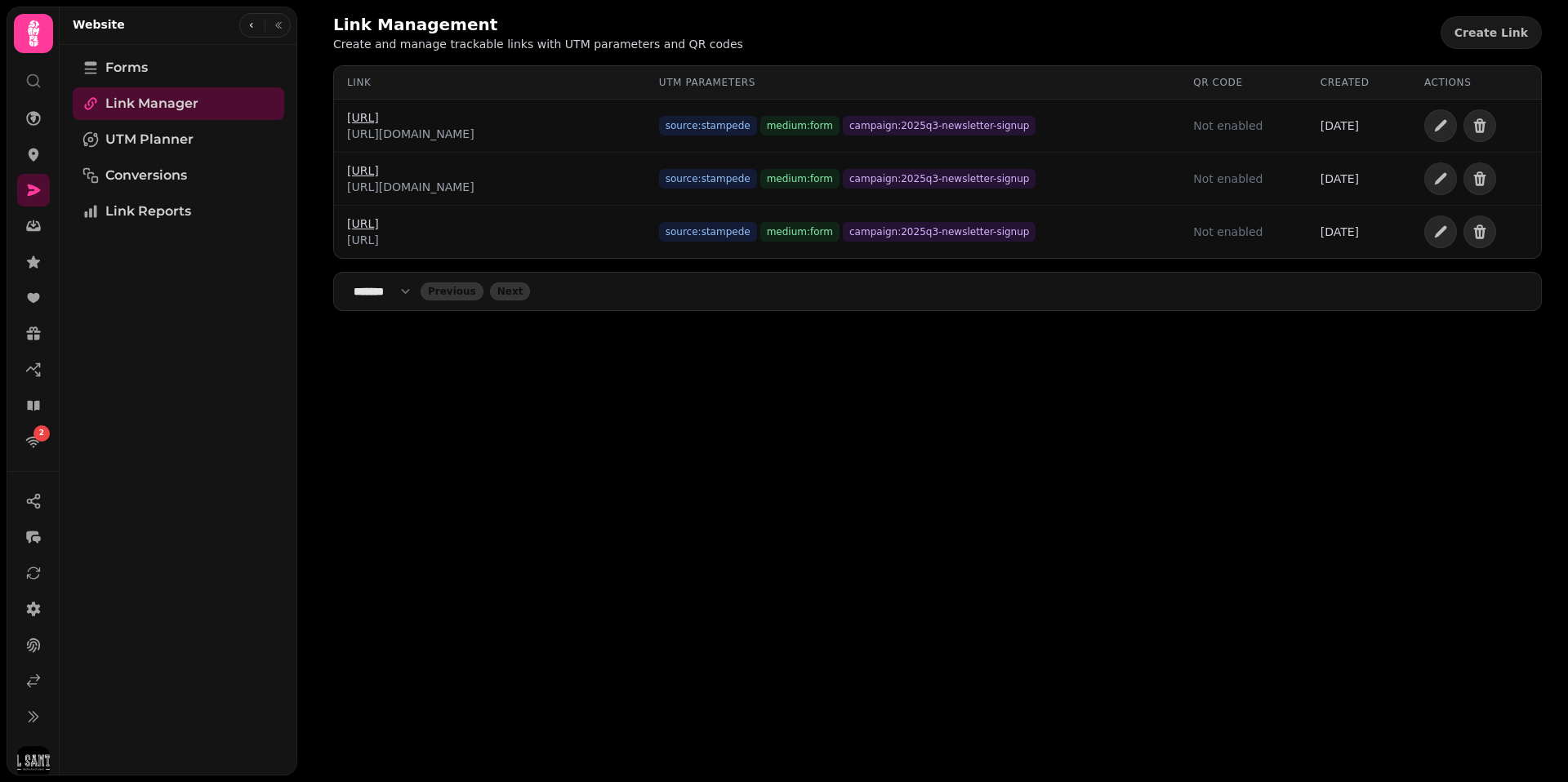
click at [776, 429] on div "Link Management Create and manage trackable links with UTM parameters and QR co…" at bounding box center [932, 391] width 1270 height 782
click at [129, 67] on span "Forms" at bounding box center [126, 68] width 43 height 20
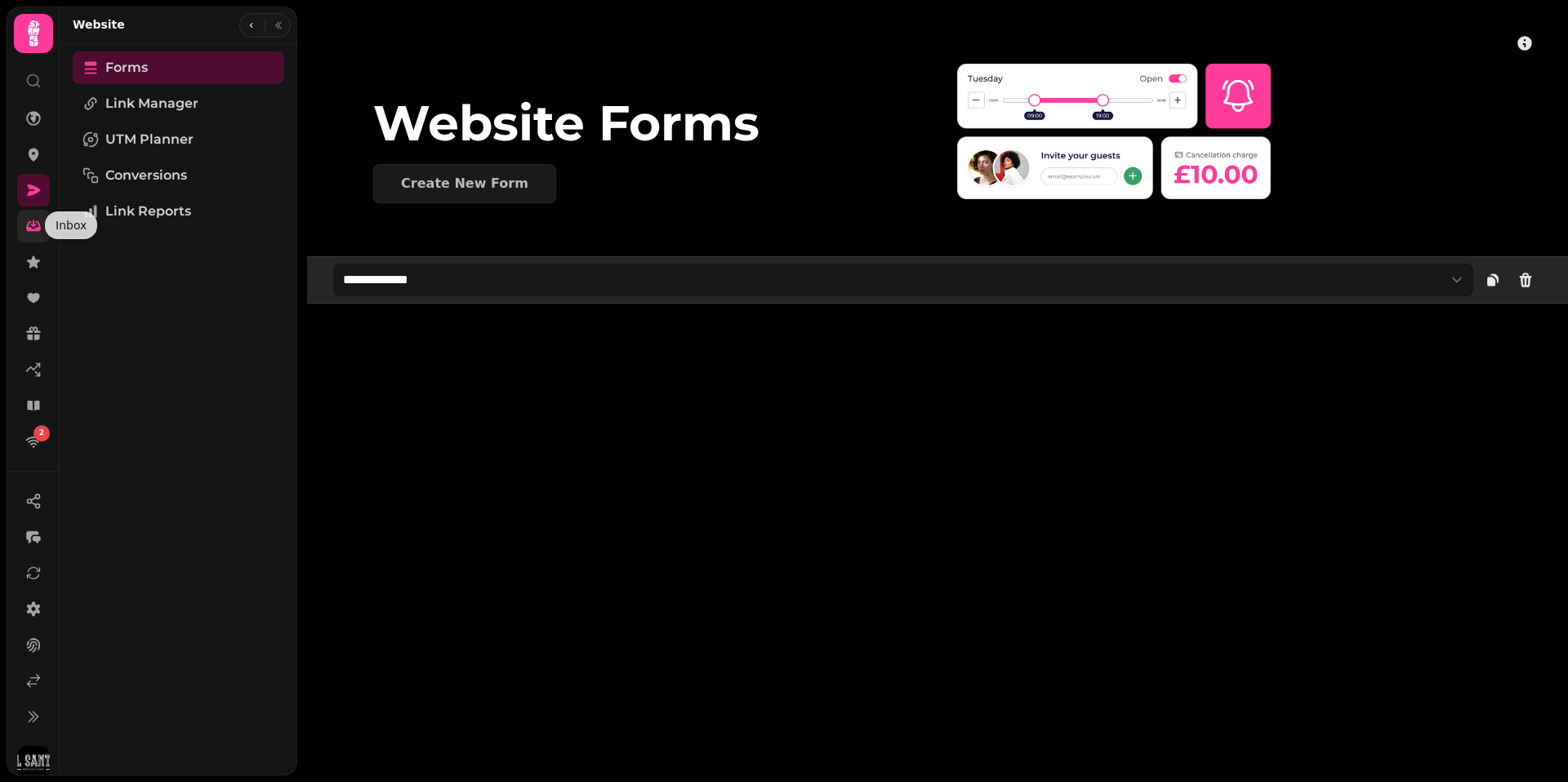
scroll to position [3, 0]
click at [33, 261] on icon at bounding box center [33, 260] width 13 height 13
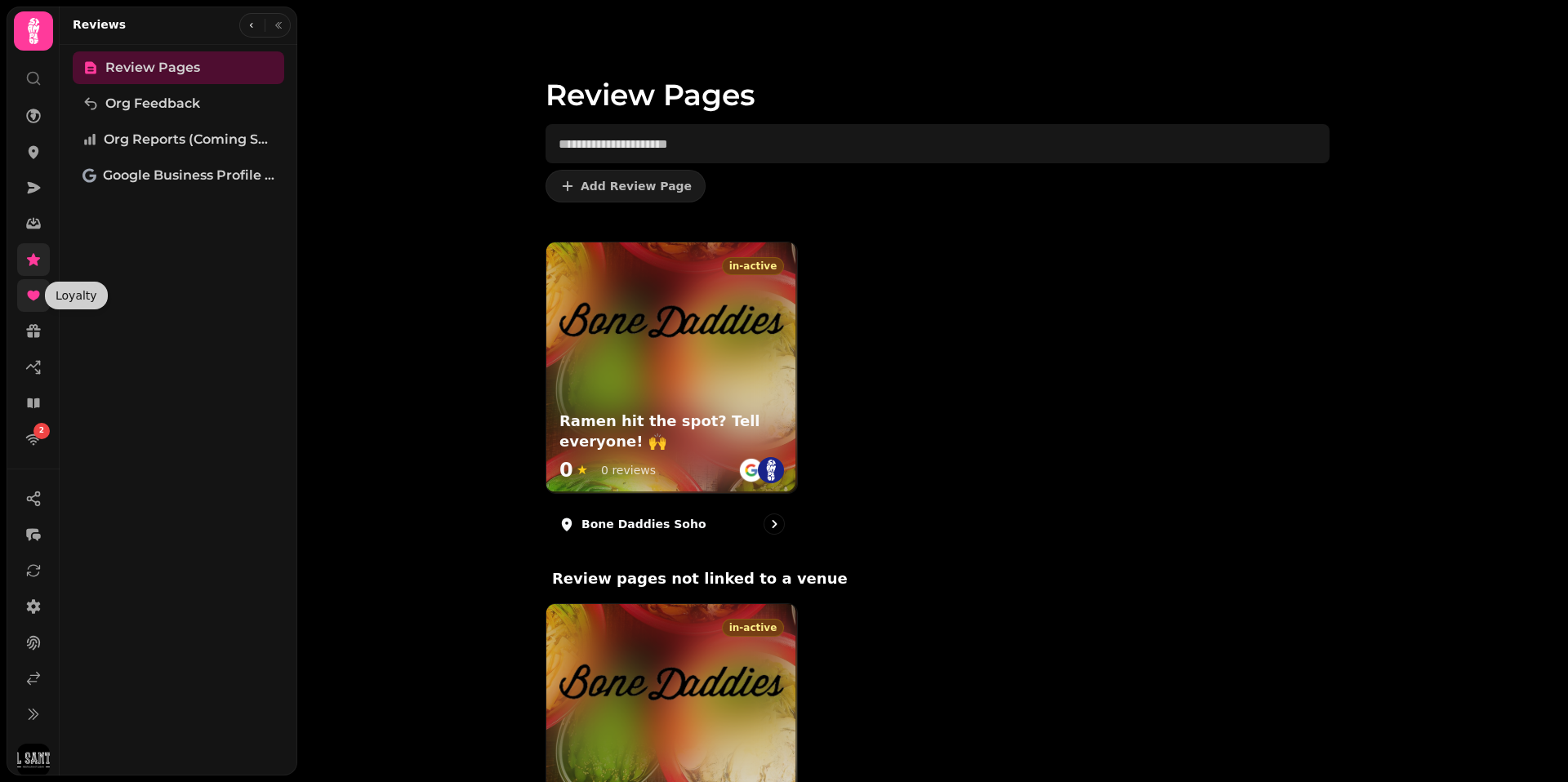
click at [35, 293] on icon at bounding box center [33, 295] width 13 height 10
